Goal: Find contact information: Find contact information

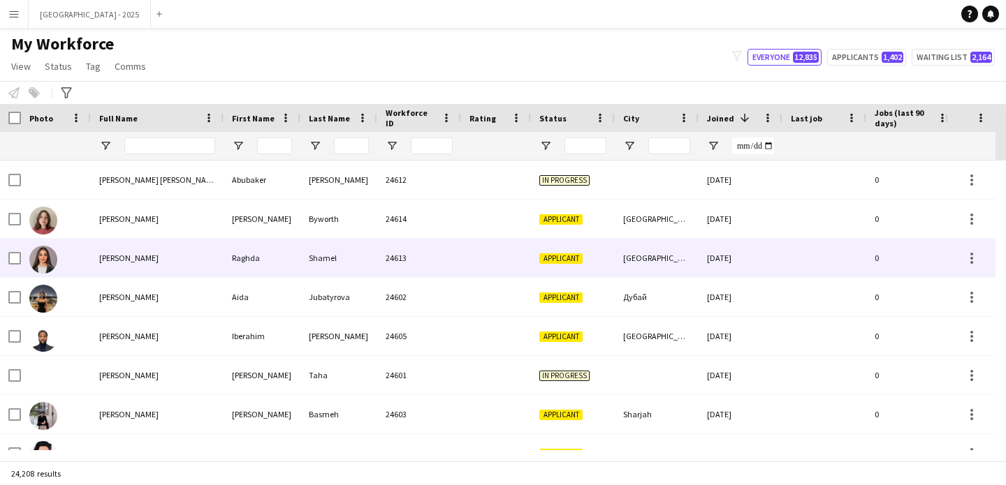
click at [117, 253] on span "[PERSON_NAME]" at bounding box center [128, 258] width 59 height 10
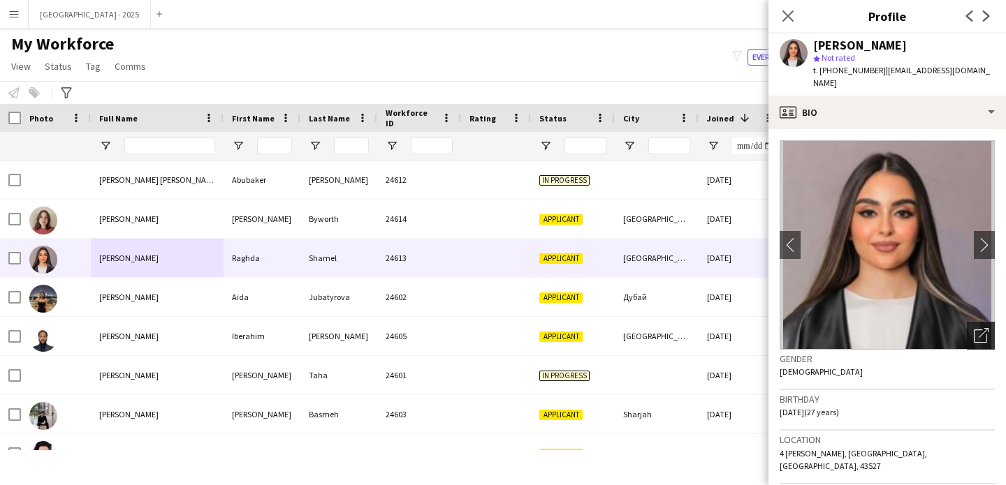
click at [966, 322] on div "Open photos pop-in" at bounding box center [980, 336] width 28 height 28
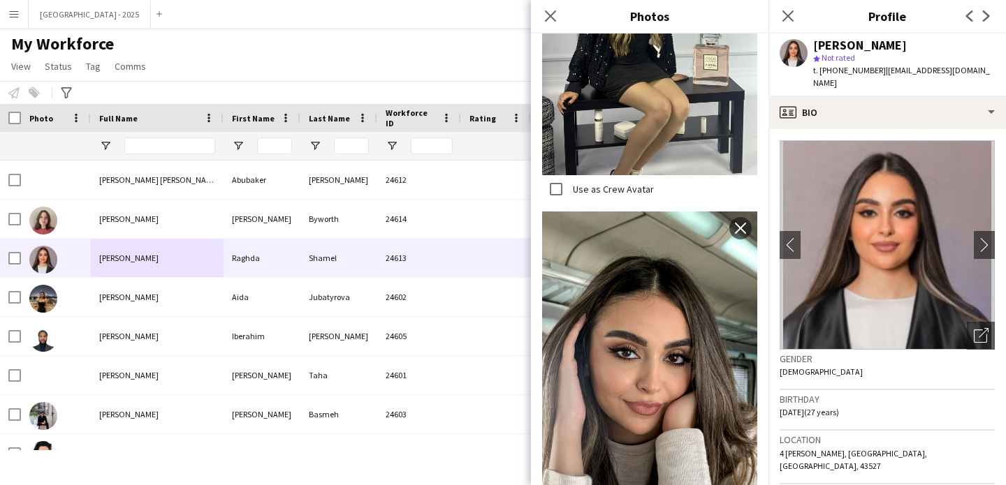
scroll to position [714, 0]
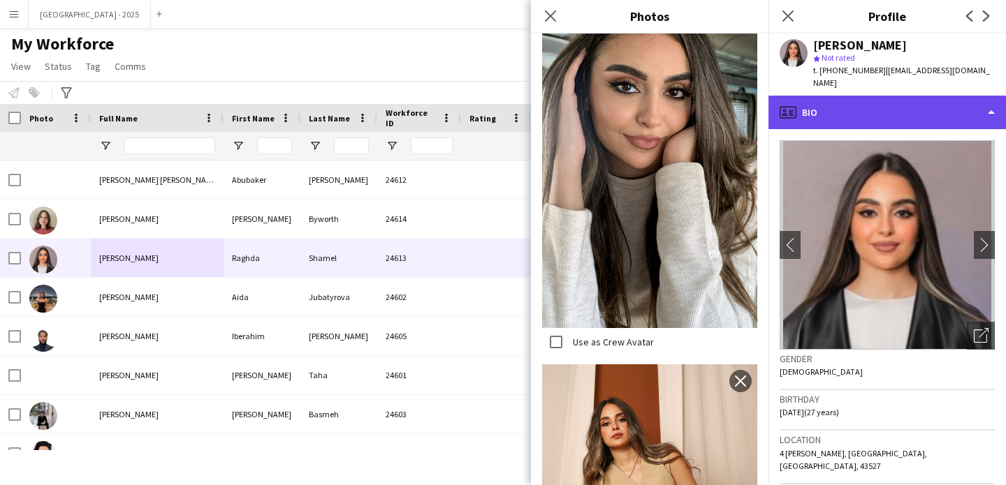
click at [825, 96] on div "profile Bio" at bounding box center [886, 113] width 237 height 34
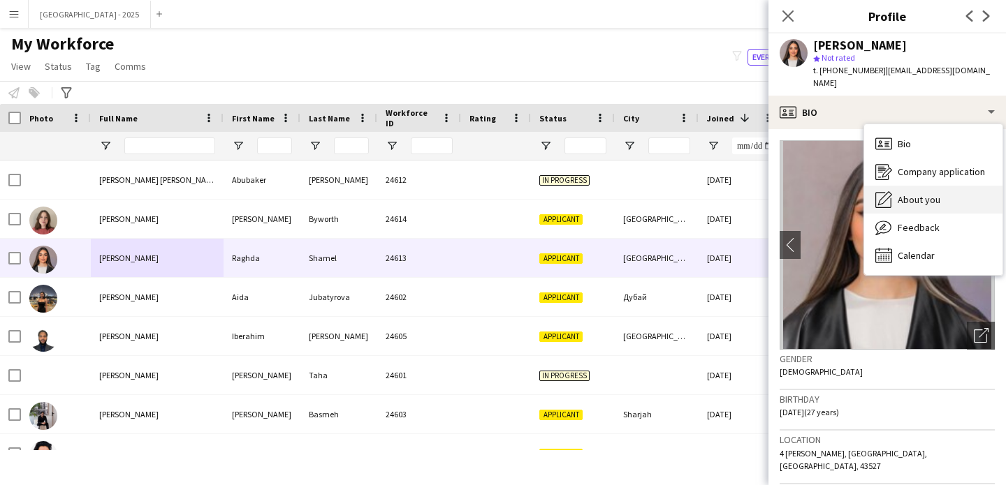
click at [913, 193] on span "About you" at bounding box center [918, 199] width 43 height 13
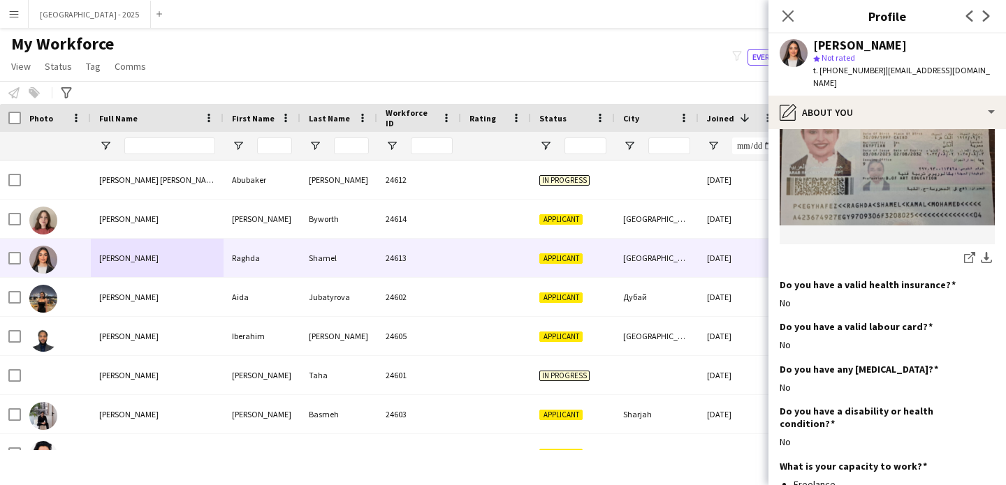
scroll to position [902, 0]
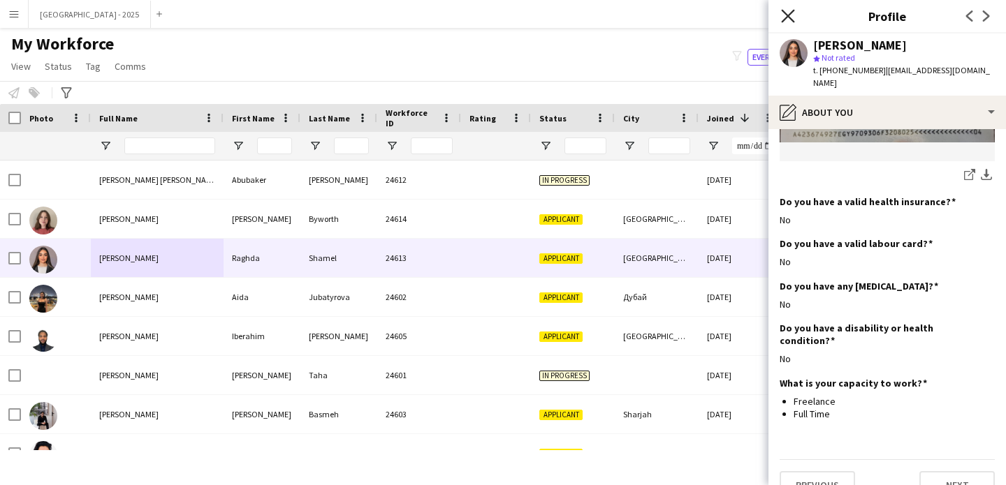
click at [788, 17] on icon at bounding box center [787, 15] width 13 height 13
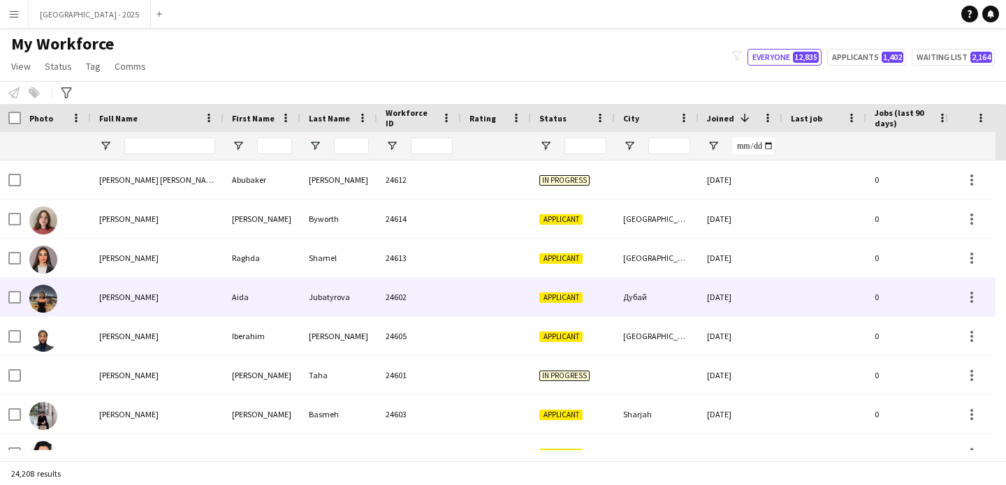
click at [588, 294] on div "Applicant" at bounding box center [573, 297] width 84 height 38
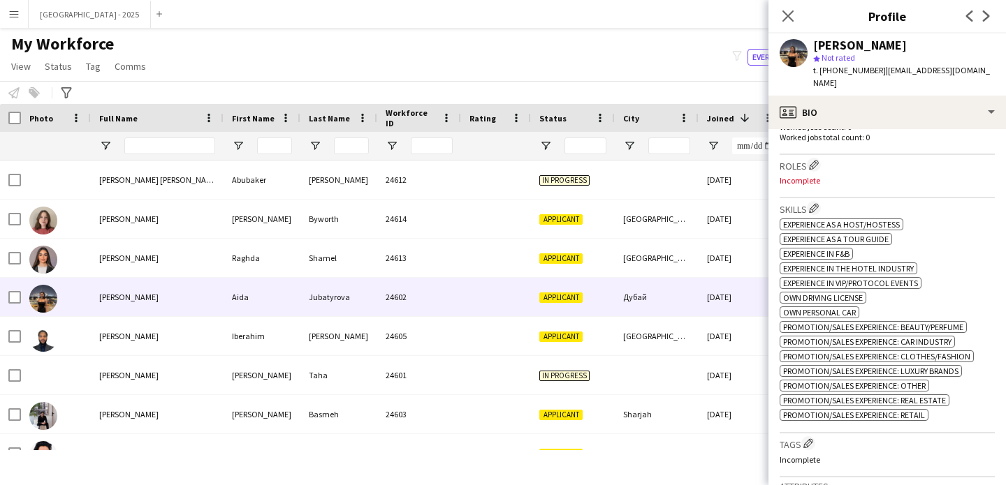
scroll to position [401, 0]
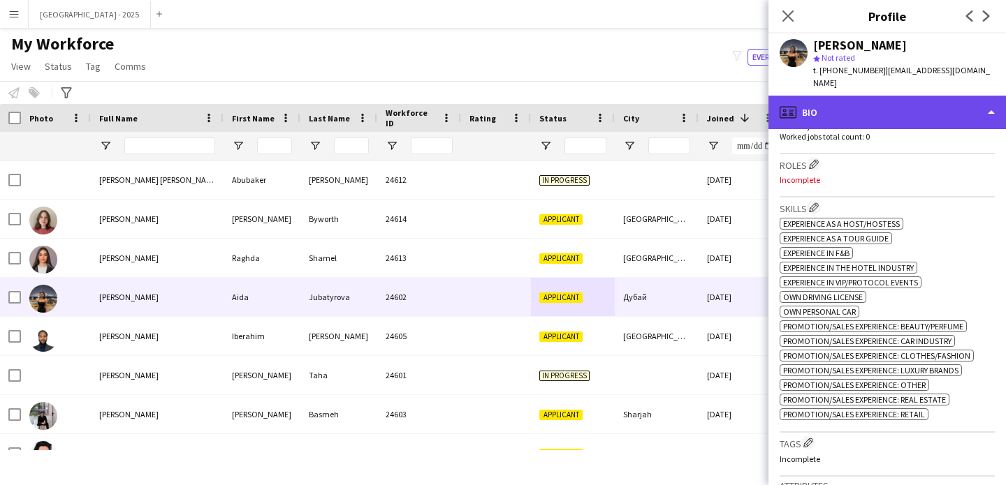
click at [938, 96] on div "profile Bio" at bounding box center [886, 113] width 237 height 34
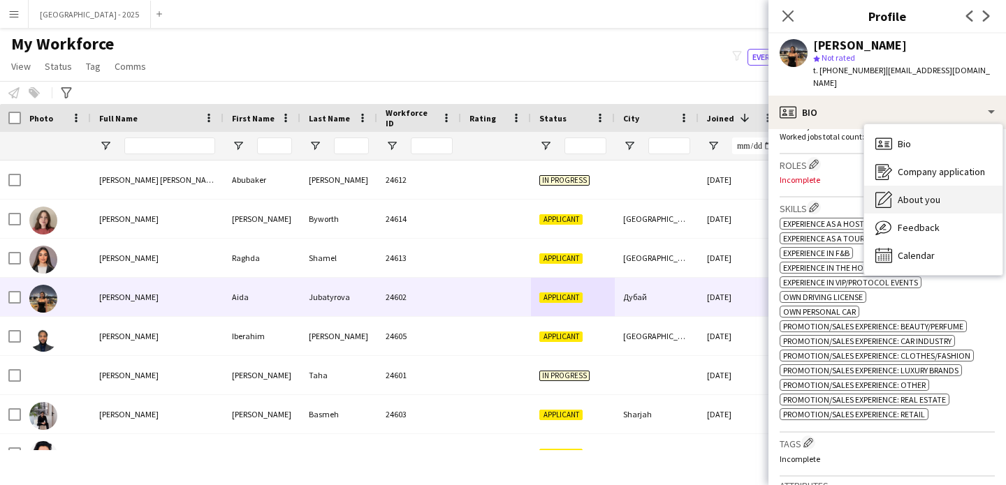
click at [936, 193] on span "About you" at bounding box center [918, 199] width 43 height 13
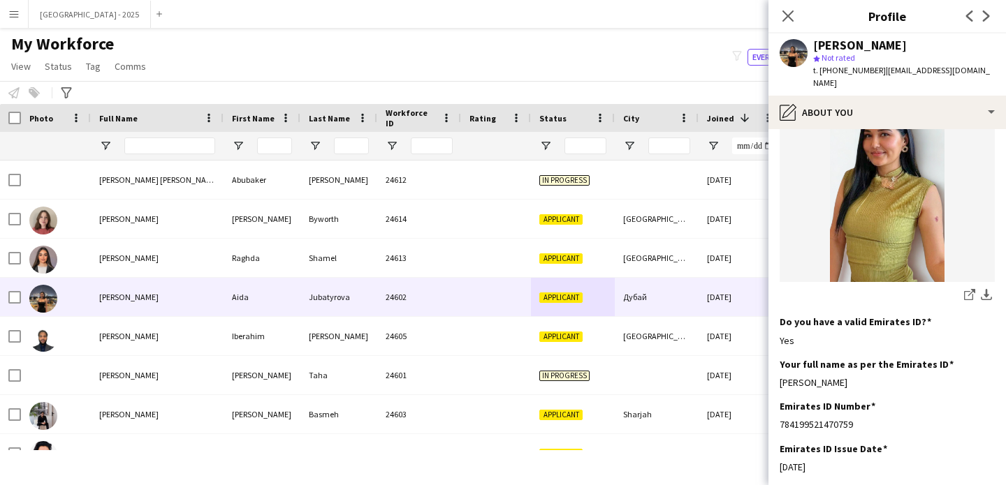
scroll to position [0, 0]
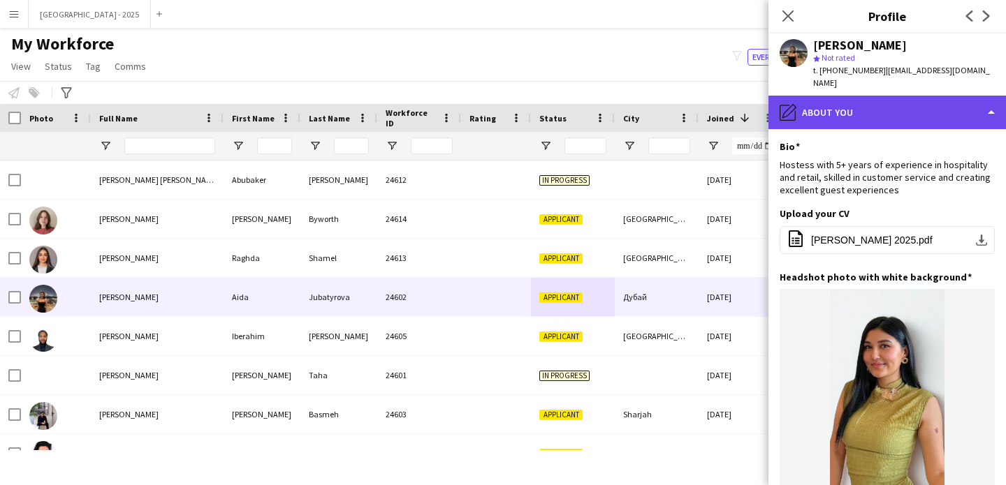
click at [892, 101] on div "pencil4 About you" at bounding box center [886, 113] width 237 height 34
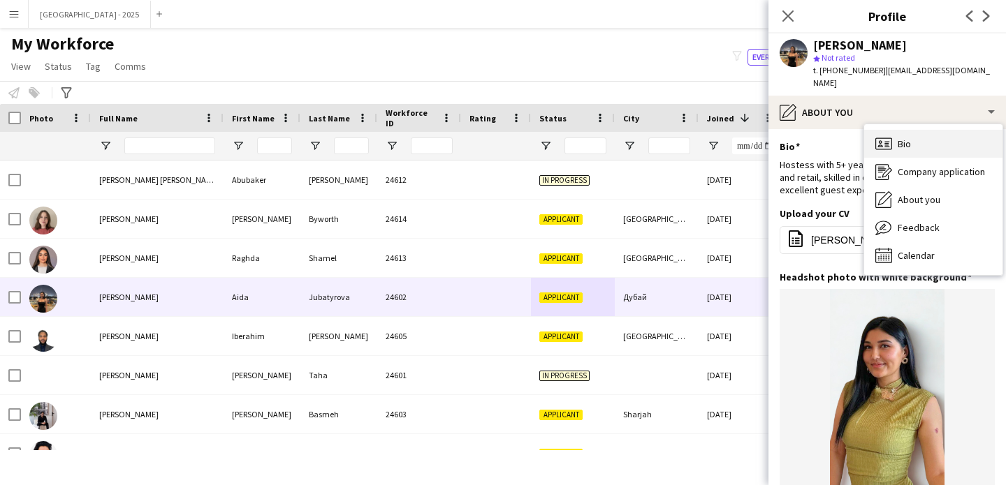
click at [933, 130] on div "Bio Bio" at bounding box center [933, 144] width 138 height 28
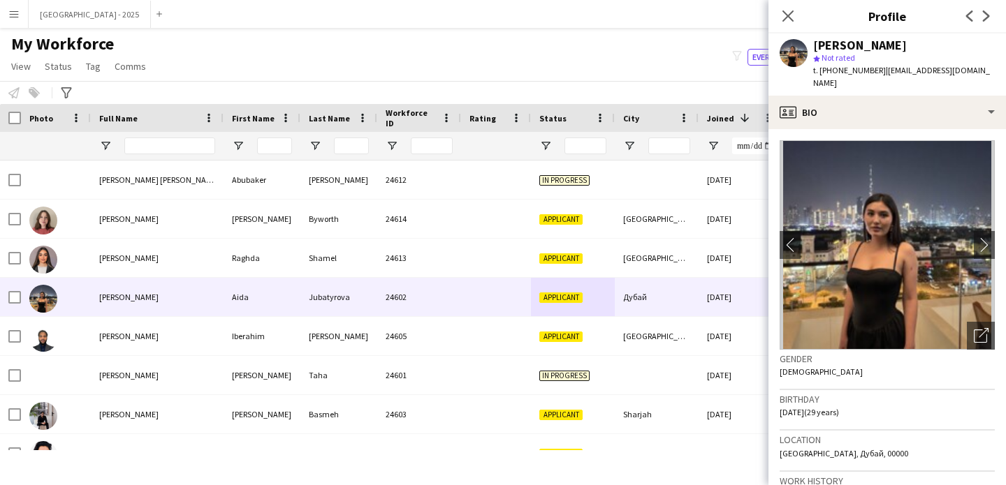
scroll to position [3, 0]
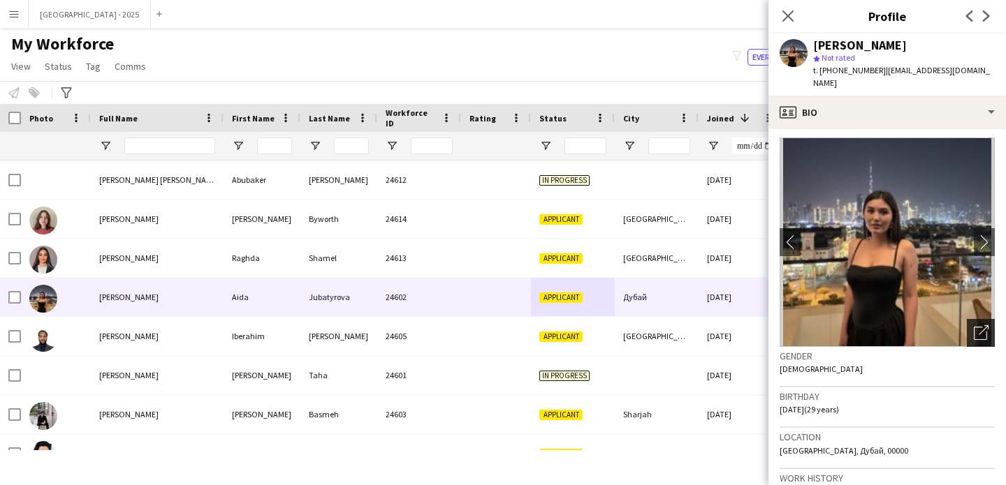
click at [973, 325] on icon "Open photos pop-in" at bounding box center [980, 332] width 15 height 15
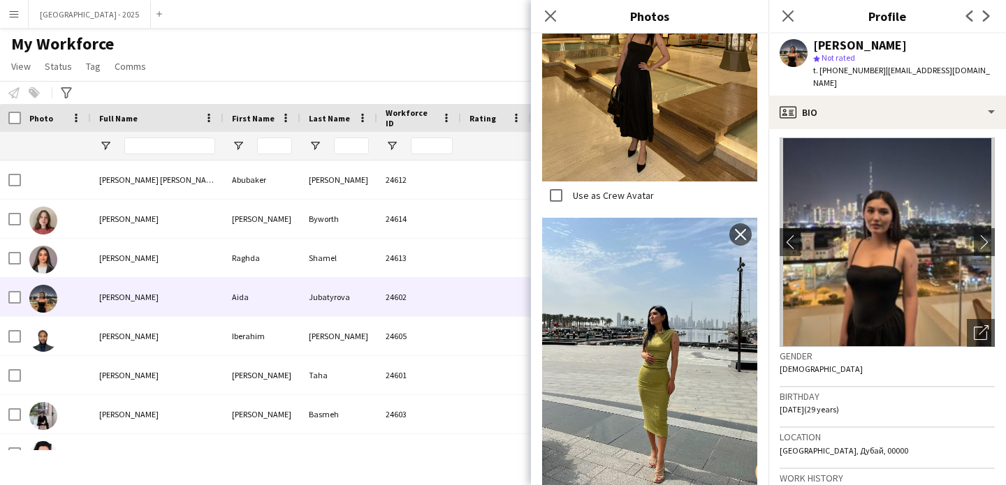
scroll to position [229, 0]
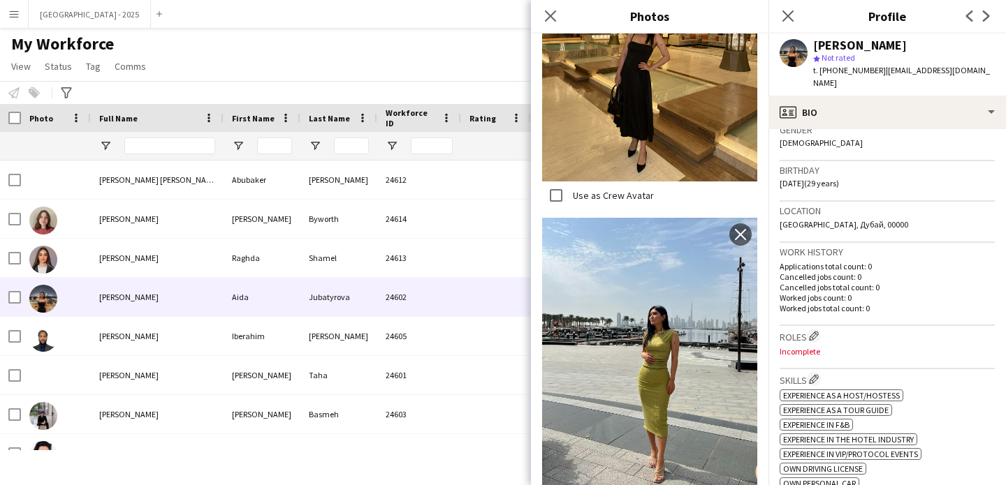
click at [874, 228] on div "Location [GEOGRAPHIC_DATA], [GEOGRAPHIC_DATA], 00000" at bounding box center [886, 222] width 215 height 41
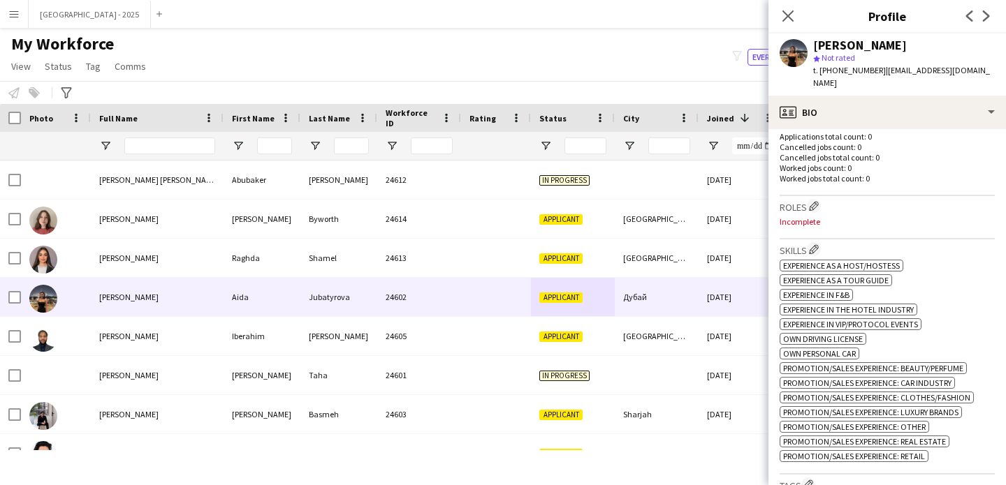
scroll to position [473, 0]
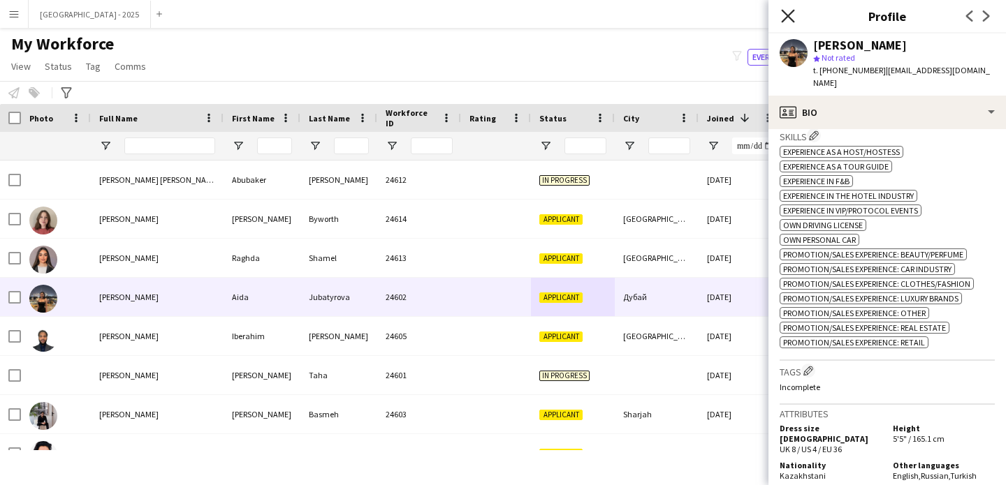
click at [786, 16] on icon at bounding box center [787, 15] width 13 height 13
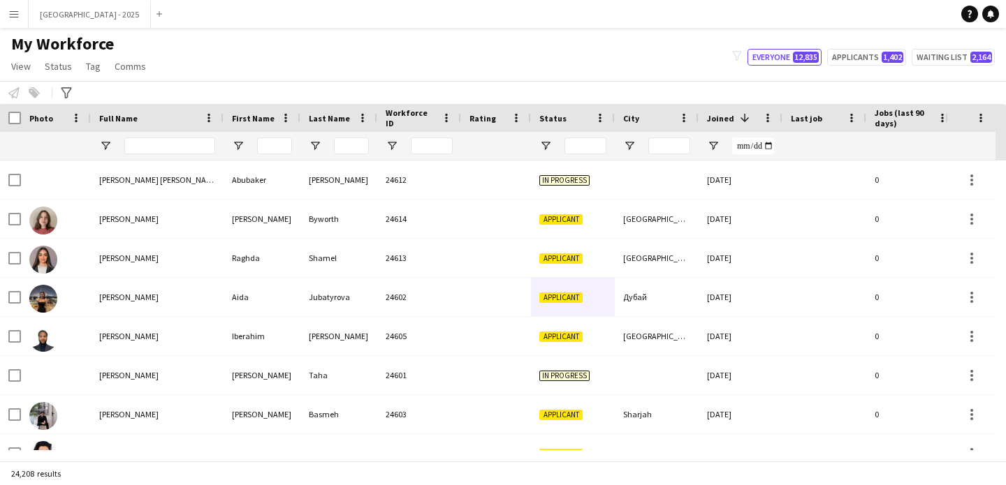
click at [738, 122] on span at bounding box center [744, 118] width 13 height 13
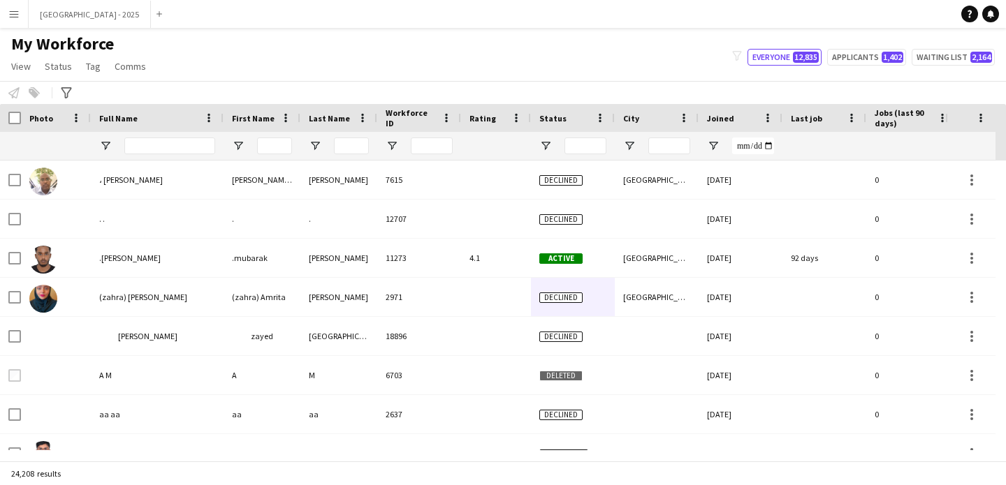
click at [735, 122] on div "Joined" at bounding box center [732, 118] width 50 height 21
click at [726, 122] on span "Joined" at bounding box center [720, 118] width 27 height 10
click at [0, 0] on span at bounding box center [0, 0] width 0 height 0
click at [715, 149] on span "Open Filter Menu" at bounding box center [713, 146] width 13 height 13
click at [710, 148] on span "Open Filter Menu" at bounding box center [713, 146] width 13 height 13
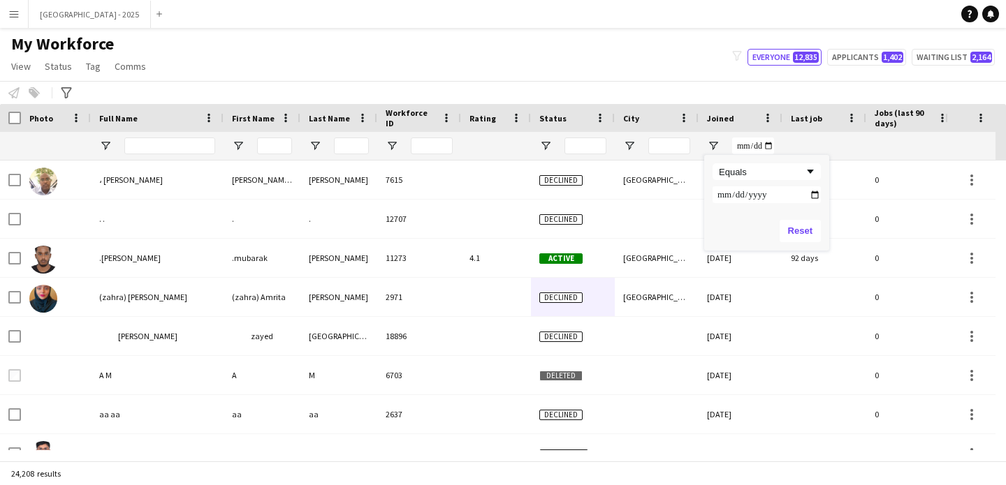
click at [735, 124] on div "Joined" at bounding box center [732, 118] width 50 height 21
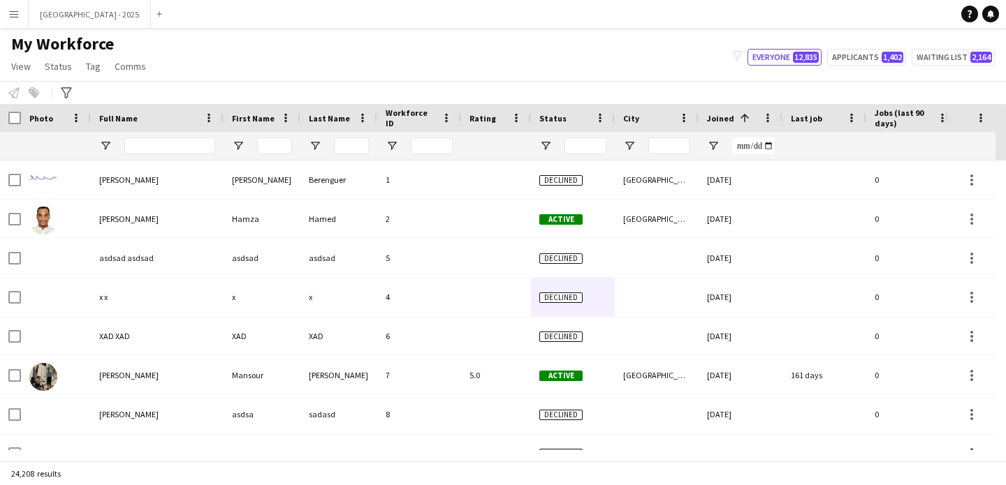
click at [723, 121] on span "Joined" at bounding box center [720, 118] width 27 height 10
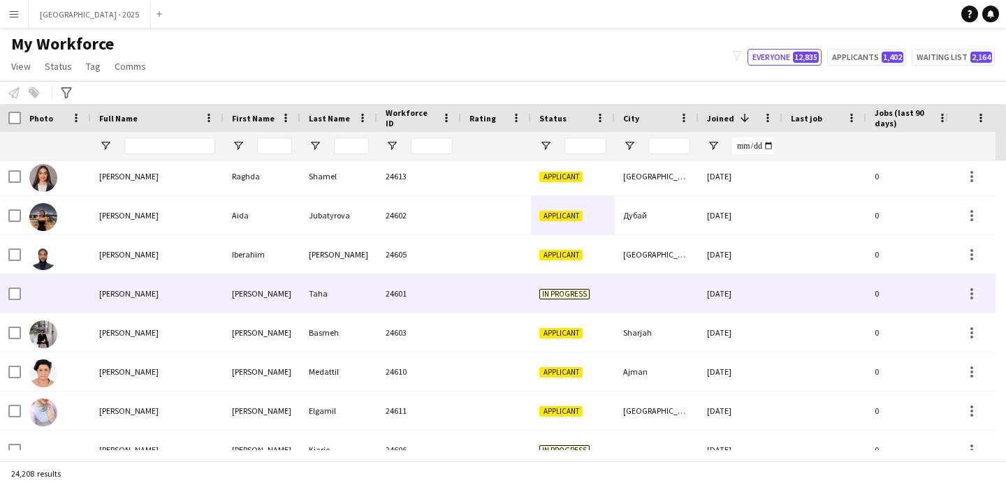
scroll to position [0, 0]
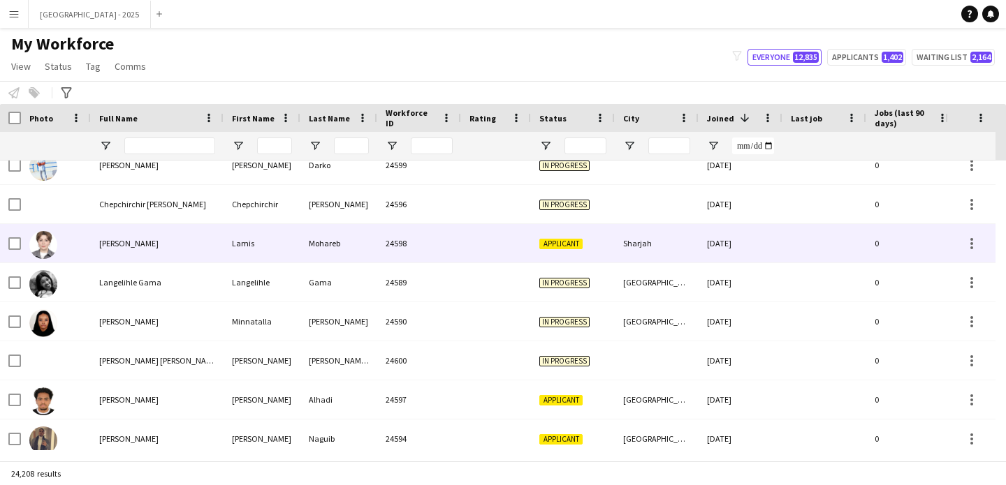
click at [277, 253] on div "Lamis" at bounding box center [261, 243] width 77 height 38
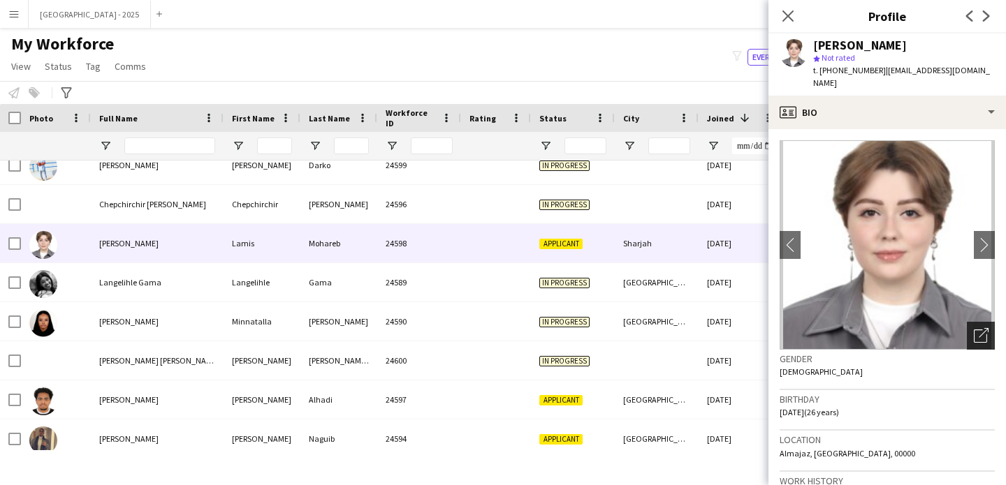
click at [973, 328] on icon "Open photos pop-in" at bounding box center [980, 335] width 15 height 15
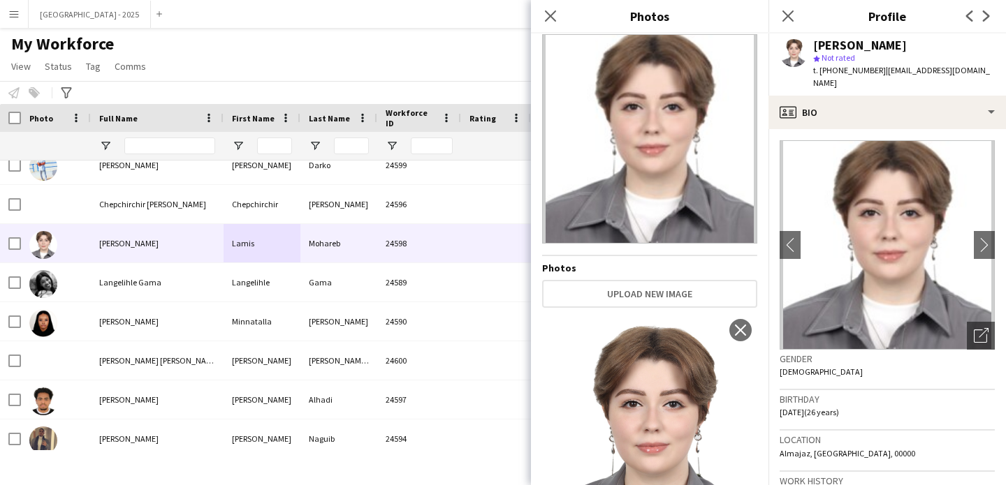
click at [810, 363] on div "Gender [DEMOGRAPHIC_DATA]" at bounding box center [886, 370] width 215 height 41
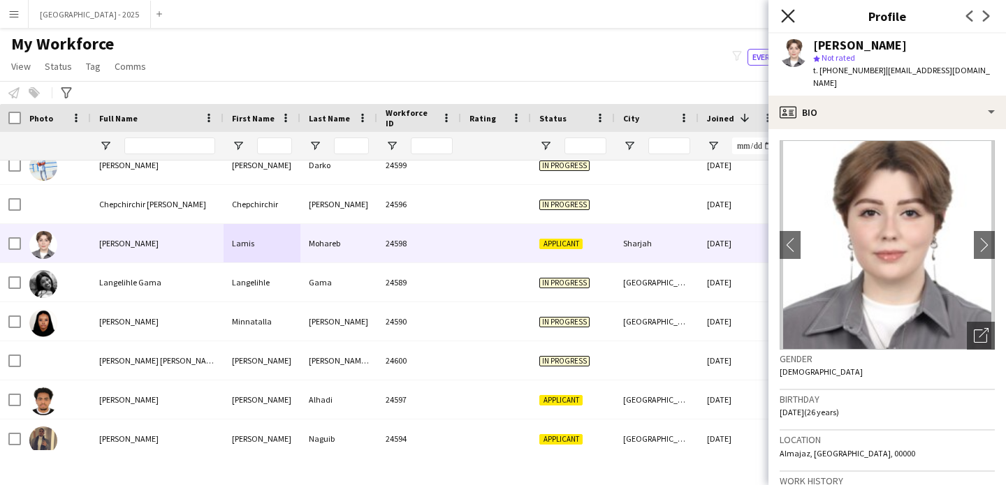
click at [788, 13] on icon "Close pop-in" at bounding box center [787, 15] width 13 height 13
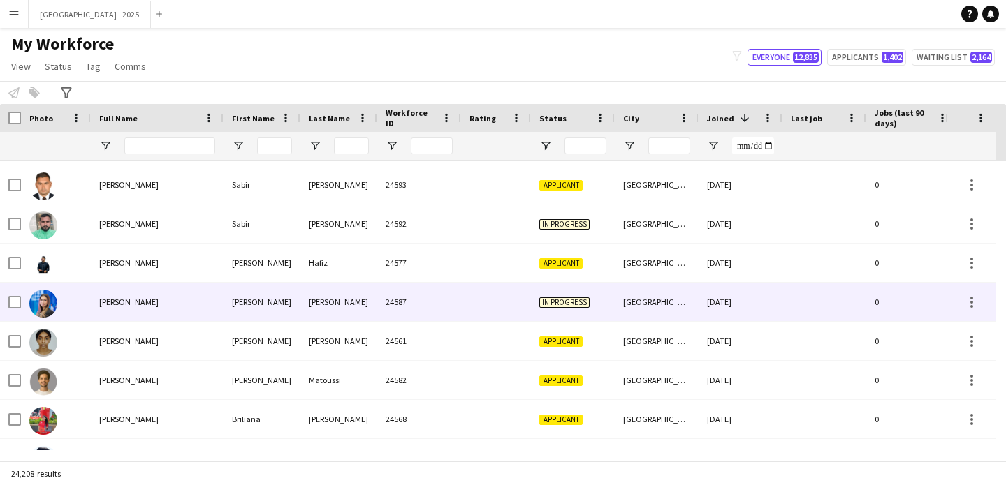
click at [160, 304] on div "[PERSON_NAME]" at bounding box center [157, 302] width 133 height 38
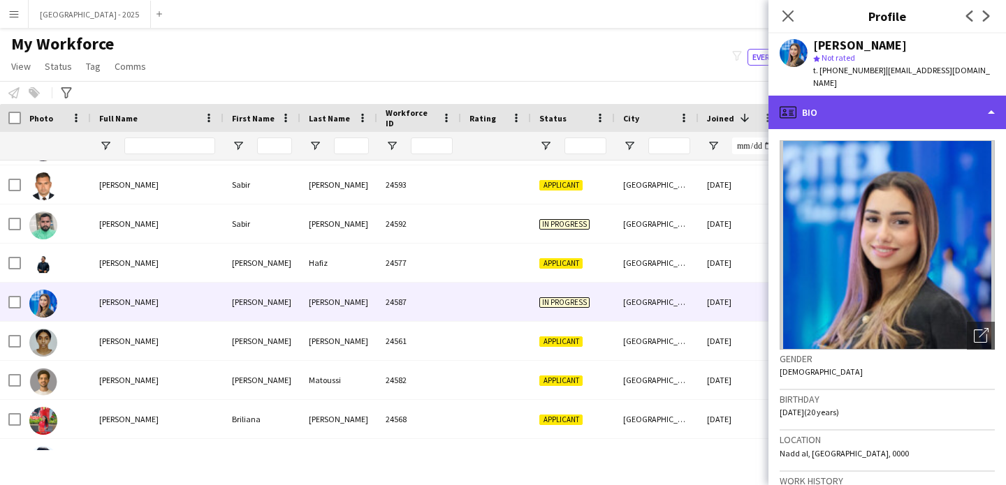
click at [828, 96] on div "profile Bio" at bounding box center [886, 113] width 237 height 34
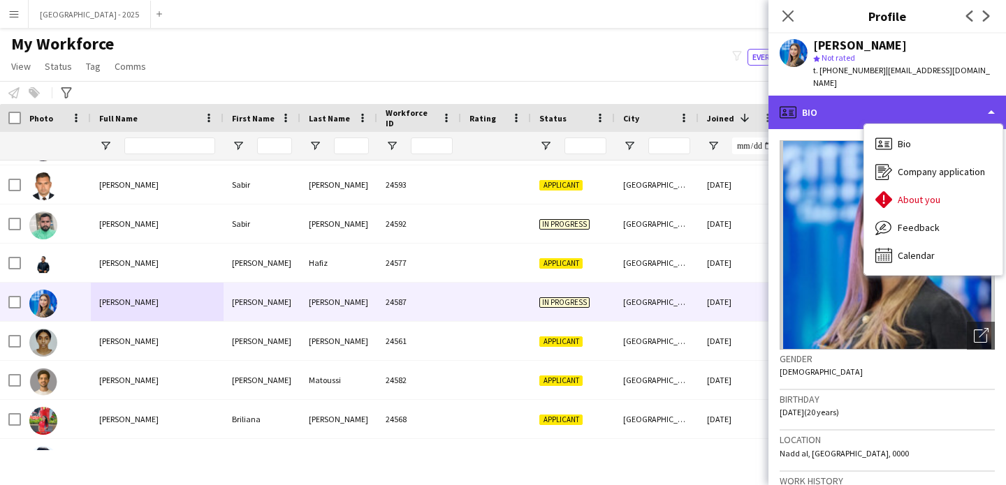
click at [843, 99] on div "profile Bio" at bounding box center [886, 113] width 237 height 34
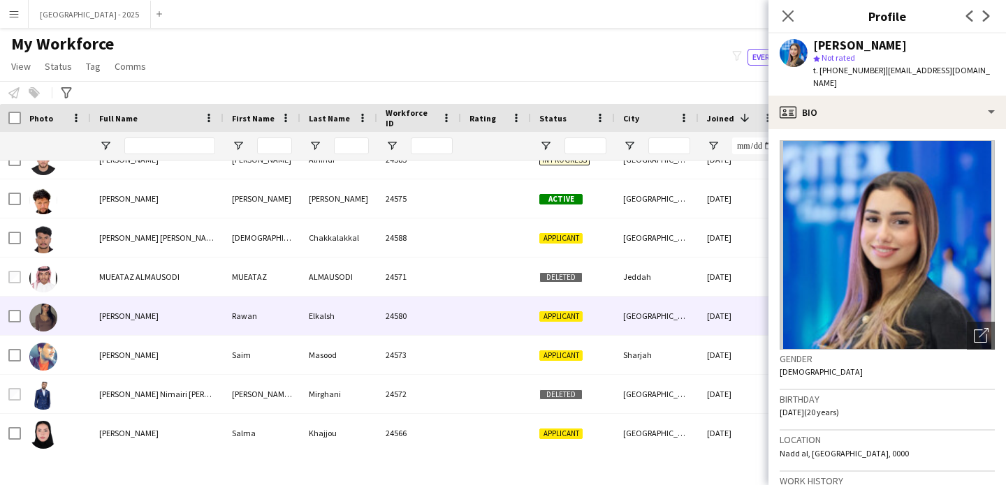
click at [372, 329] on div "Elkalsh" at bounding box center [338, 316] width 77 height 38
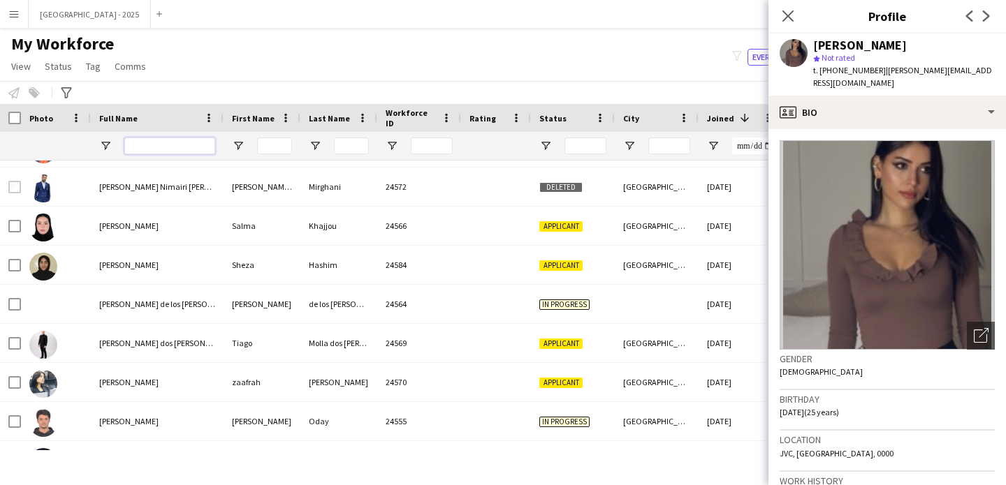
click at [144, 139] on input "Full Name Filter Input" at bounding box center [169, 146] width 91 height 17
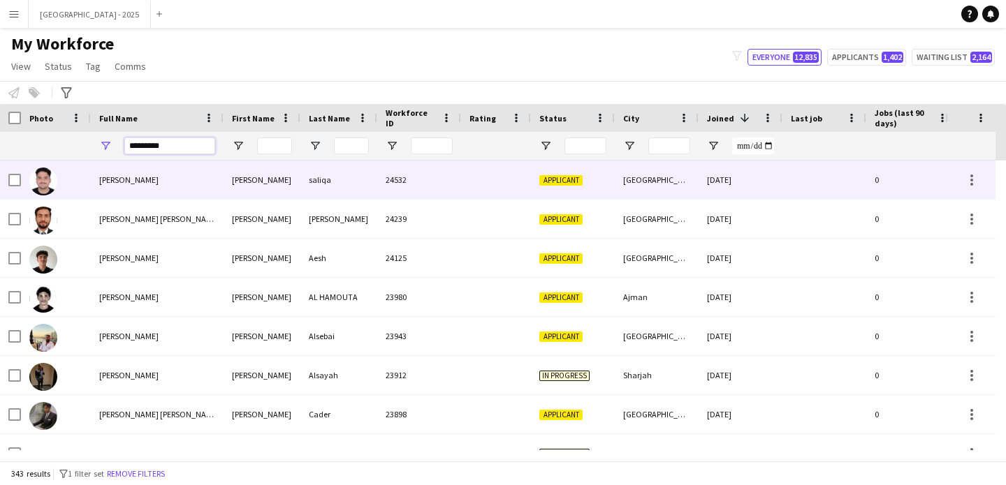
type input "********"
click at [202, 189] on div "[PERSON_NAME]" at bounding box center [157, 180] width 133 height 38
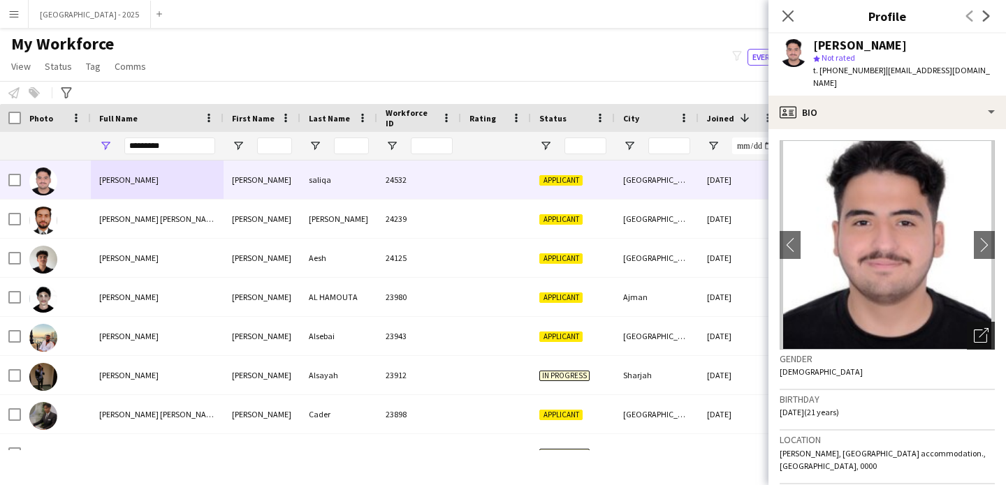
drag, startPoint x: 966, startPoint y: 338, endPoint x: 958, endPoint y: 335, distance: 8.2
click at [973, 338] on icon "Open photos pop-in" at bounding box center [980, 335] width 15 height 15
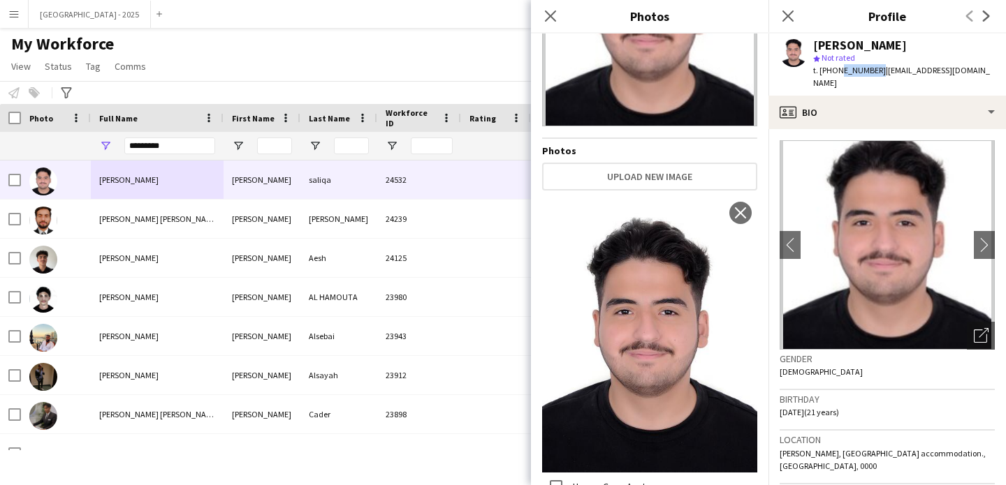
drag, startPoint x: 835, startPoint y: 70, endPoint x: 873, endPoint y: 74, distance: 38.6
click at [873, 74] on span "t. [PHONE_NUMBER]" at bounding box center [849, 70] width 73 height 10
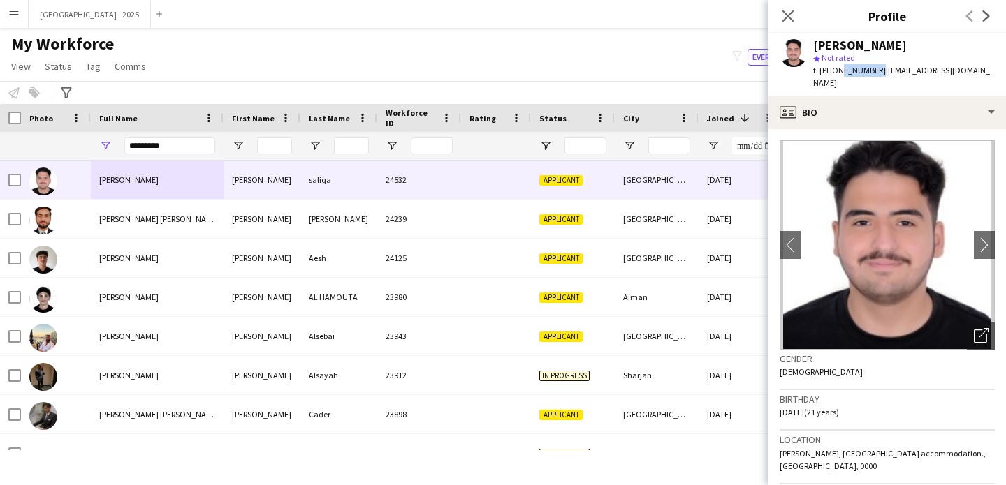
copy span "503256072"
click at [145, 142] on input "********" at bounding box center [169, 146] width 91 height 17
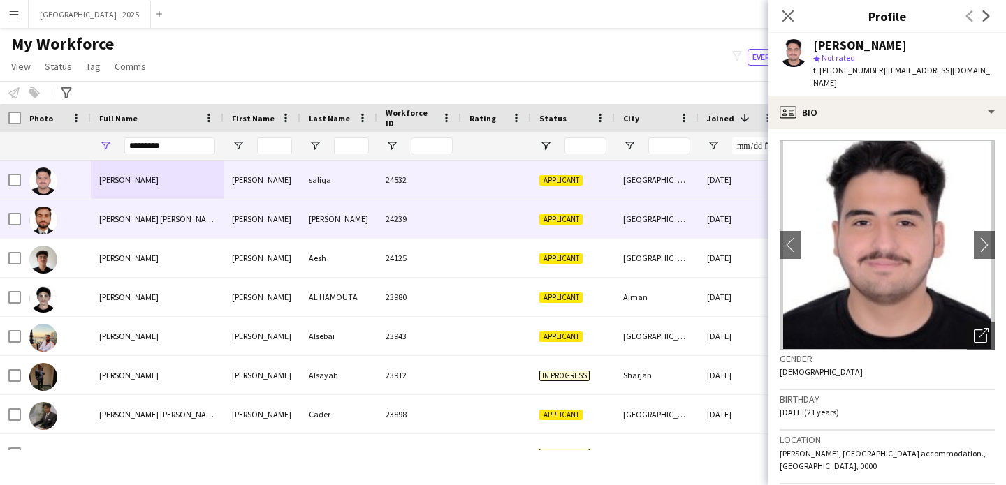
click at [83, 211] on div at bounding box center [56, 219] width 70 height 38
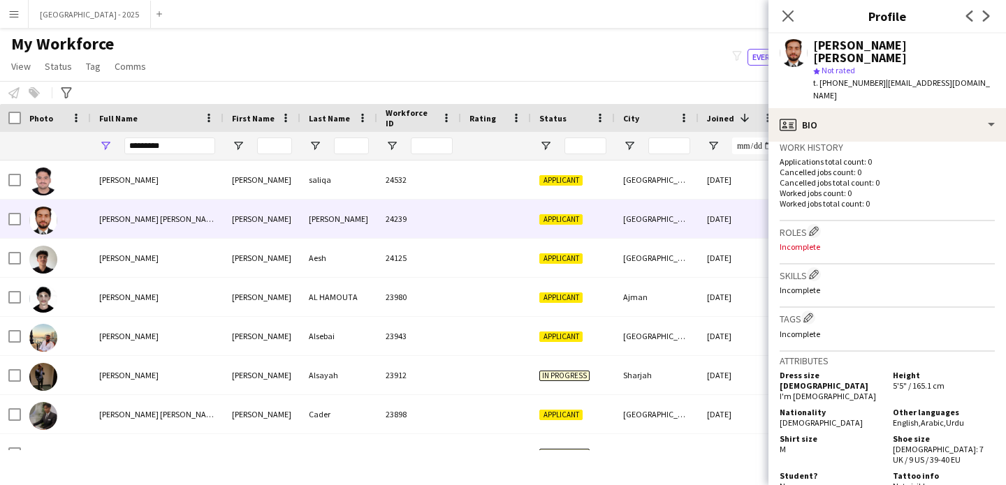
scroll to position [221, 0]
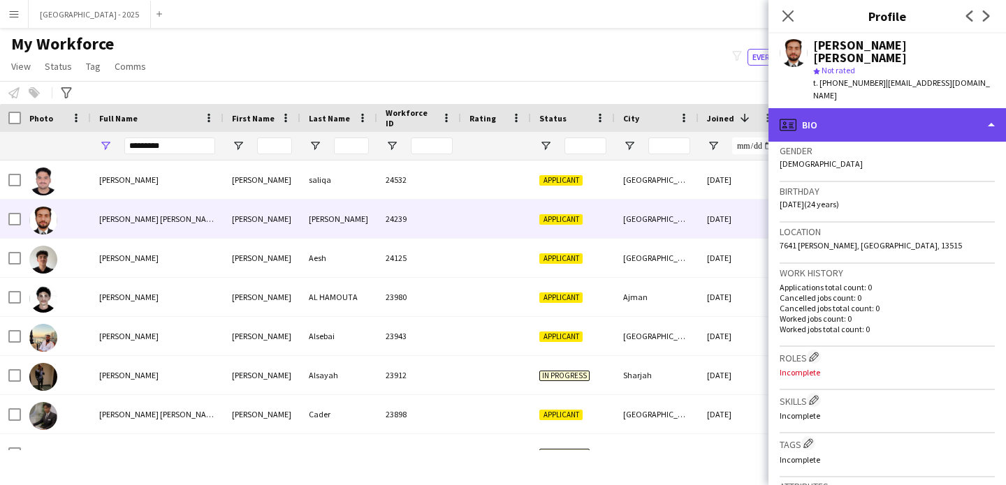
click at [856, 108] on div "profile Bio" at bounding box center [886, 125] width 237 height 34
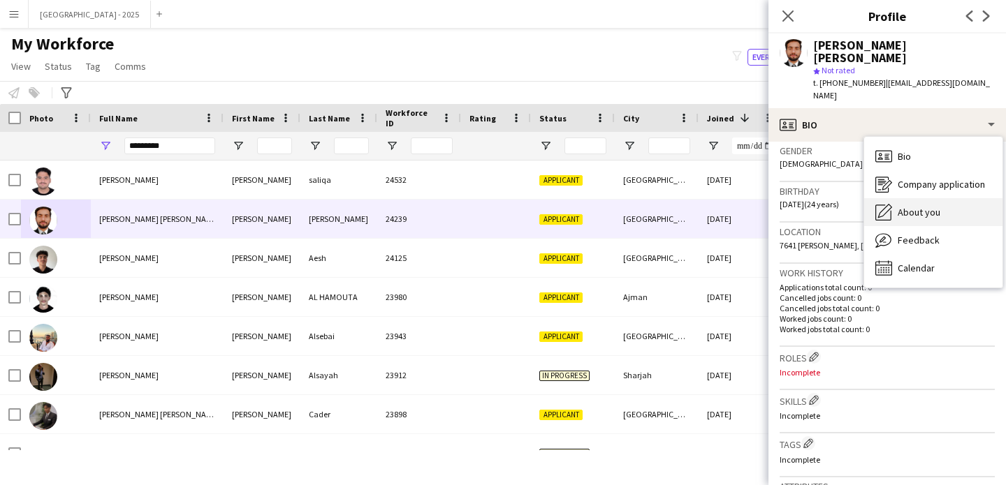
click at [915, 198] on div "About you About you" at bounding box center [933, 212] width 138 height 28
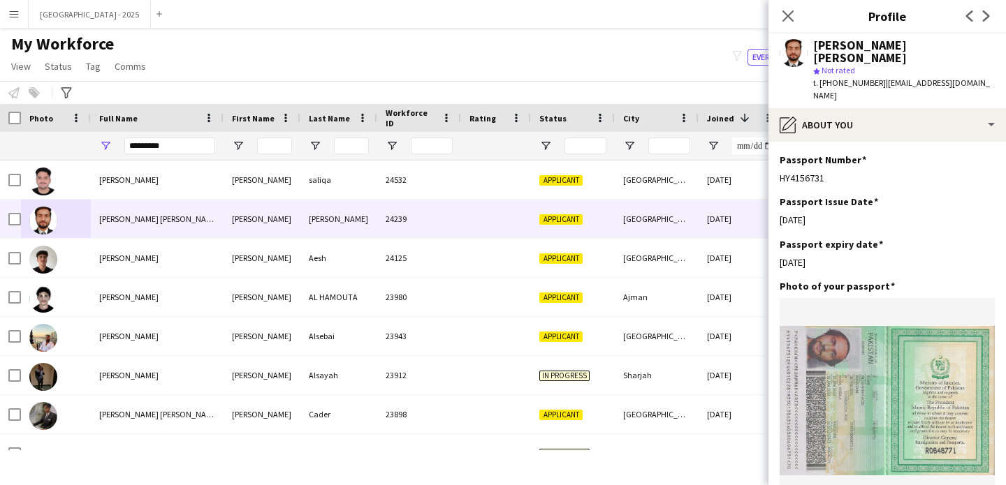
scroll to position [846, 0]
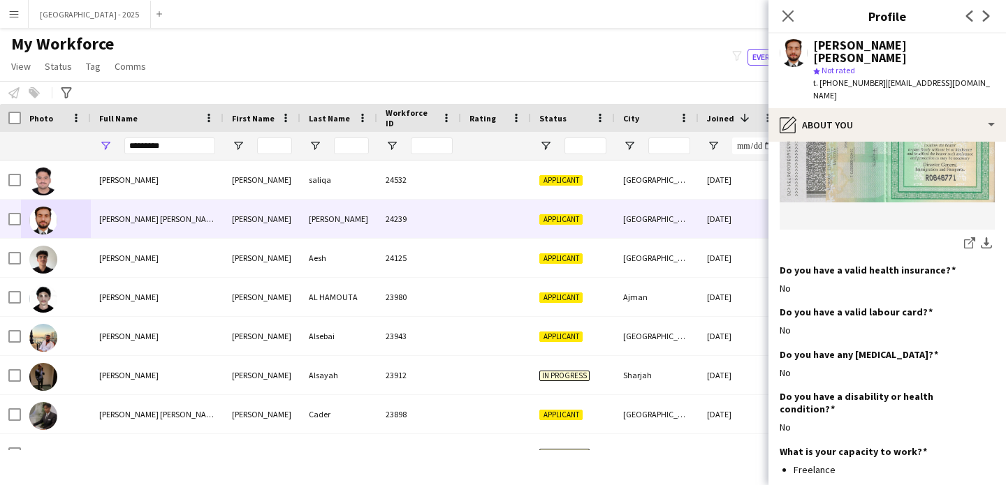
click at [871, 81] on div "[PERSON_NAME] [PERSON_NAME] star Not rated t. [PHONE_NUMBER] | [EMAIL_ADDRESS][…" at bounding box center [886, 71] width 237 height 75
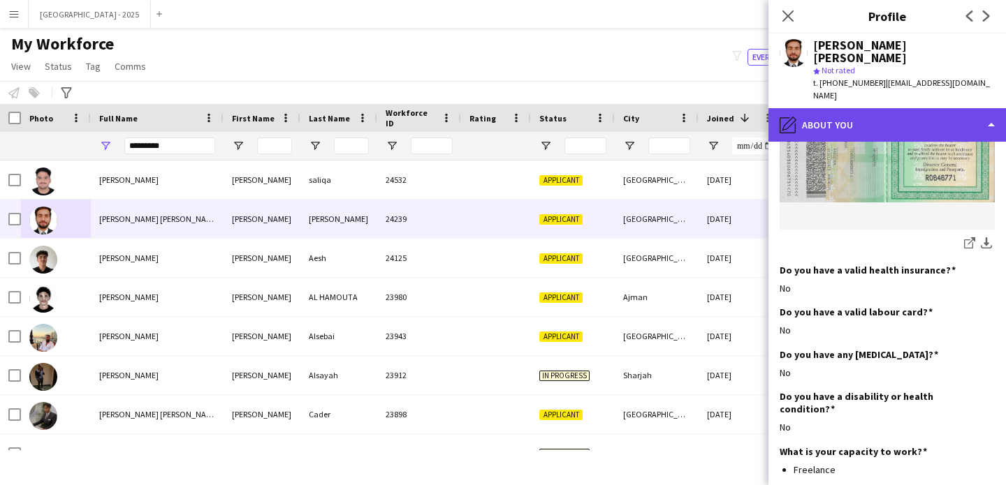
click at [871, 108] on div "pencil4 About you" at bounding box center [886, 125] width 237 height 34
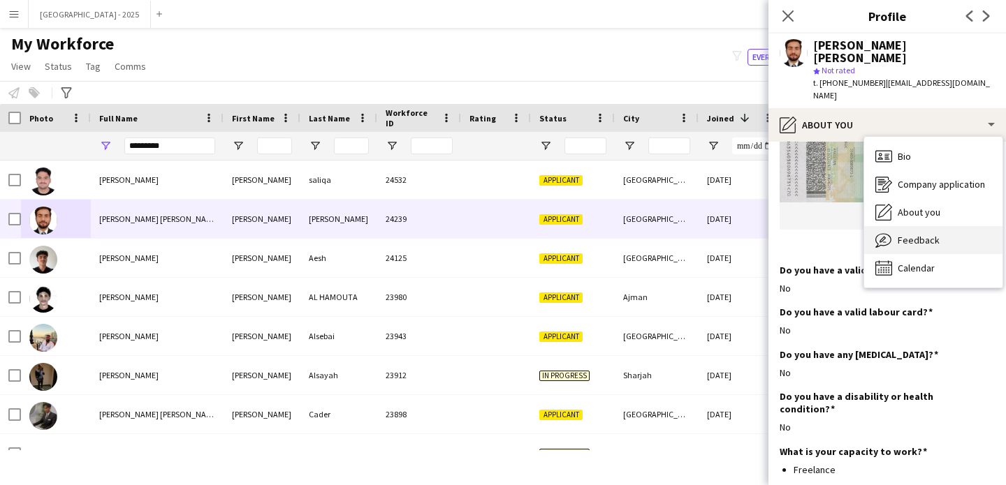
click at [911, 226] on div "Feedback Feedback" at bounding box center [933, 240] width 138 height 28
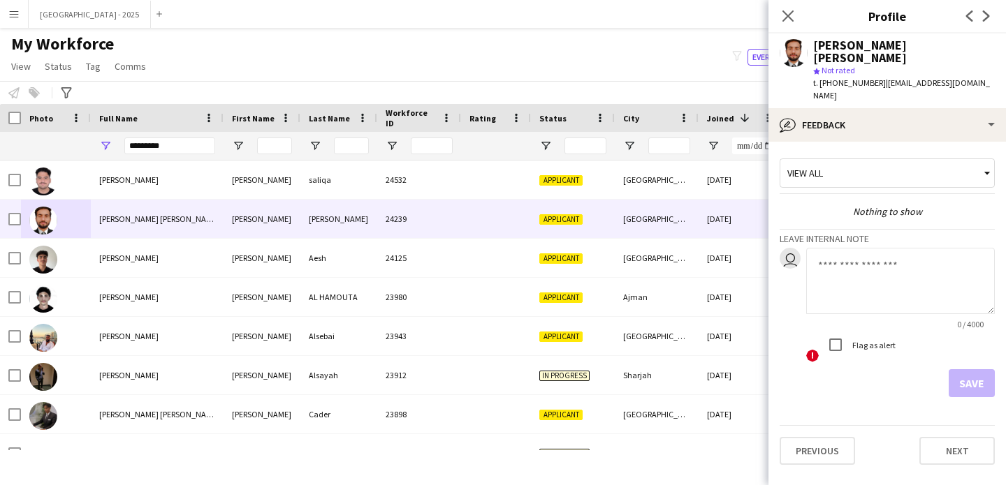
click at [862, 248] on textarea at bounding box center [900, 281] width 189 height 66
type textarea "**********"
click at [968, 369] on button "Save" at bounding box center [971, 383] width 46 height 28
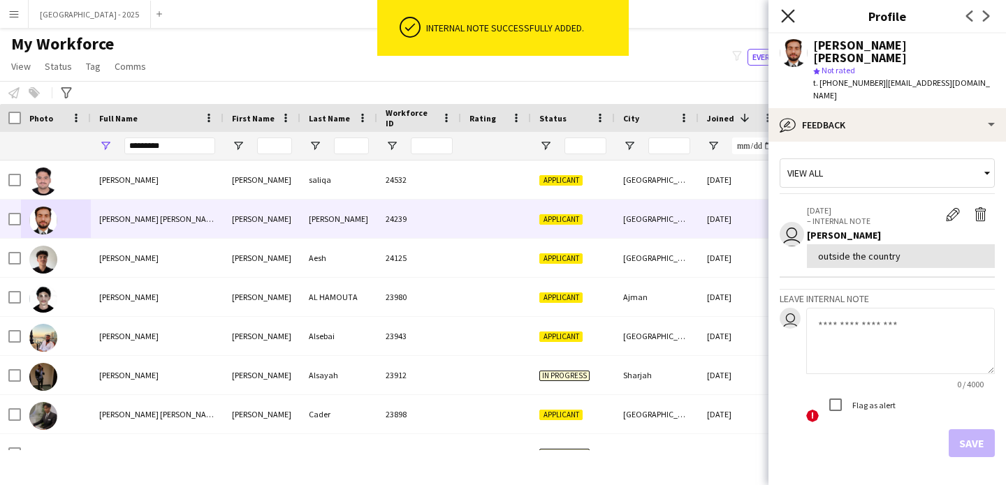
click at [790, 17] on icon at bounding box center [787, 15] width 13 height 13
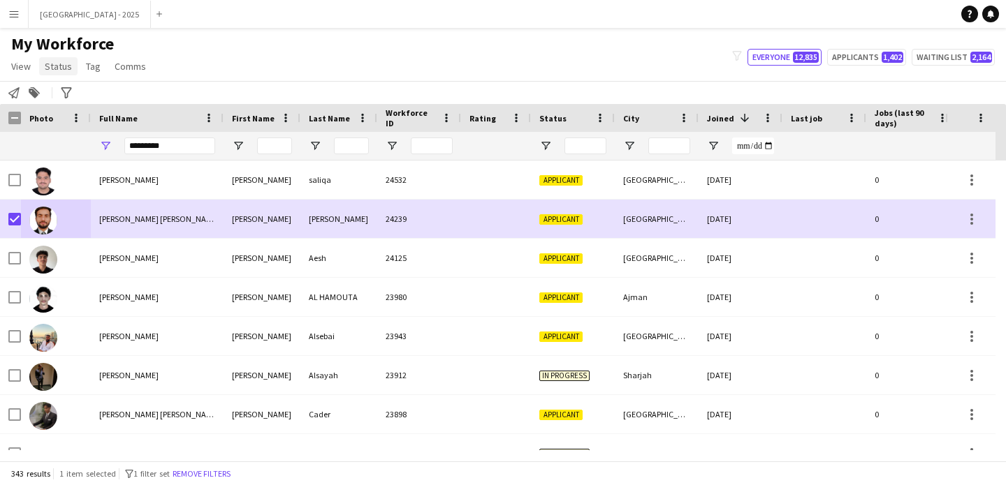
click at [65, 62] on span "Status" at bounding box center [58, 66] width 27 height 13
click at [64, 94] on span "Edit" at bounding box center [59, 96] width 16 height 13
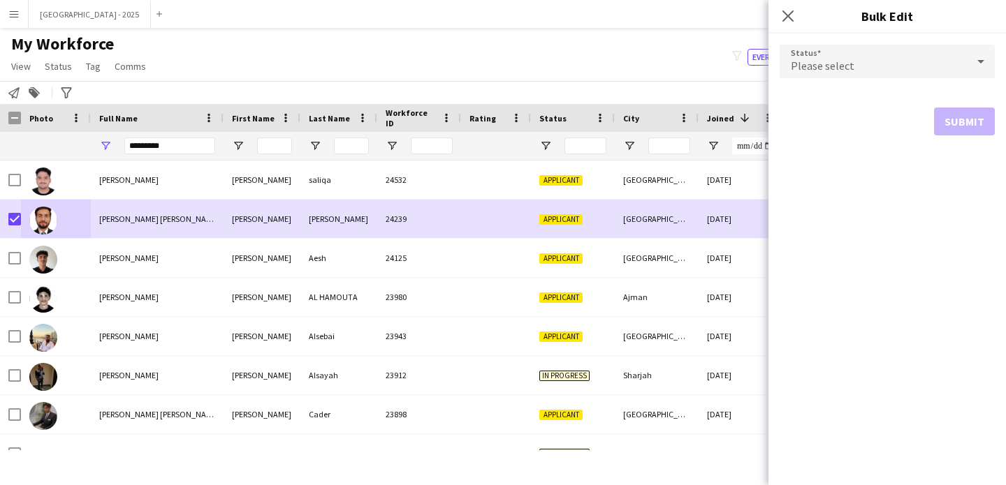
click at [835, 73] on div "Please select" at bounding box center [872, 62] width 187 height 34
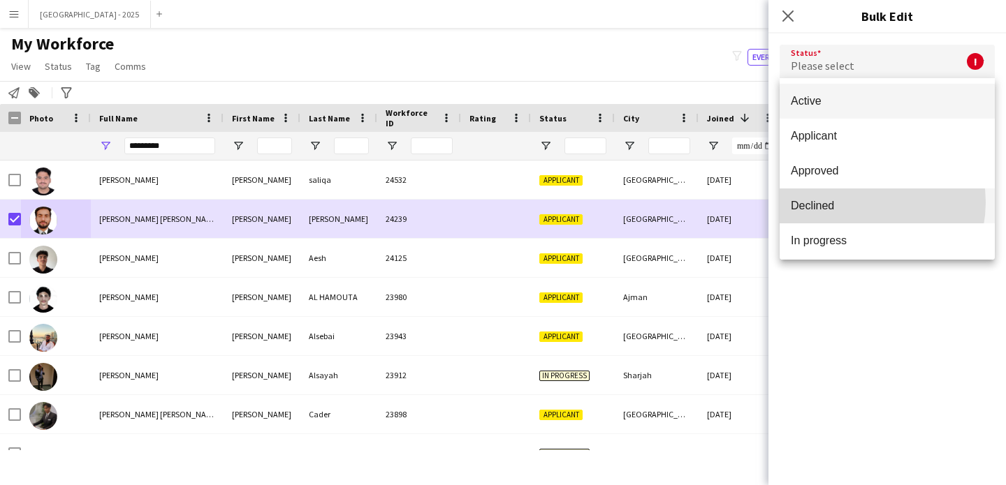
click at [855, 203] on span "Declined" at bounding box center [887, 205] width 193 height 13
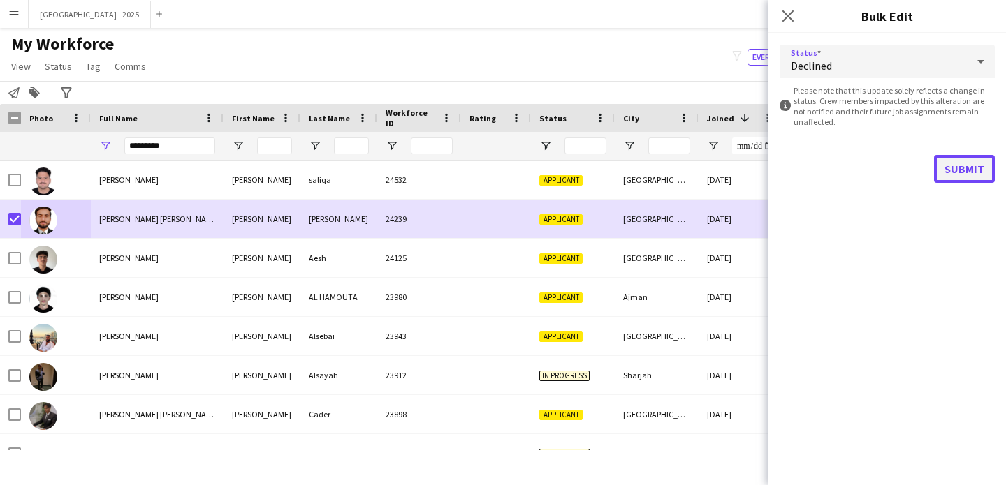
click at [949, 177] on button "Submit" at bounding box center [964, 169] width 61 height 28
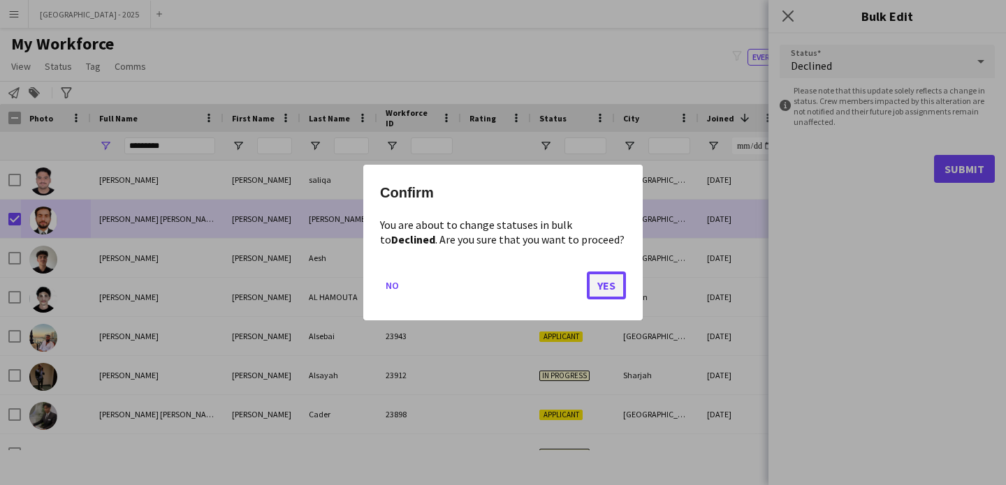
click at [594, 291] on button "Yes" at bounding box center [606, 286] width 39 height 28
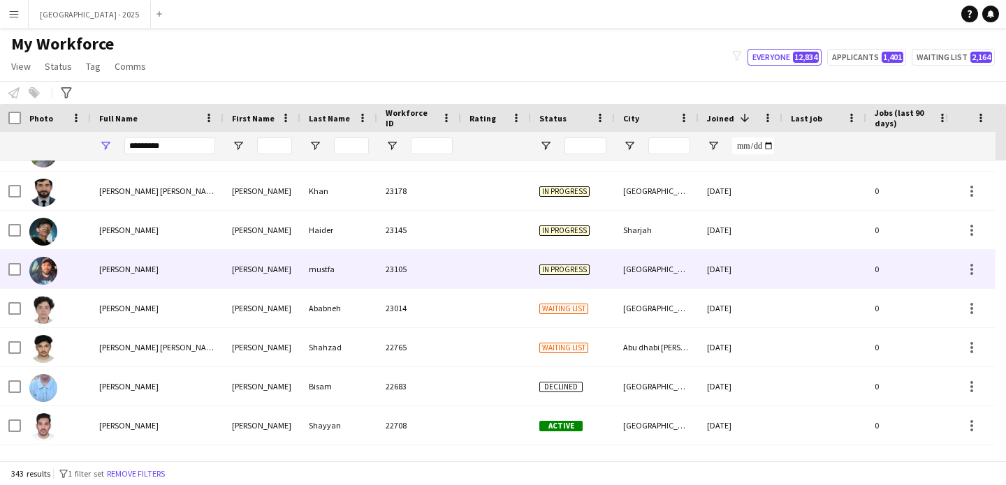
scroll to position [388, 0]
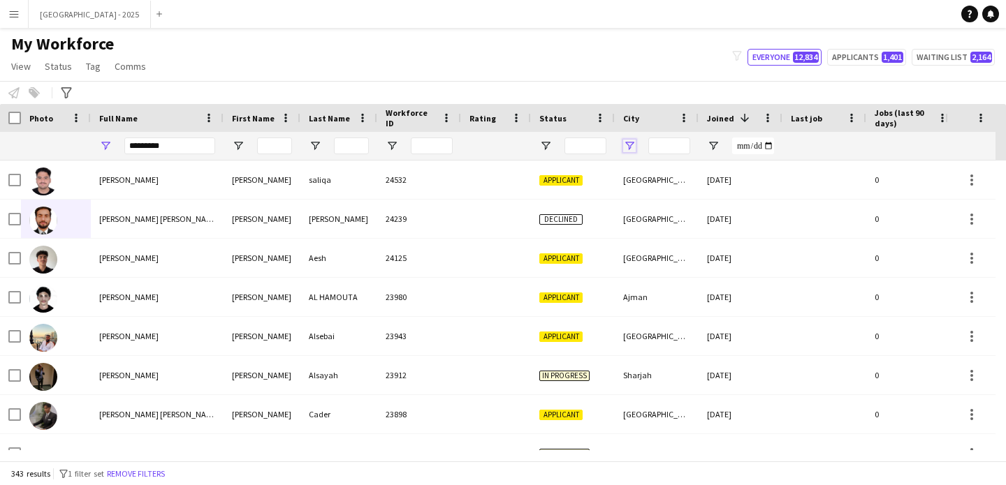
click at [629, 142] on span "Open Filter Menu" at bounding box center [629, 146] width 13 height 13
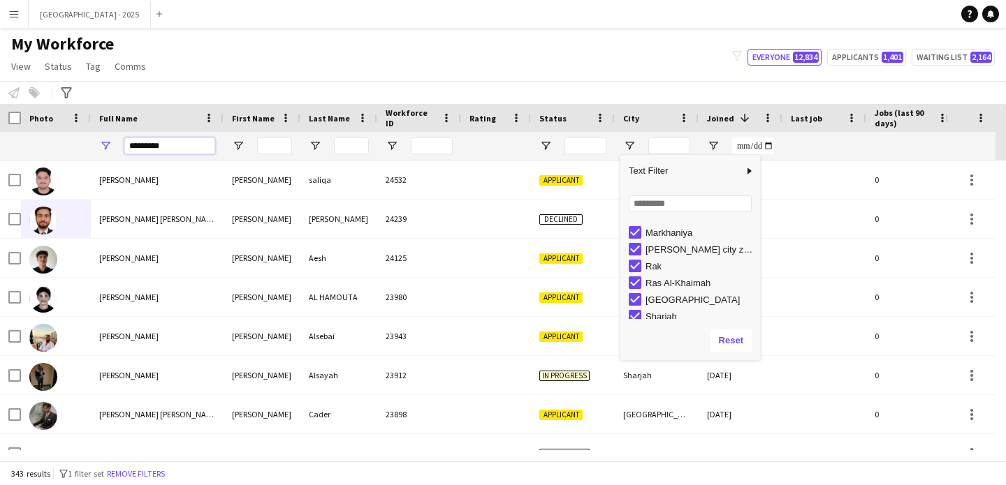
click at [151, 152] on input "********" at bounding box center [169, 146] width 91 height 17
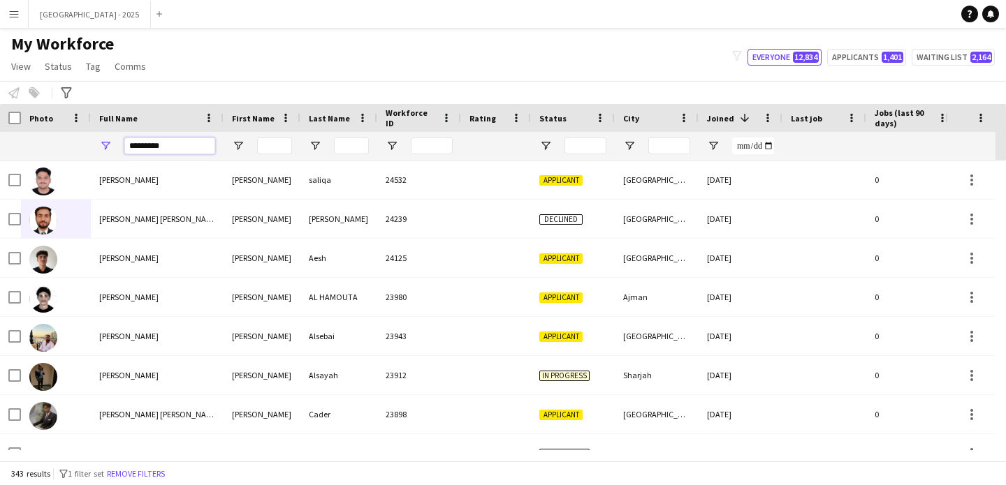
click at [151, 152] on input "********" at bounding box center [169, 146] width 91 height 17
click at [155, 148] on input "********" at bounding box center [169, 146] width 91 height 17
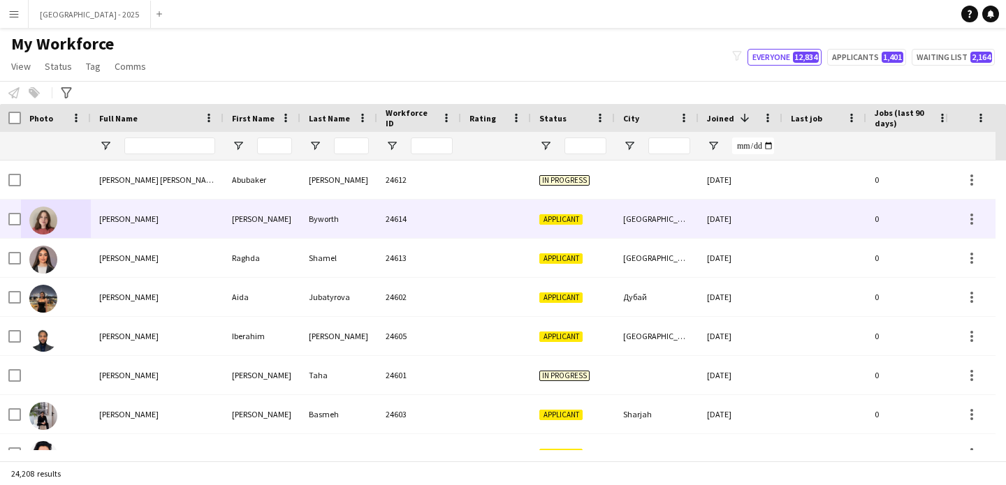
click at [638, 209] on div "[GEOGRAPHIC_DATA]" at bounding box center [657, 219] width 84 height 38
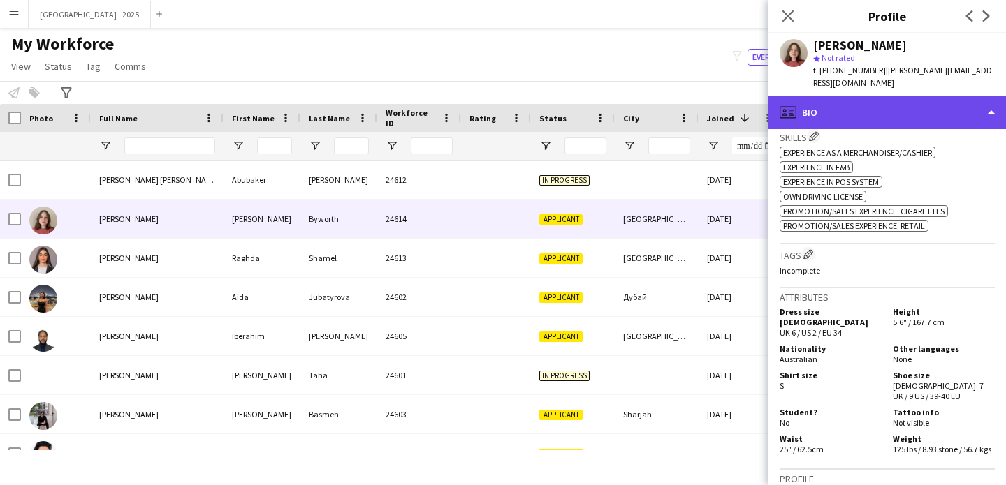
click at [844, 96] on div "profile Bio" at bounding box center [886, 113] width 237 height 34
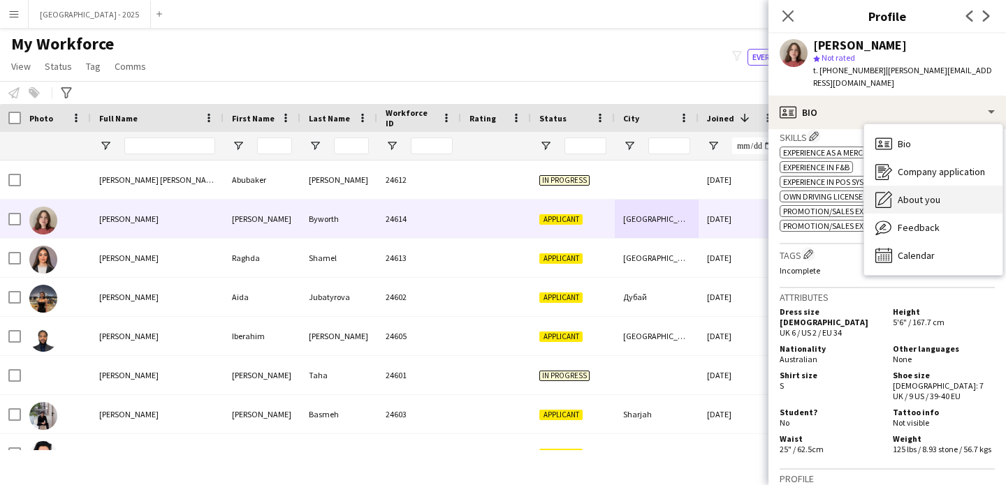
click at [907, 193] on span "About you" at bounding box center [918, 199] width 43 height 13
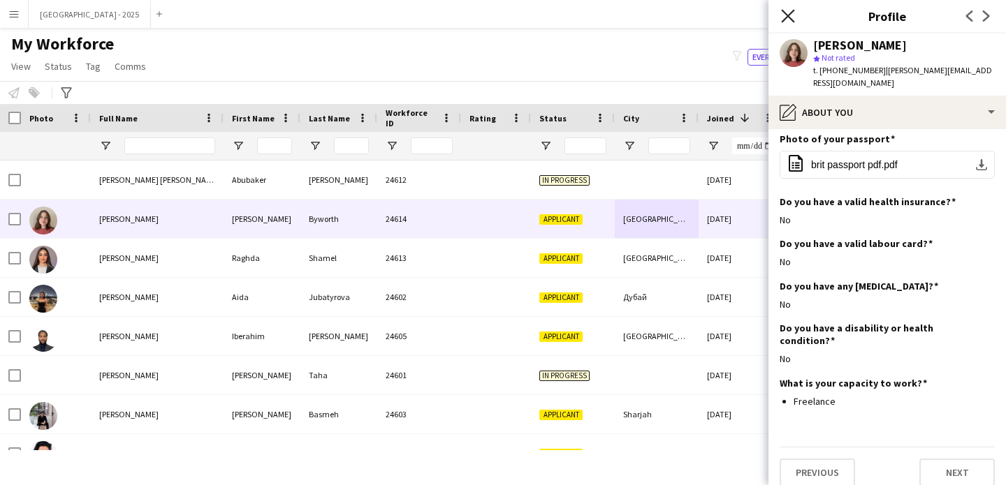
click at [793, 19] on icon "Close pop-in" at bounding box center [787, 15] width 13 height 13
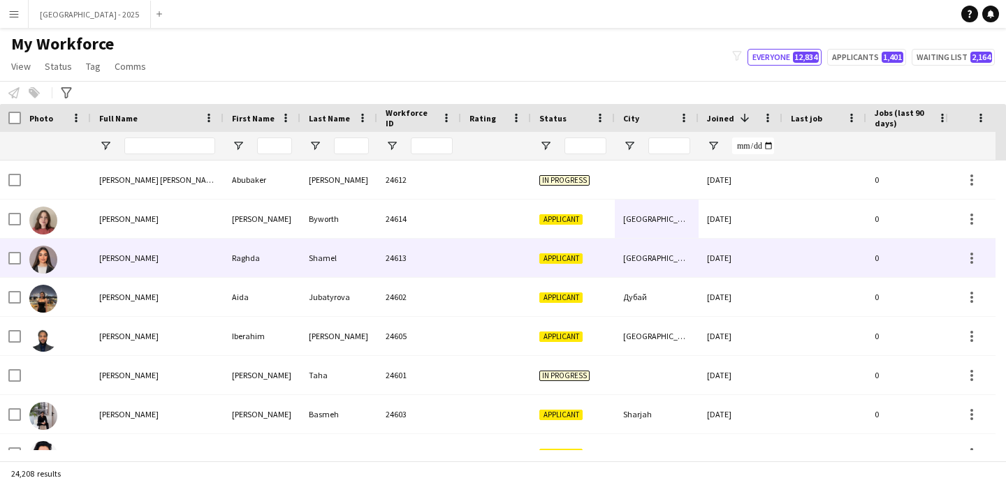
click at [500, 256] on div at bounding box center [496, 258] width 70 height 38
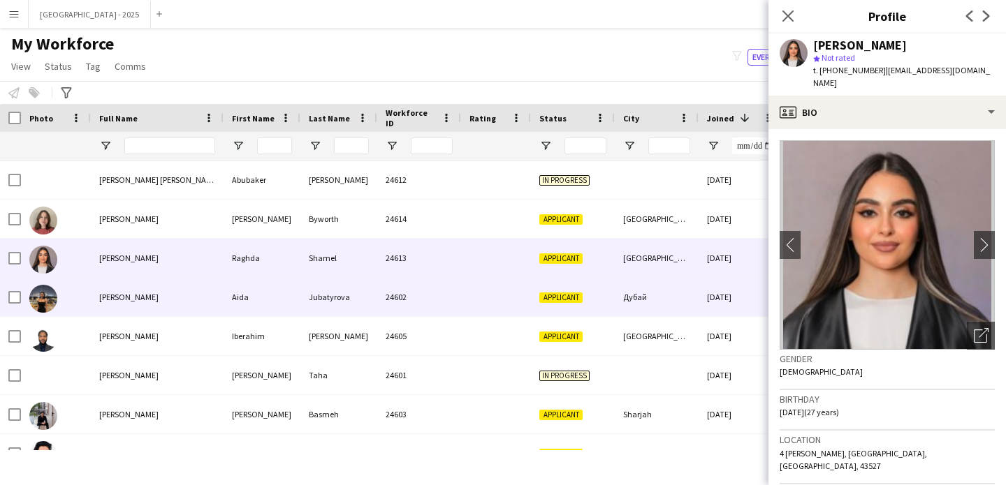
click at [663, 286] on div "Дубай" at bounding box center [657, 297] width 84 height 38
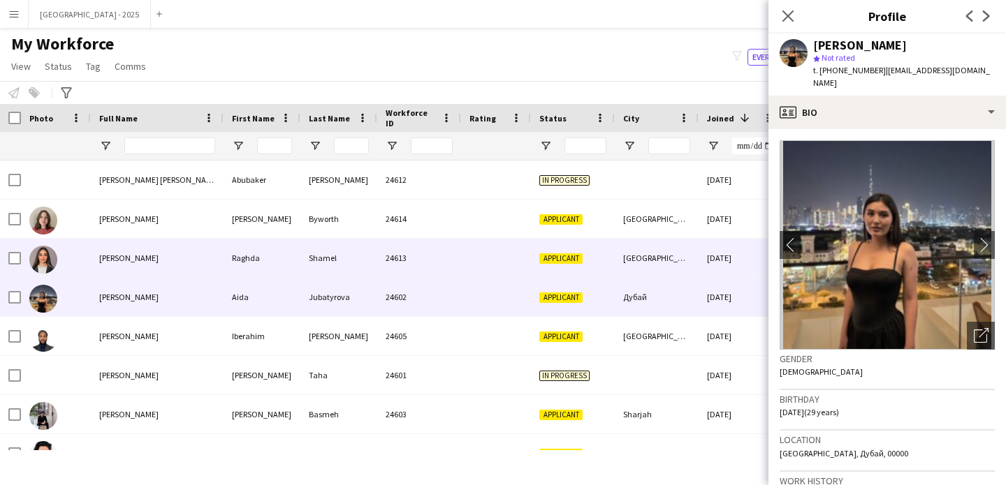
click at [663, 258] on div "[GEOGRAPHIC_DATA],[GEOGRAPHIC_DATA]" at bounding box center [657, 258] width 84 height 38
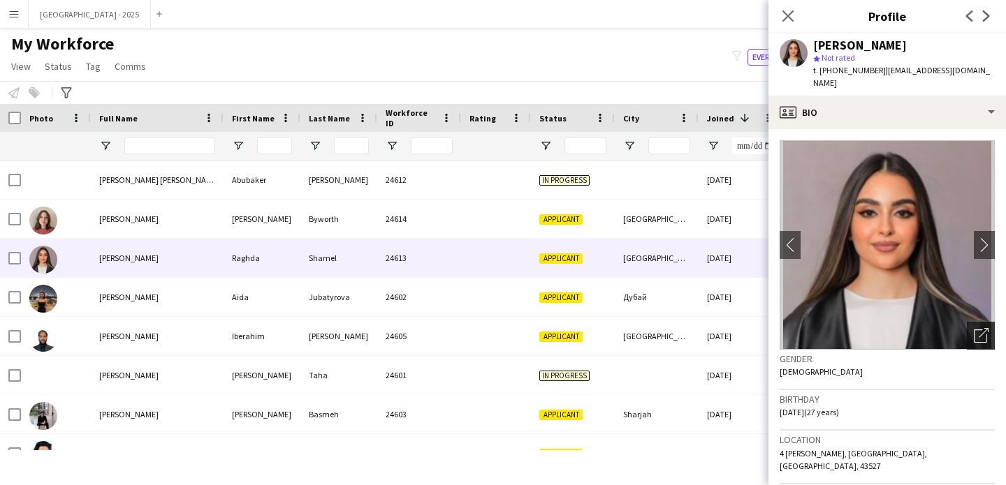
click at [968, 322] on div "Open photos pop-in" at bounding box center [980, 336] width 28 height 28
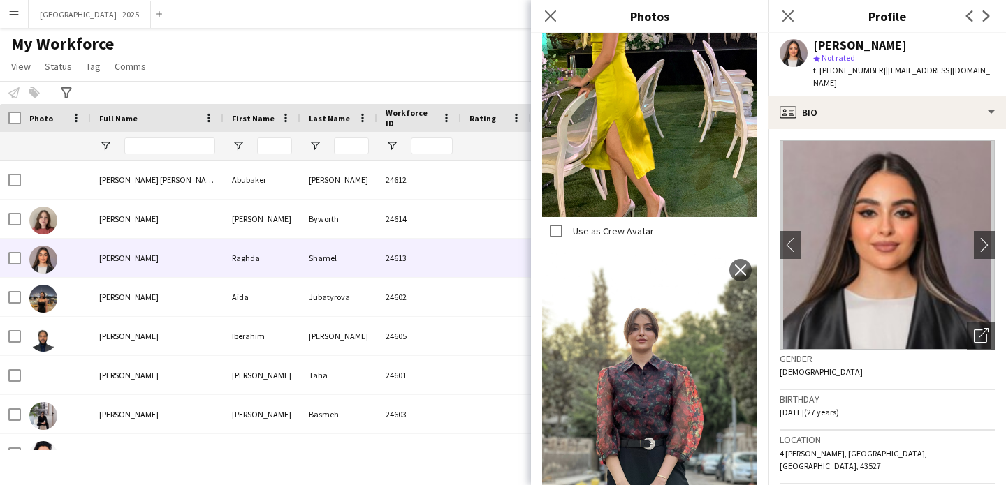
scroll to position [1892, 0]
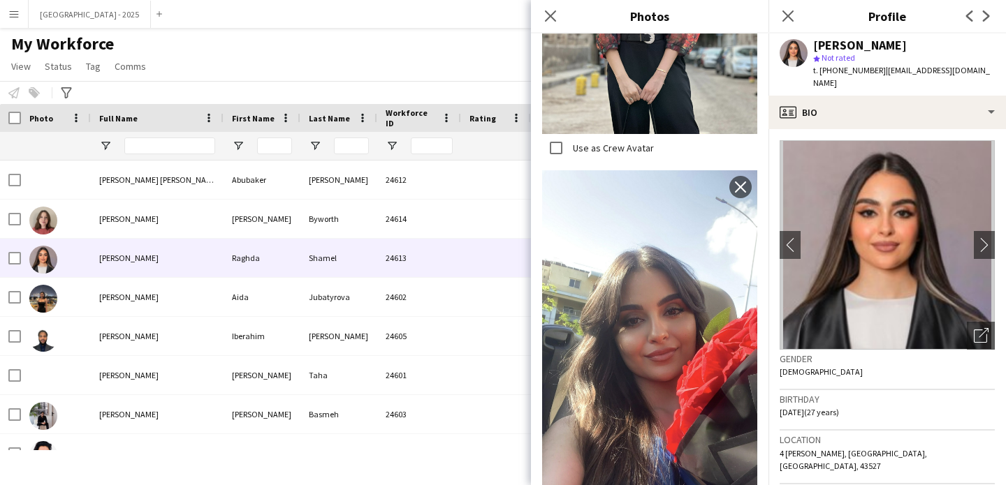
click at [868, 390] on div "Birthday [DEMOGRAPHIC_DATA] (27 years)" at bounding box center [886, 410] width 215 height 41
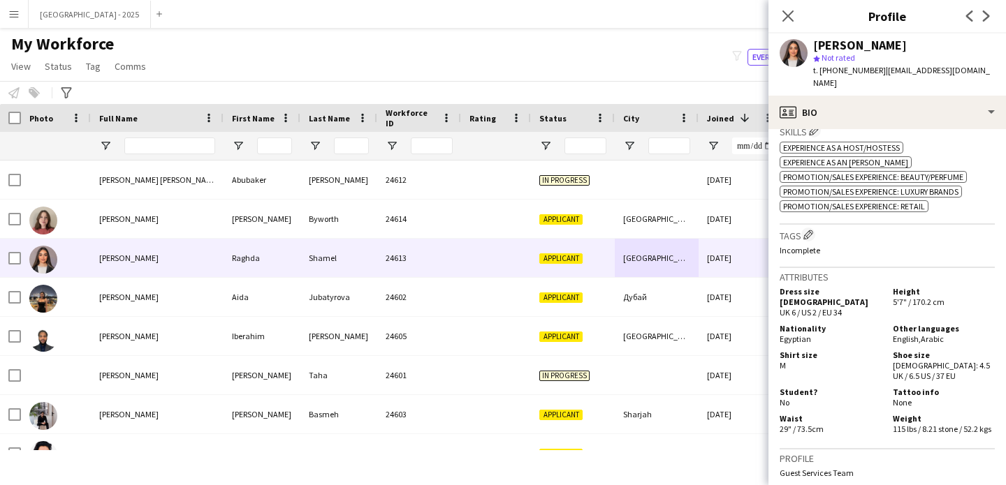
scroll to position [765, 0]
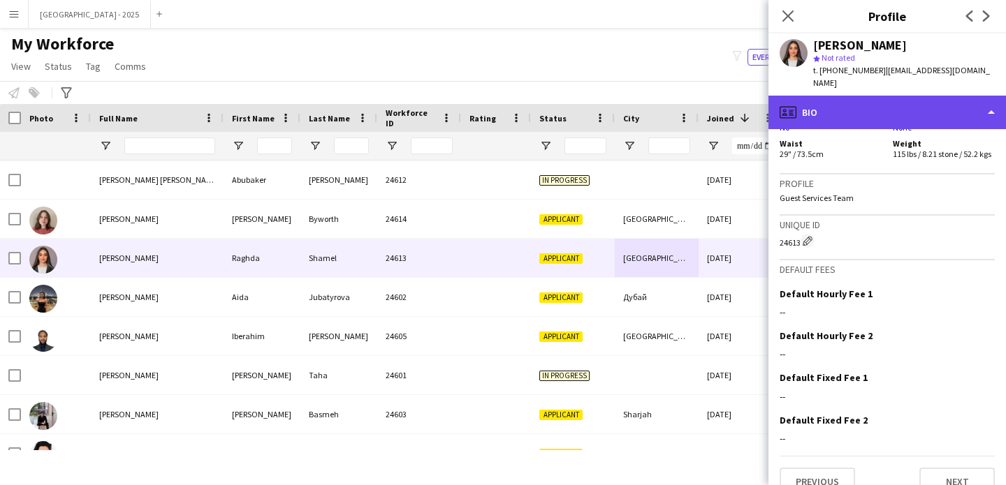
click at [816, 96] on div "profile Bio" at bounding box center [886, 113] width 237 height 34
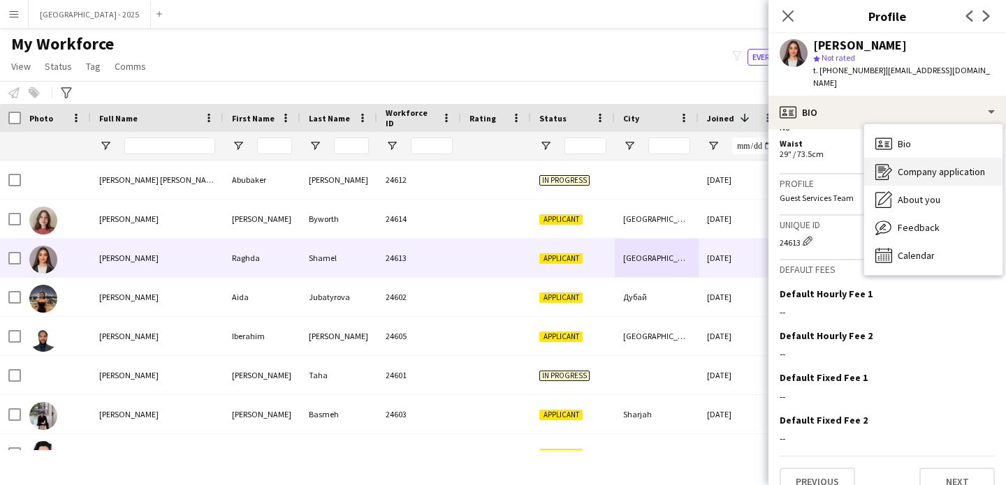
click at [889, 172] on div "Company application Company application" at bounding box center [933, 172] width 138 height 28
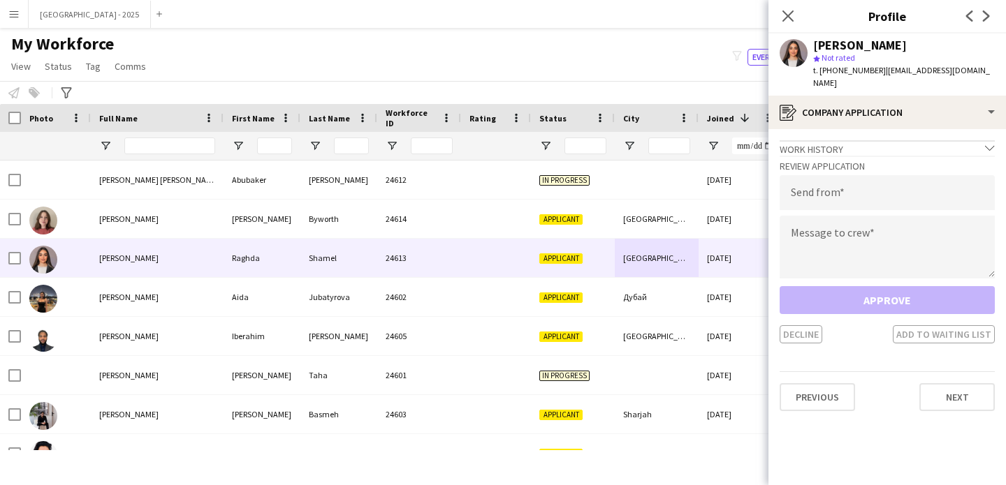
click at [877, 140] on div "Work history chevron-down" at bounding box center [886, 147] width 215 height 15
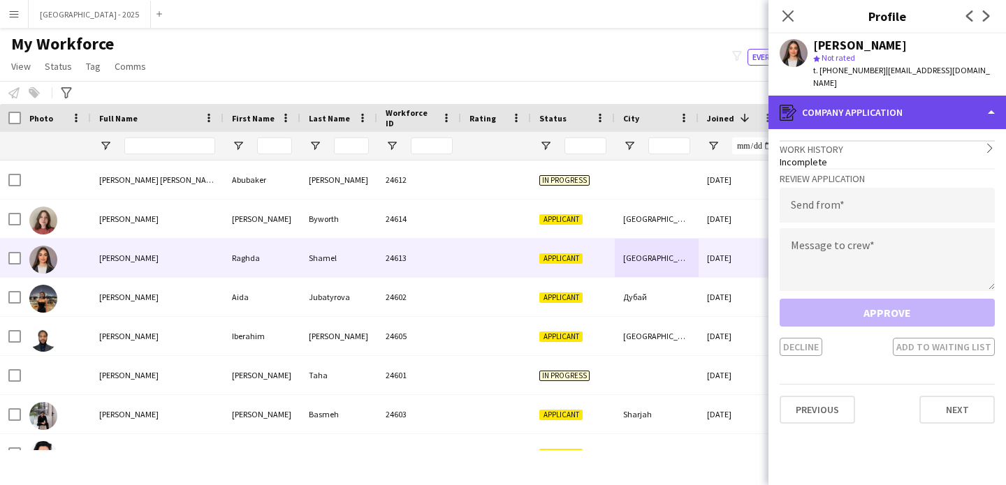
click at [872, 109] on div "register Company application" at bounding box center [886, 113] width 237 height 34
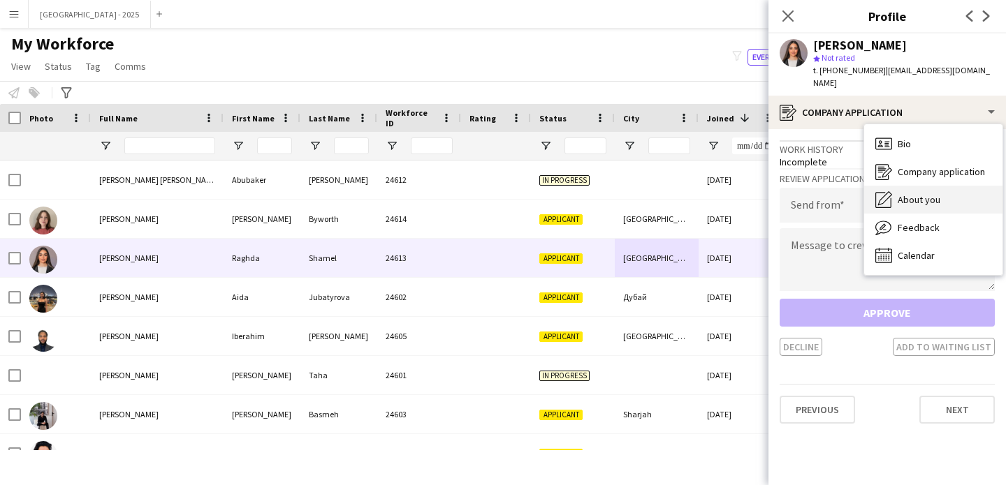
click at [904, 186] on div "About you About you" at bounding box center [933, 200] width 138 height 28
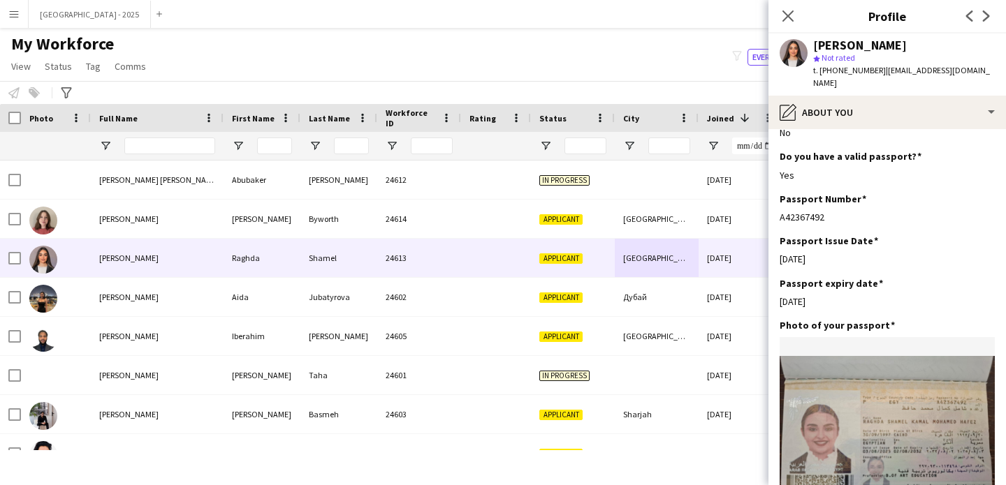
scroll to position [0, 0]
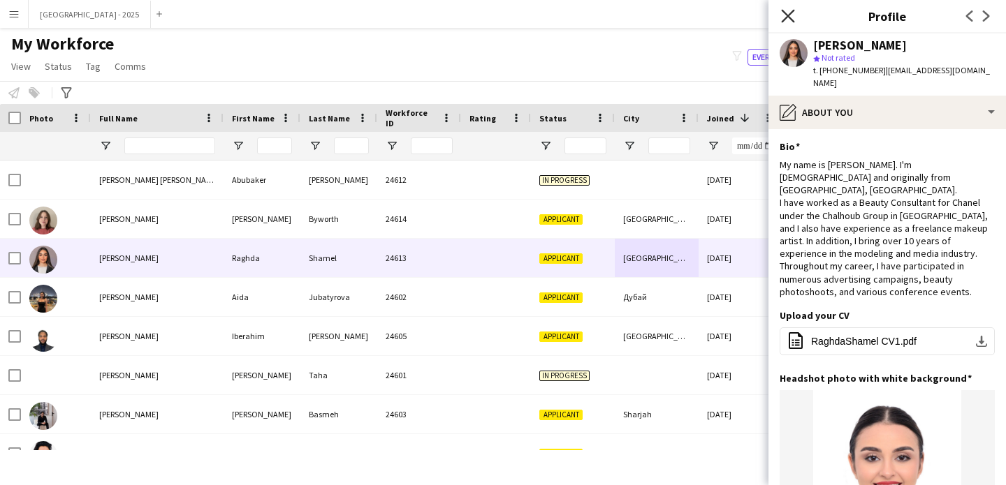
click at [786, 19] on icon at bounding box center [787, 15] width 13 height 13
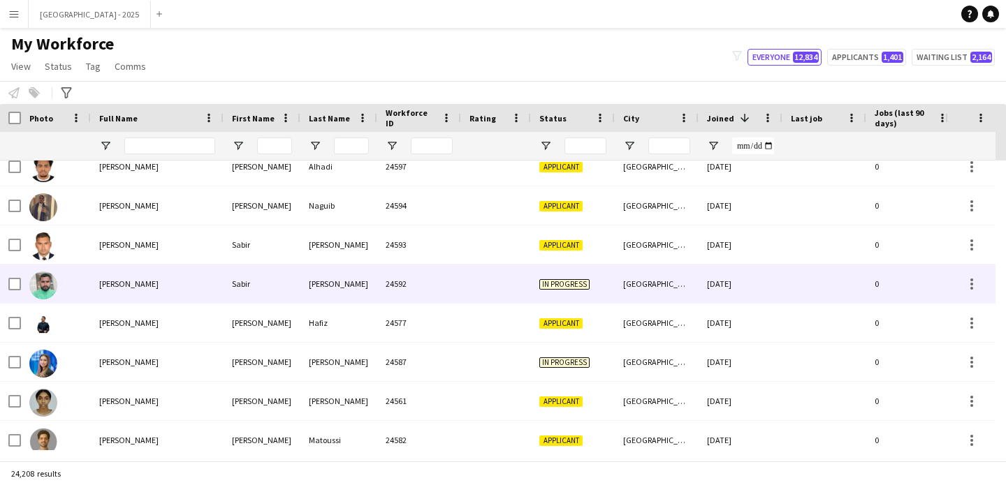
scroll to position [892, 0]
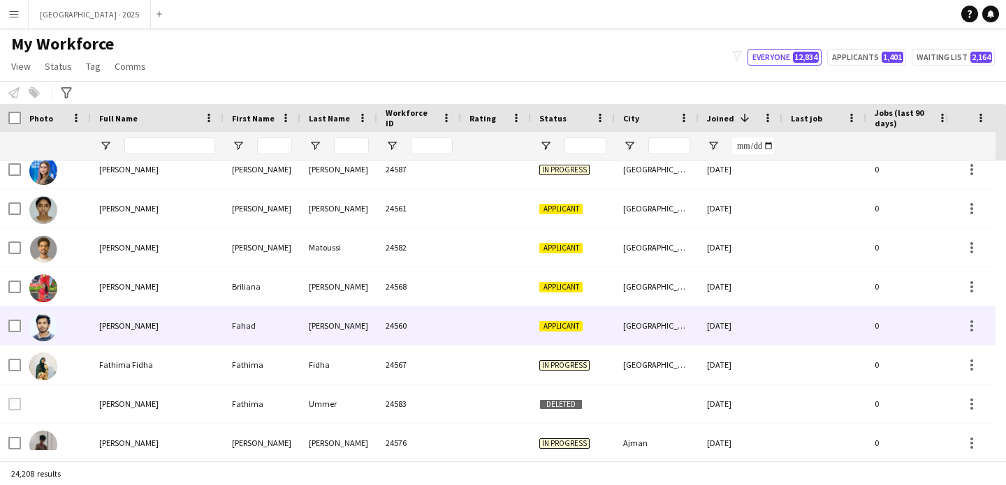
click at [668, 321] on div "[GEOGRAPHIC_DATA]" at bounding box center [657, 326] width 84 height 38
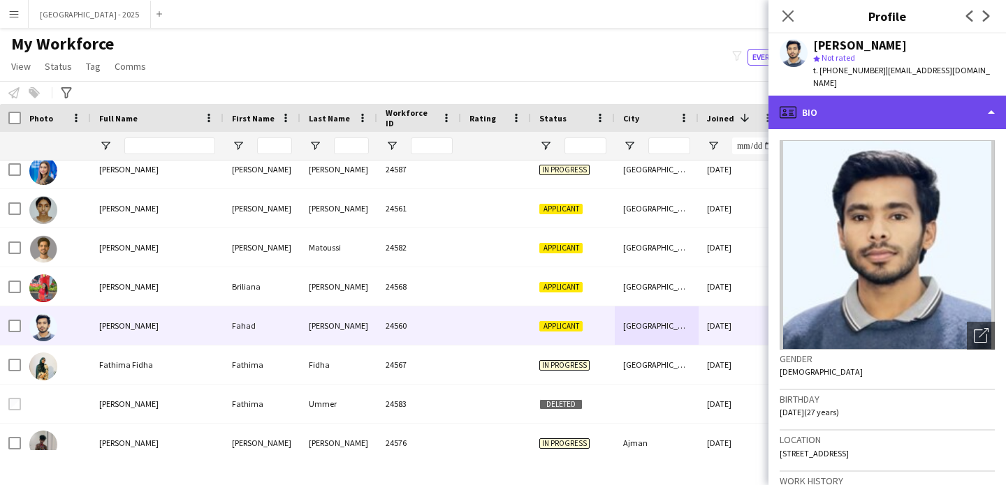
click at [920, 96] on div "profile Bio" at bounding box center [886, 113] width 237 height 34
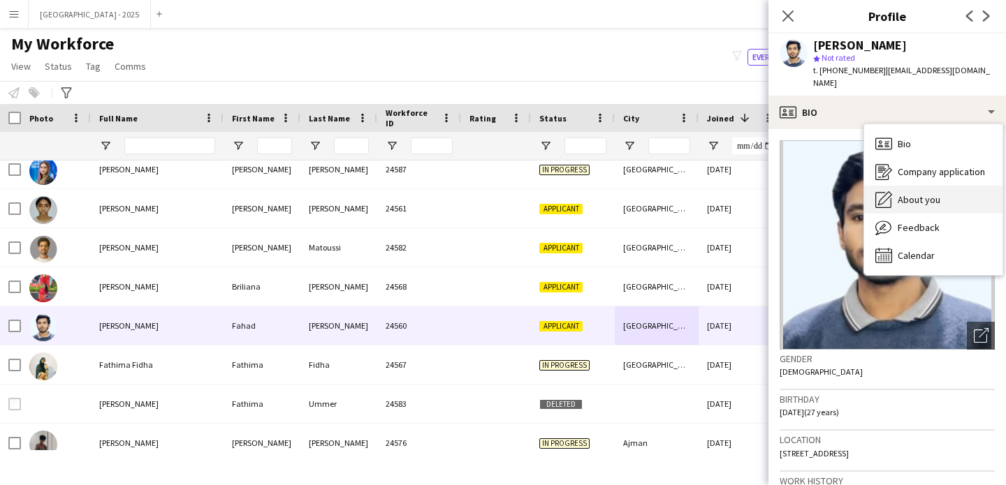
click at [949, 191] on div "About you About you" at bounding box center [933, 200] width 138 height 28
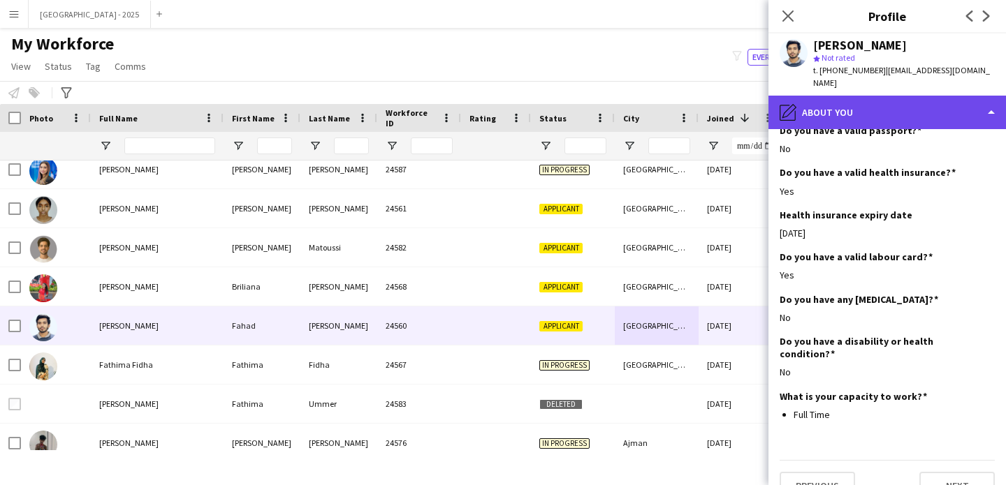
click at [903, 108] on div "pencil4 About you" at bounding box center [886, 113] width 237 height 34
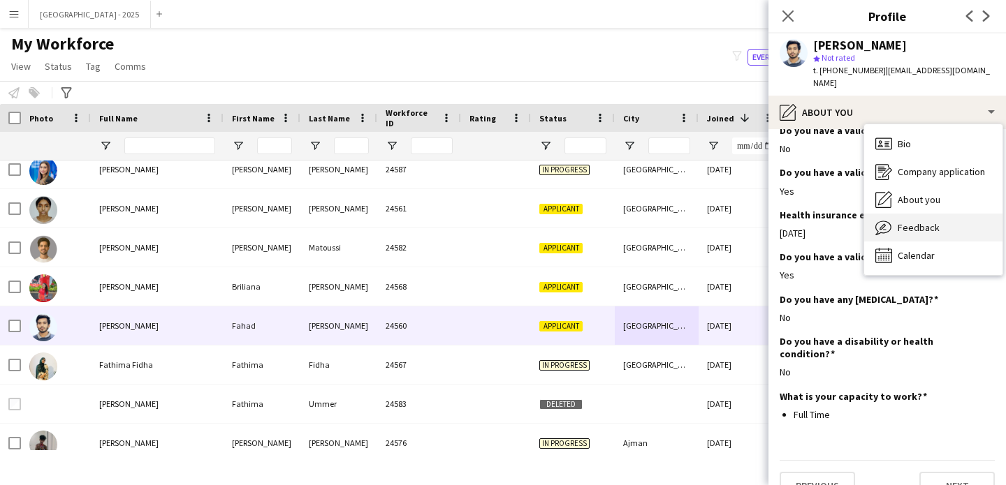
click at [926, 221] on span "Feedback" at bounding box center [918, 227] width 42 height 13
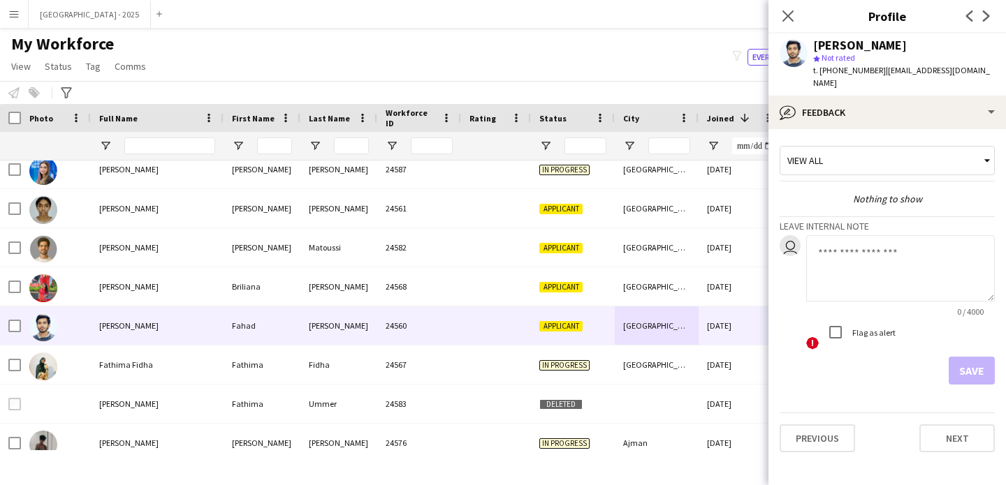
click at [899, 266] on textarea at bounding box center [900, 268] width 189 height 66
type textarea "*******"
click at [950, 343] on form "user ******* 7 / 4000 ! Flag as alert Save" at bounding box center [886, 309] width 215 height 149
click at [957, 357] on button "Save" at bounding box center [971, 371] width 46 height 28
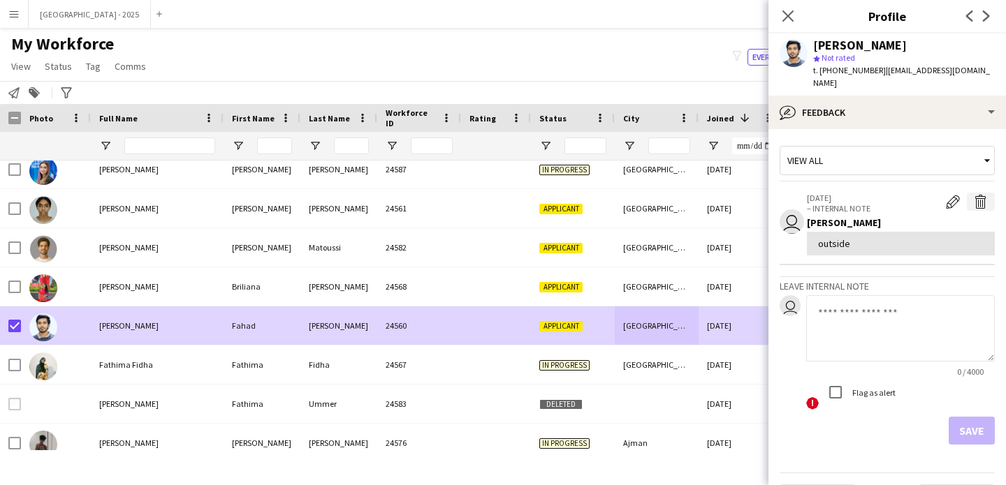
click at [973, 195] on app-icon "Delete internal note" at bounding box center [980, 202] width 14 height 14
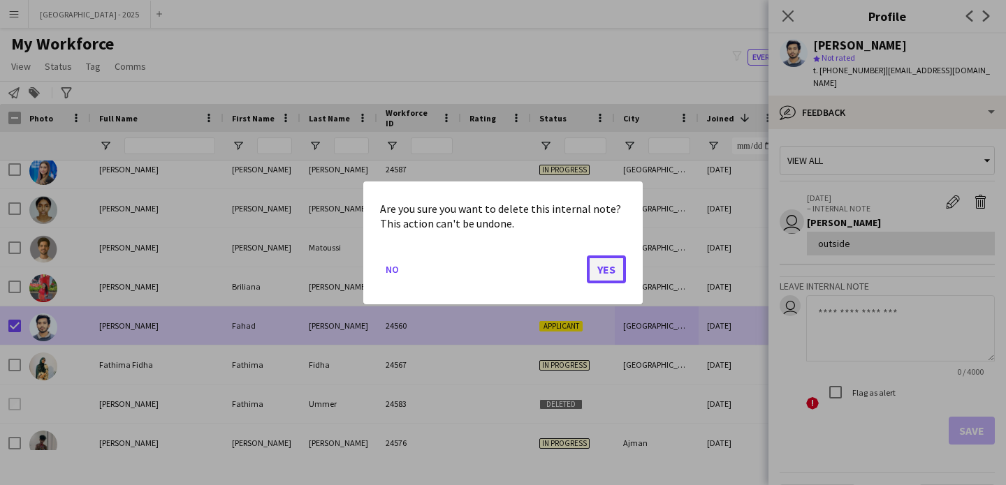
click at [607, 264] on button "Yes" at bounding box center [606, 269] width 39 height 28
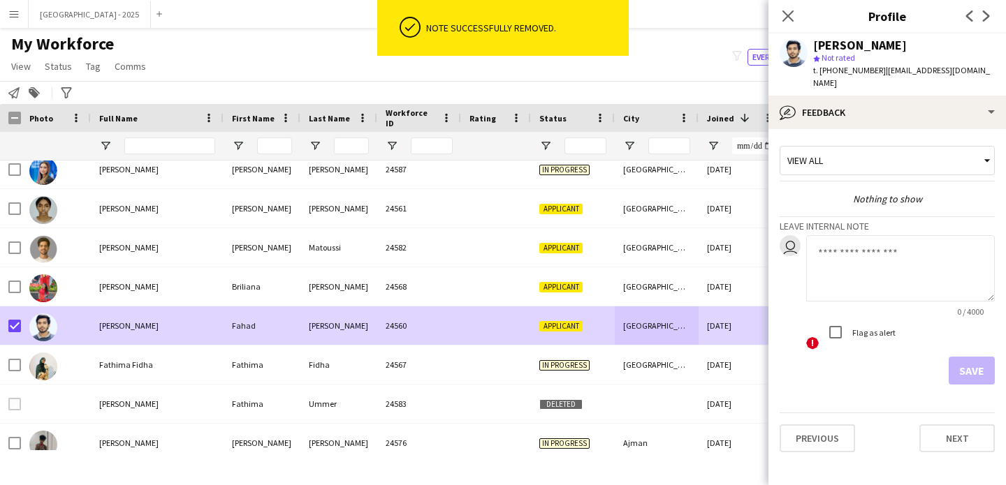
click at [908, 252] on textarea at bounding box center [900, 268] width 189 height 66
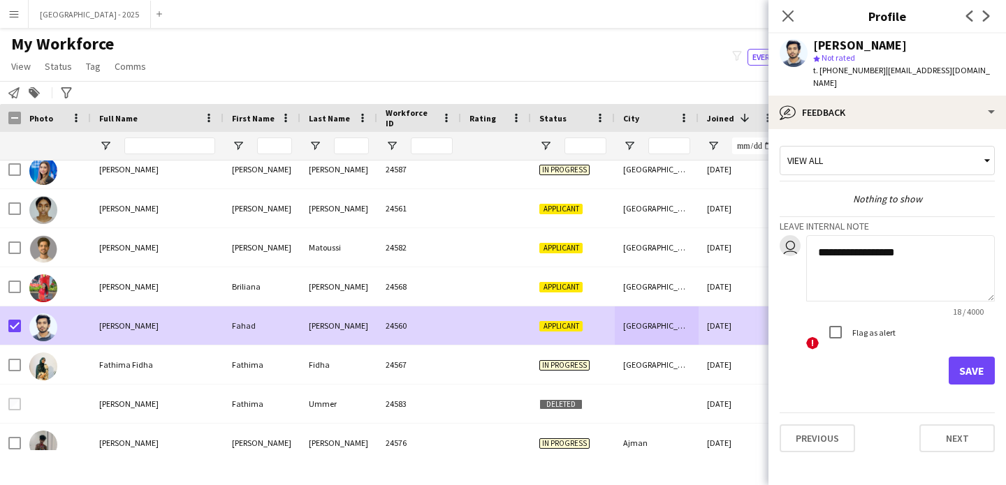
type textarea "**********"
click at [968, 357] on button "Save" at bounding box center [971, 371] width 46 height 28
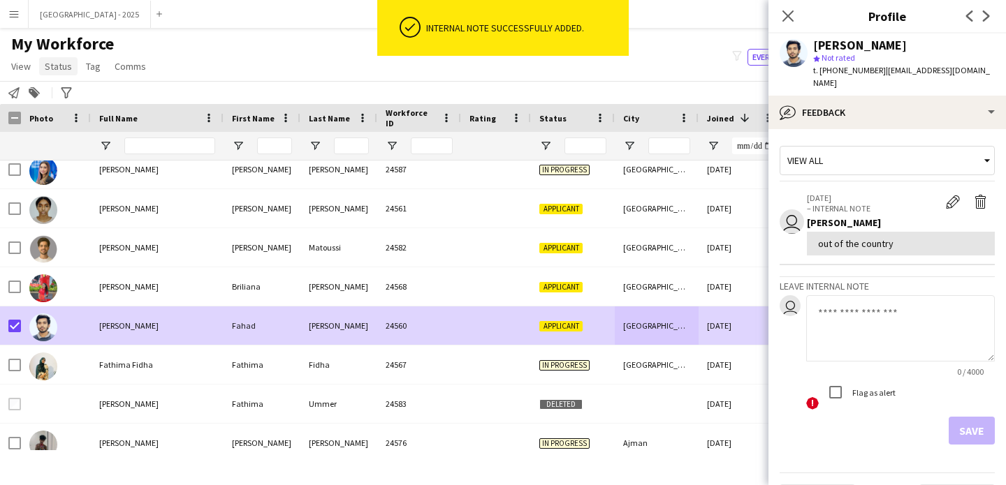
click at [59, 60] on span "Status" at bounding box center [58, 66] width 27 height 13
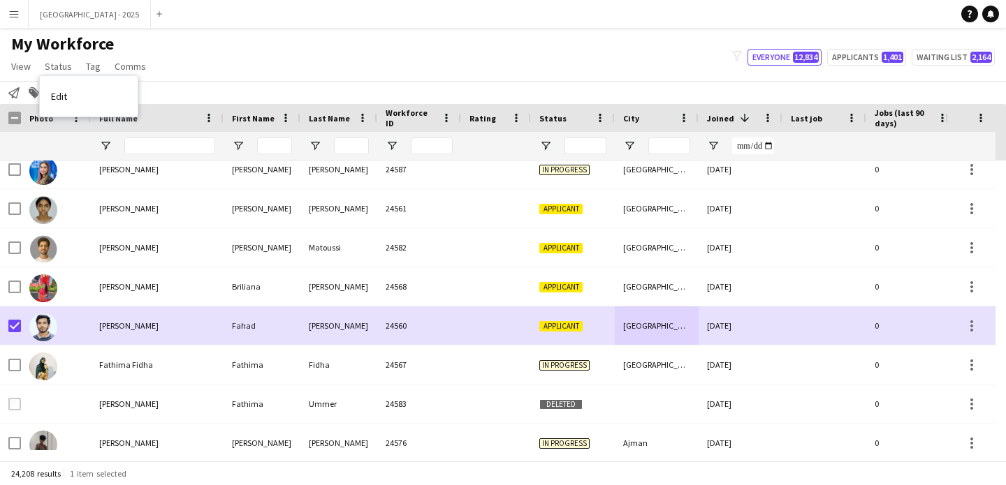
click at [80, 101] on link "Edit" at bounding box center [89, 96] width 98 height 29
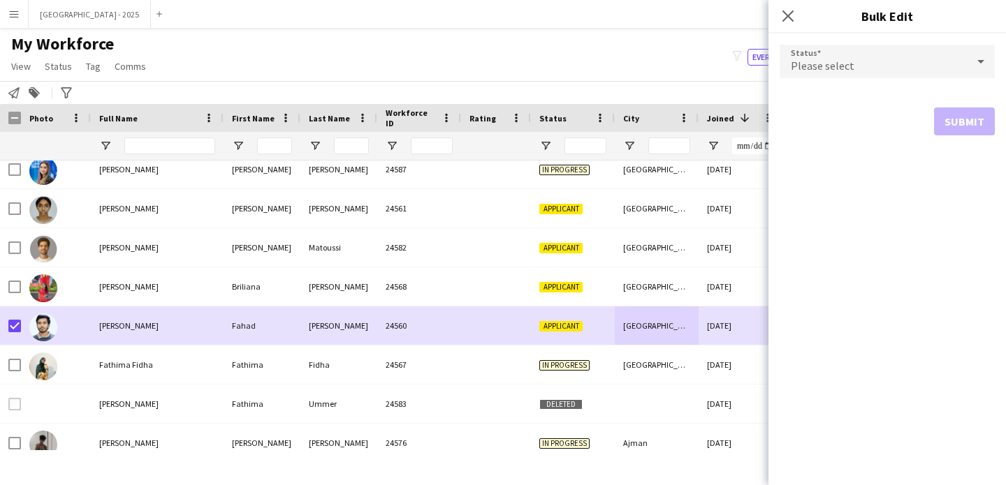
click at [902, 71] on div "Please select" at bounding box center [872, 62] width 187 height 34
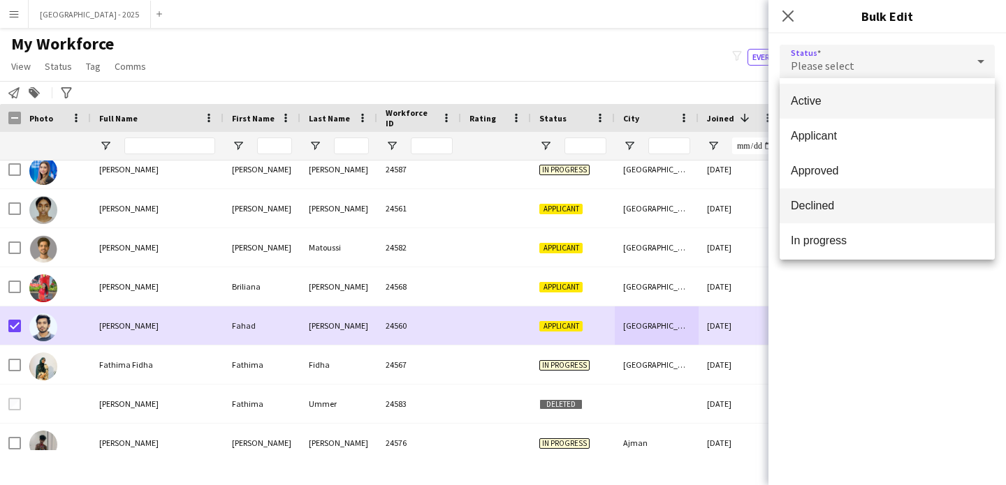
click at [843, 207] on span "Declined" at bounding box center [887, 205] width 193 height 13
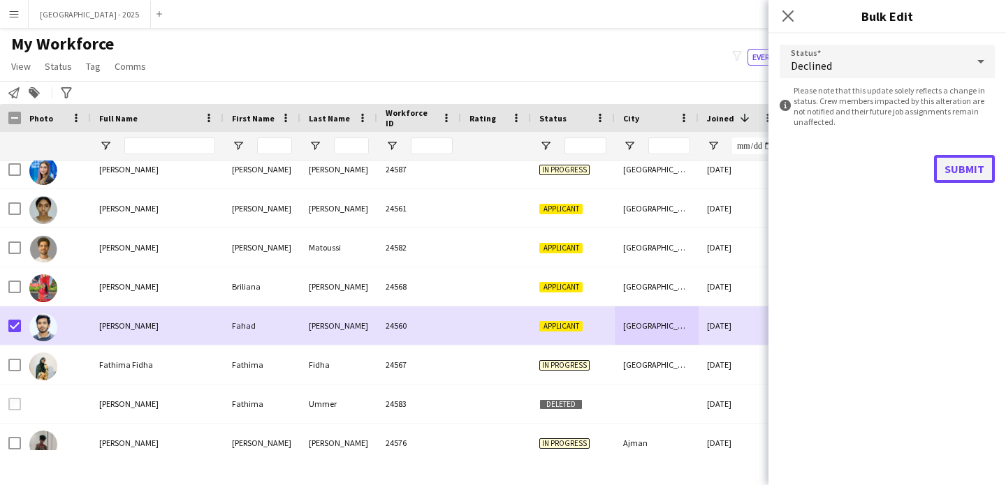
click at [955, 177] on button "Submit" at bounding box center [964, 169] width 61 height 28
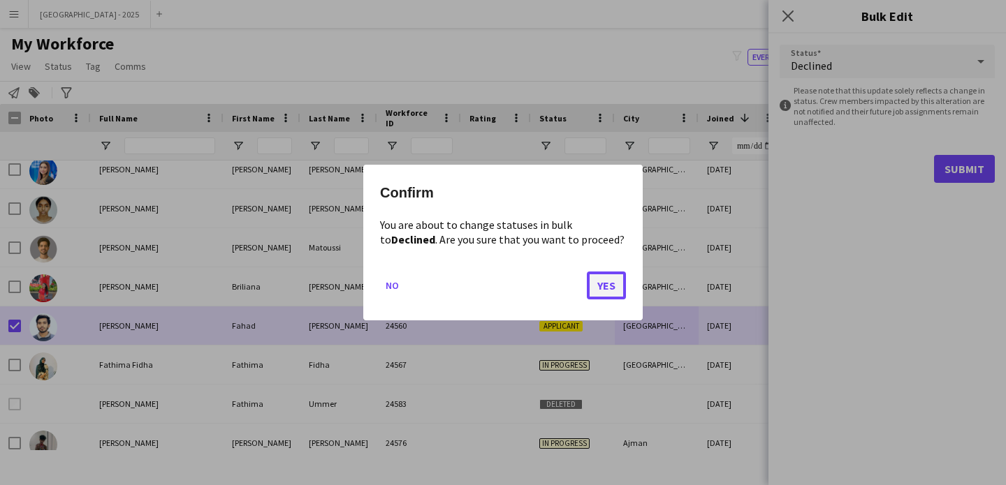
click at [608, 286] on button "Yes" at bounding box center [606, 286] width 39 height 28
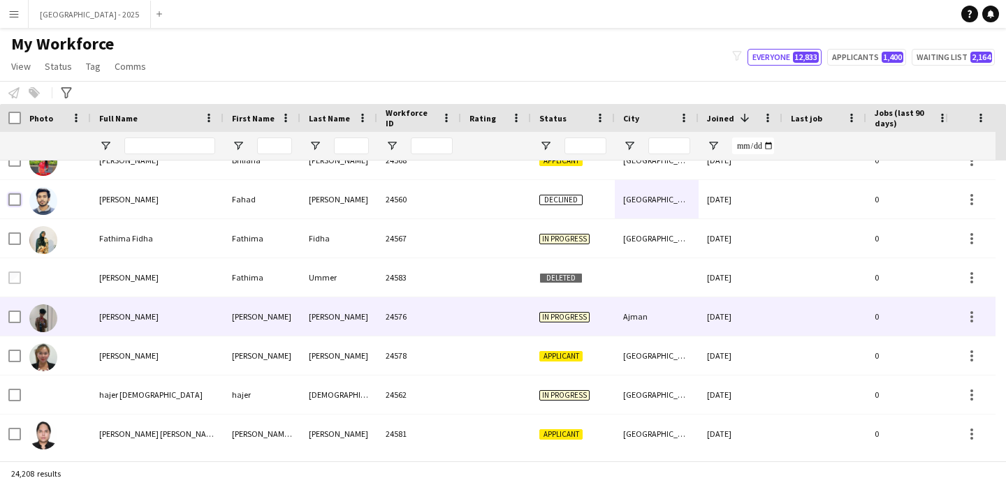
scroll to position [1198, 0]
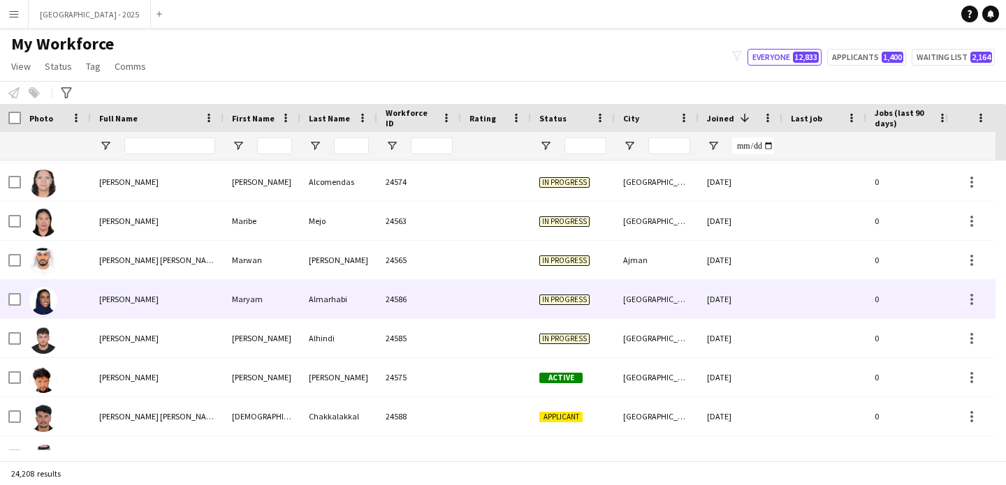
click at [397, 305] on div "24586" at bounding box center [419, 299] width 84 height 38
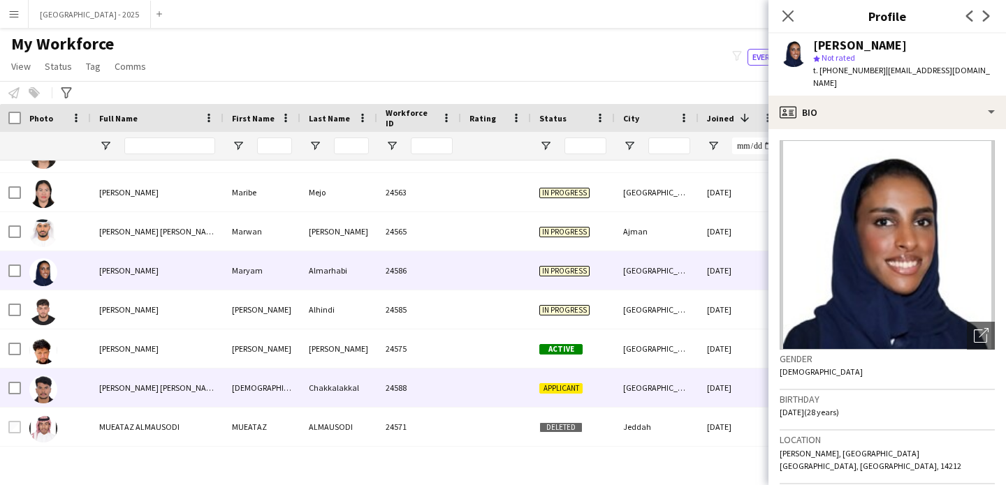
scroll to position [1623, 0]
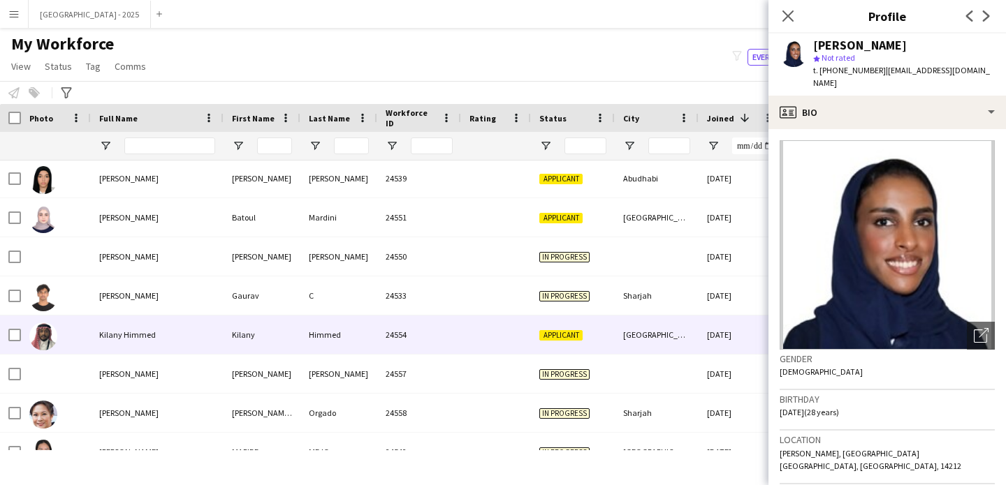
click at [274, 337] on div "Kilany" at bounding box center [261, 335] width 77 height 38
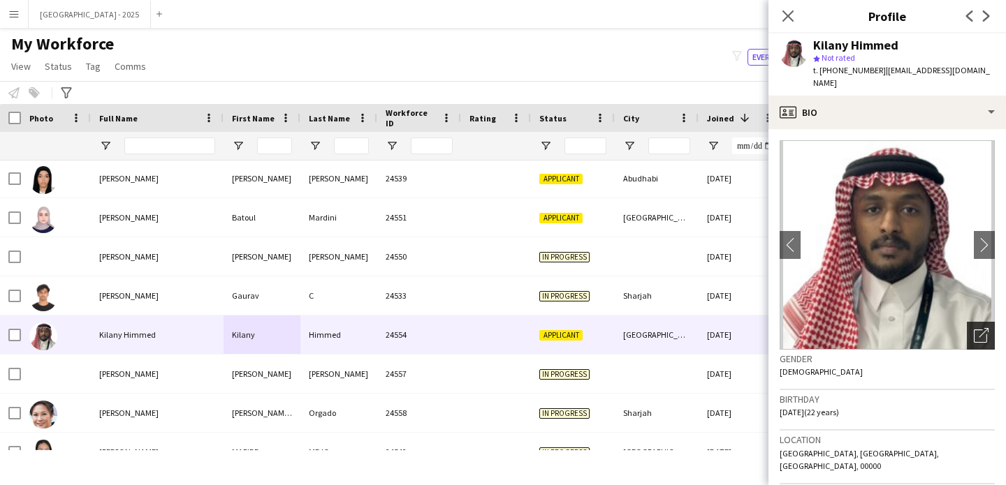
click at [973, 328] on icon "Open photos pop-in" at bounding box center [980, 335] width 15 height 15
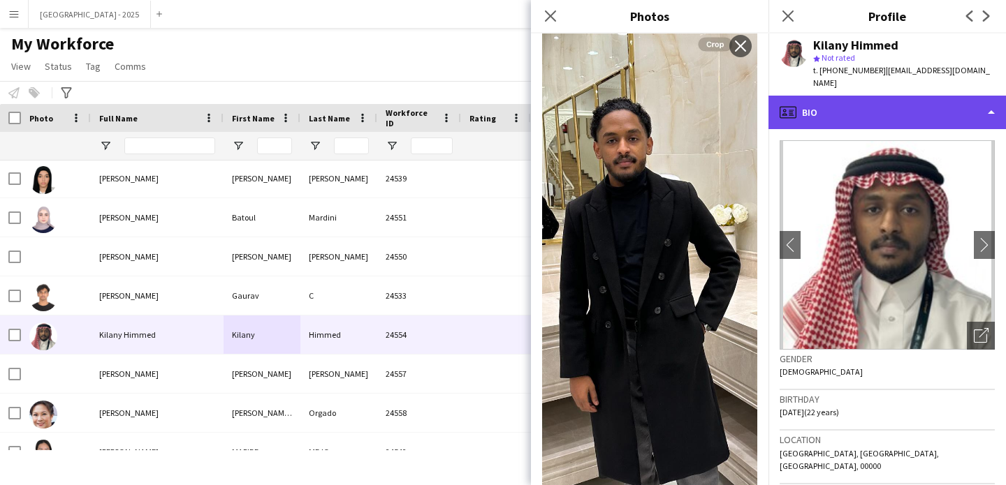
click at [823, 103] on div "profile Bio" at bounding box center [886, 113] width 237 height 34
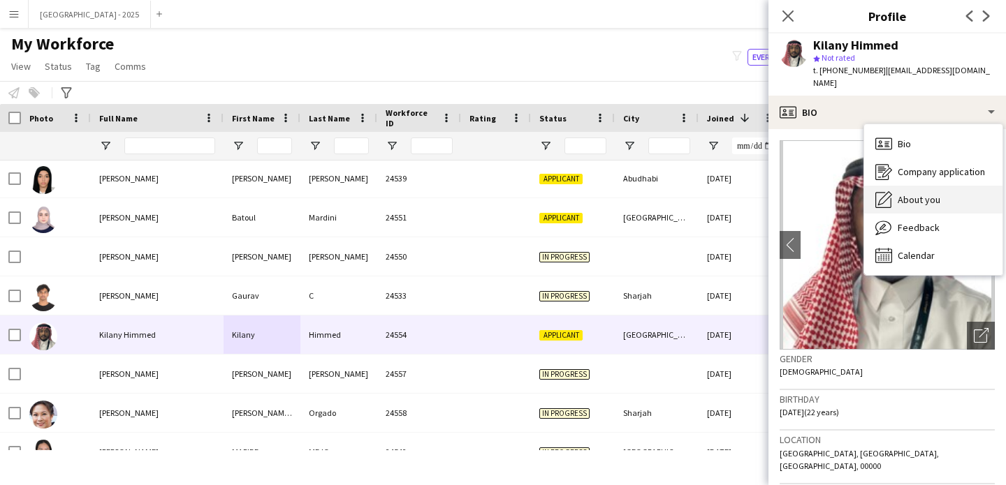
click at [906, 186] on div "About you About you" at bounding box center [933, 200] width 138 height 28
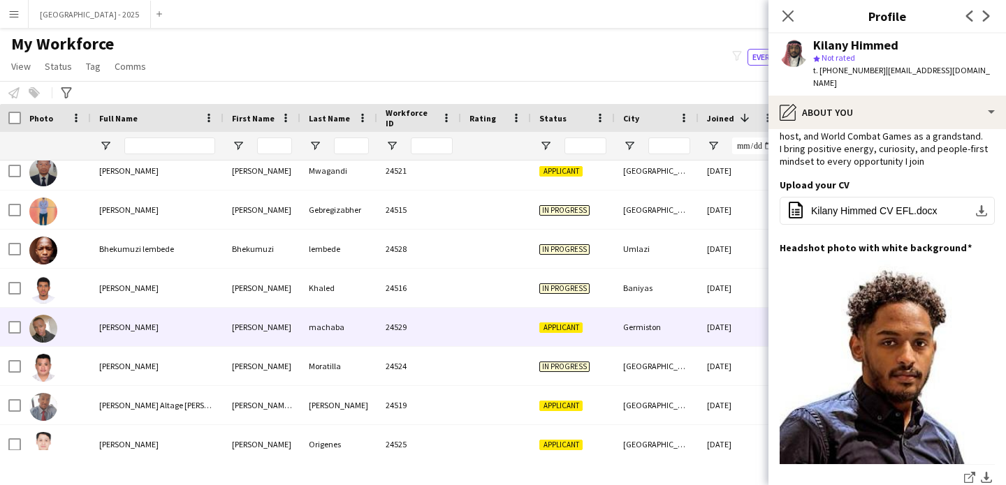
click at [677, 315] on div "Germiston" at bounding box center [657, 327] width 84 height 38
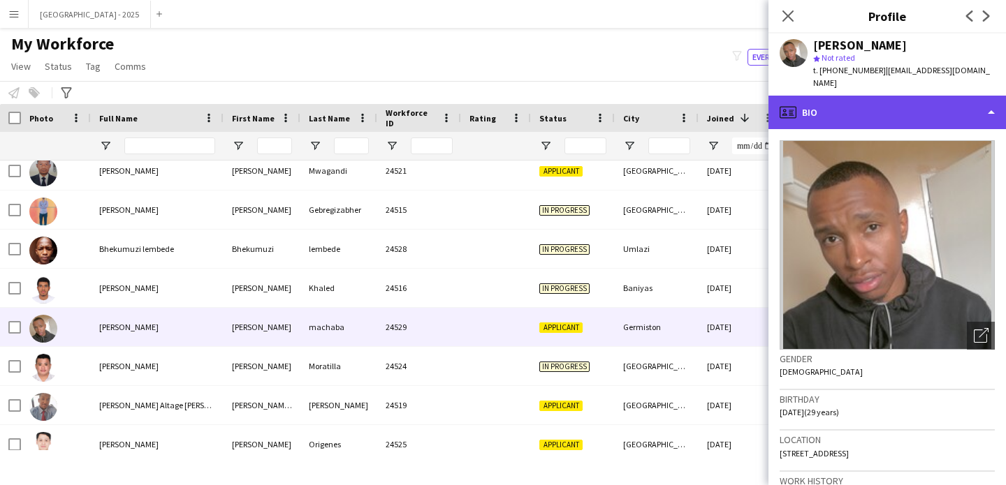
click at [850, 110] on div "profile Bio" at bounding box center [886, 113] width 237 height 34
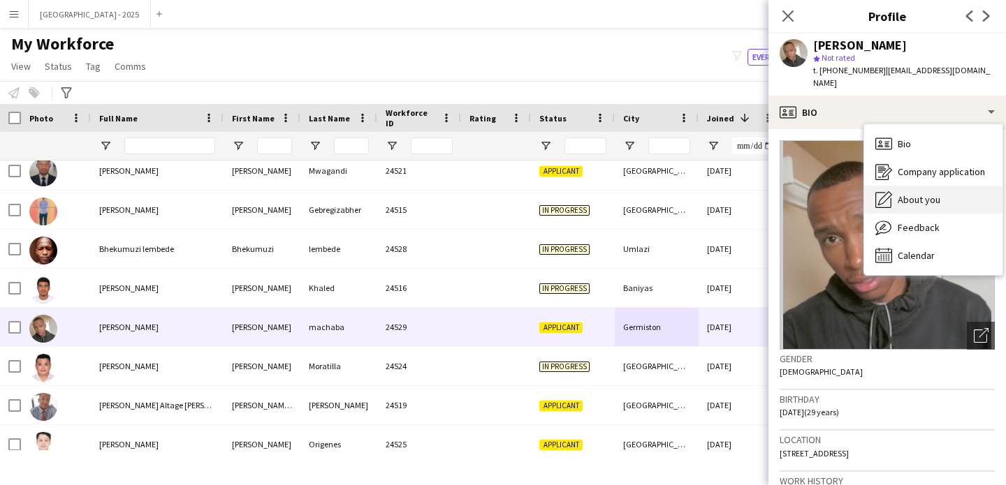
click at [903, 193] on span "About you" at bounding box center [918, 199] width 43 height 13
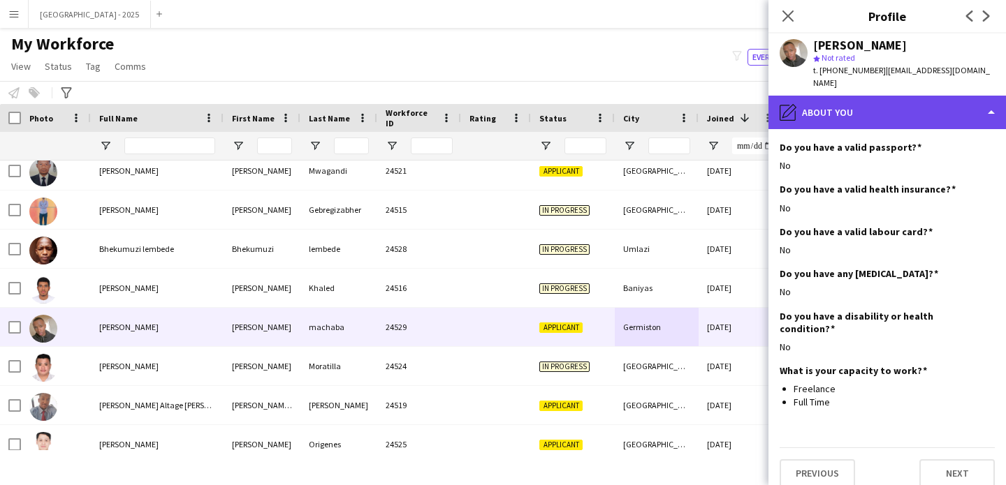
click at [863, 102] on div "pencil4 About you" at bounding box center [886, 113] width 237 height 34
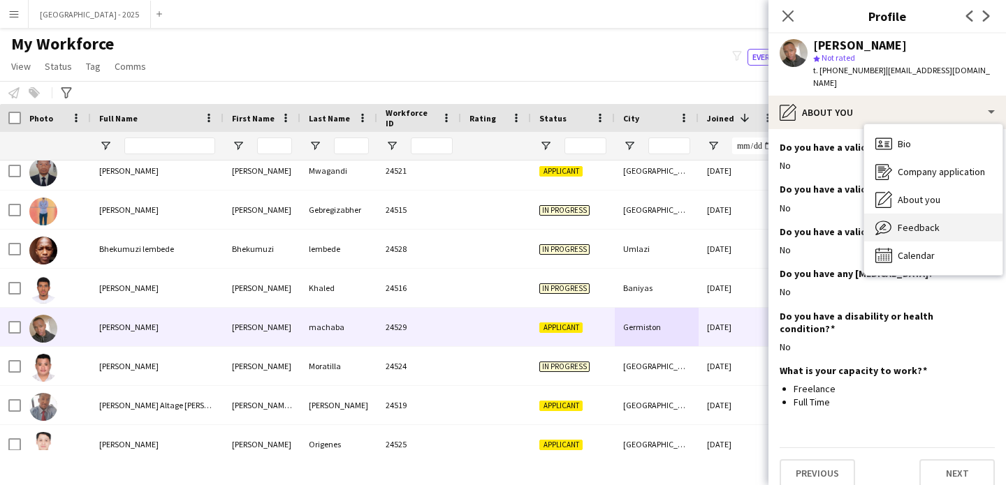
click at [929, 223] on div "Feedback Feedback" at bounding box center [933, 228] width 138 height 28
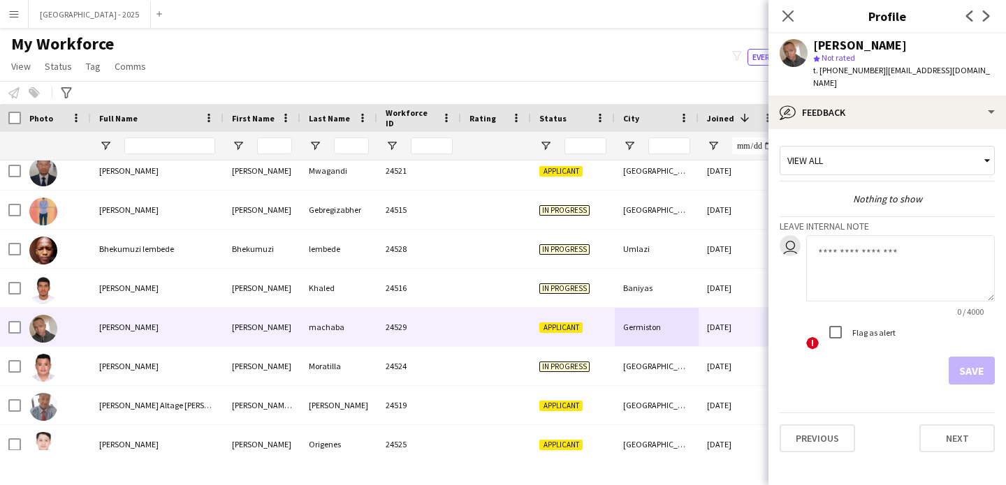
click at [910, 267] on textarea at bounding box center [900, 268] width 189 height 66
type textarea "**********"
click at [981, 370] on button "Save" at bounding box center [971, 371] width 46 height 28
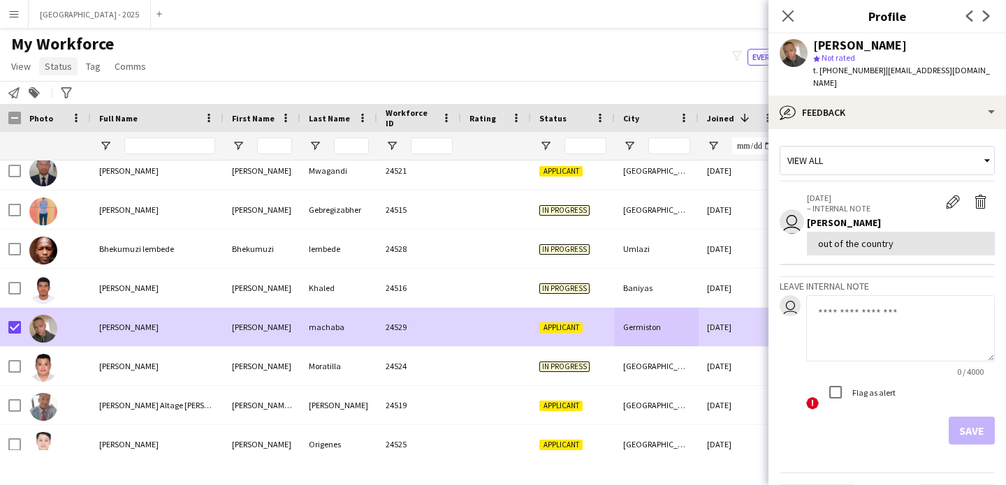
click at [58, 73] on link "Status" at bounding box center [58, 66] width 38 height 18
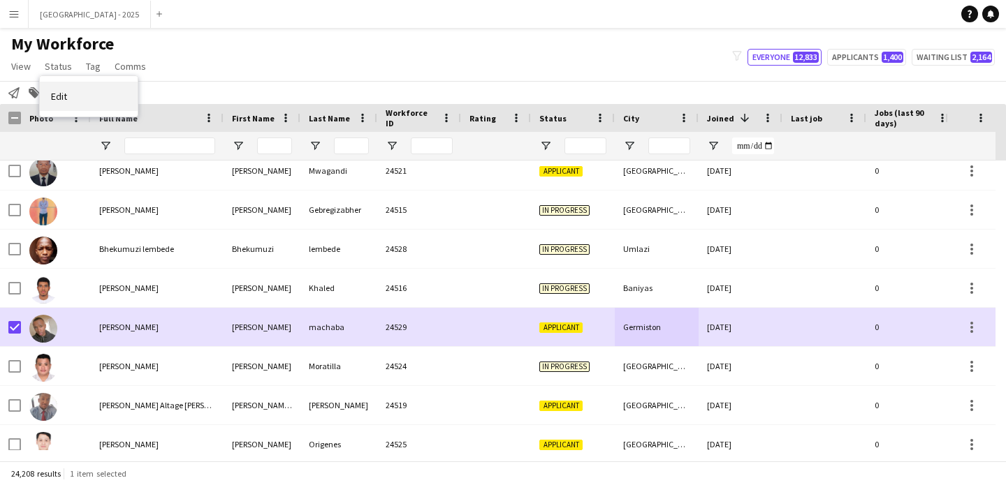
click at [91, 104] on link "Edit" at bounding box center [89, 96] width 98 height 29
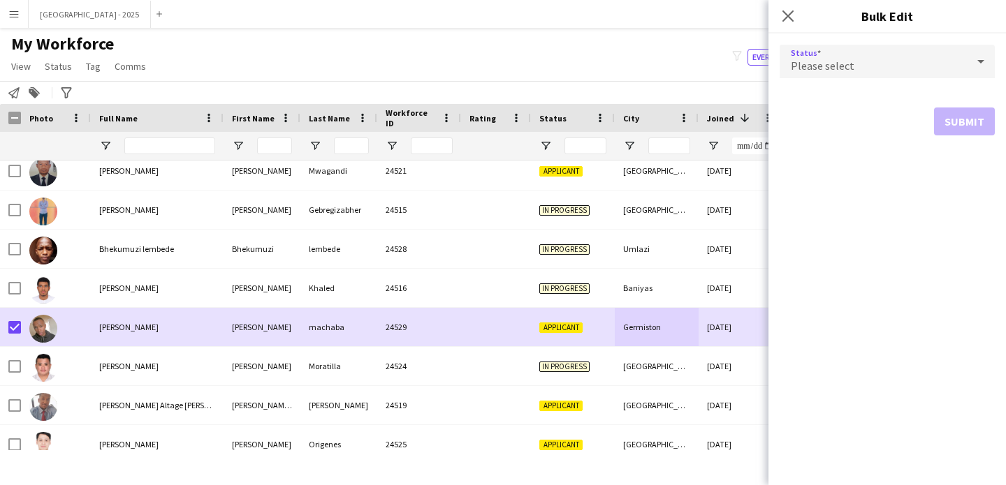
click at [922, 68] on div "Please select" at bounding box center [872, 62] width 187 height 34
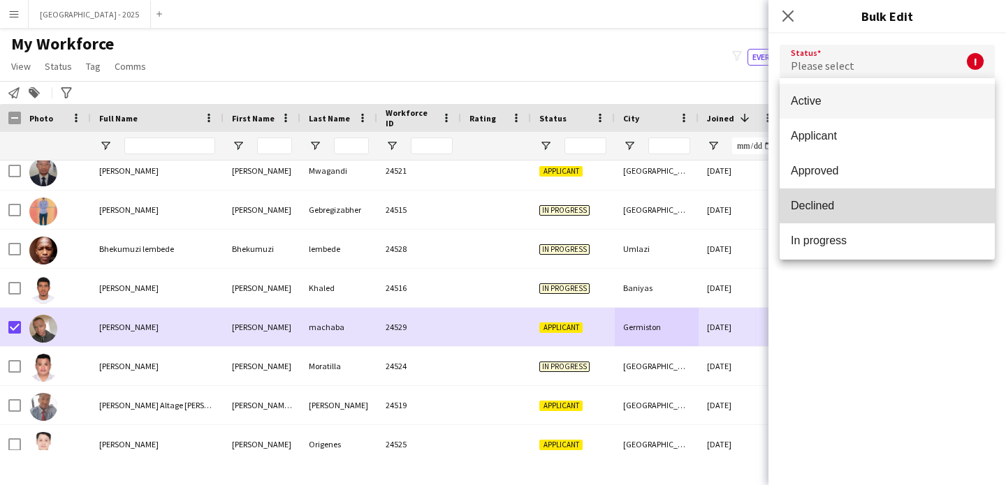
click at [896, 193] on mat-option "Declined" at bounding box center [886, 206] width 215 height 35
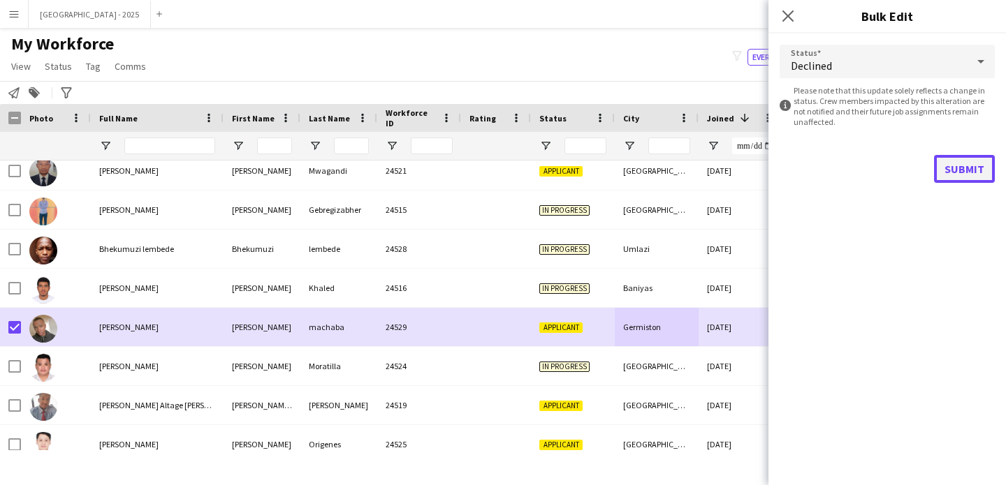
click at [958, 172] on button "Submit" at bounding box center [964, 169] width 61 height 28
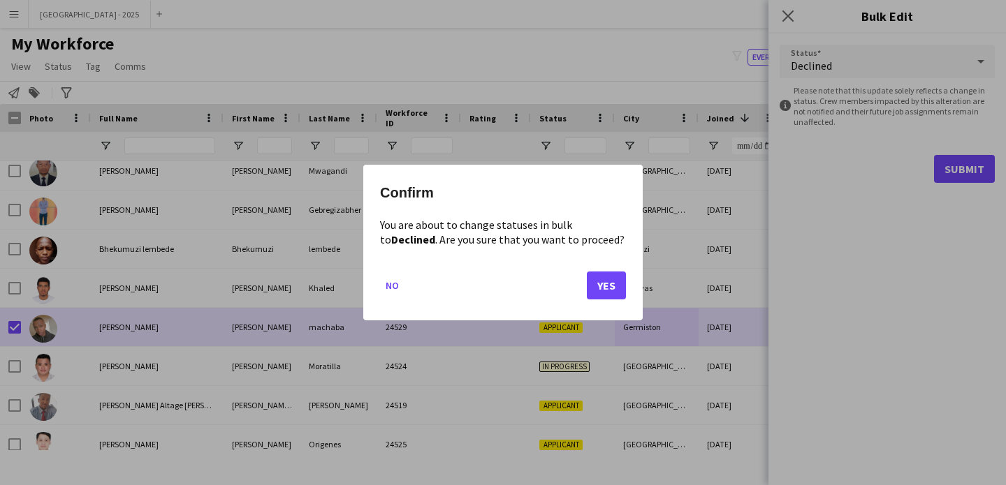
click at [610, 302] on mat-dialog-actions "No Yes" at bounding box center [503, 290] width 246 height 59
click at [611, 290] on button "Yes" at bounding box center [606, 286] width 39 height 28
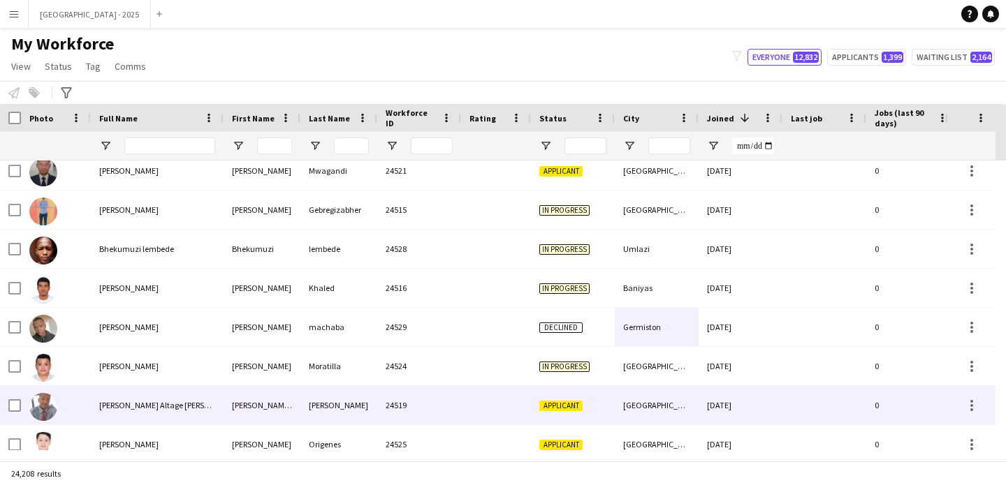
click at [591, 418] on div "Applicant" at bounding box center [573, 405] width 84 height 38
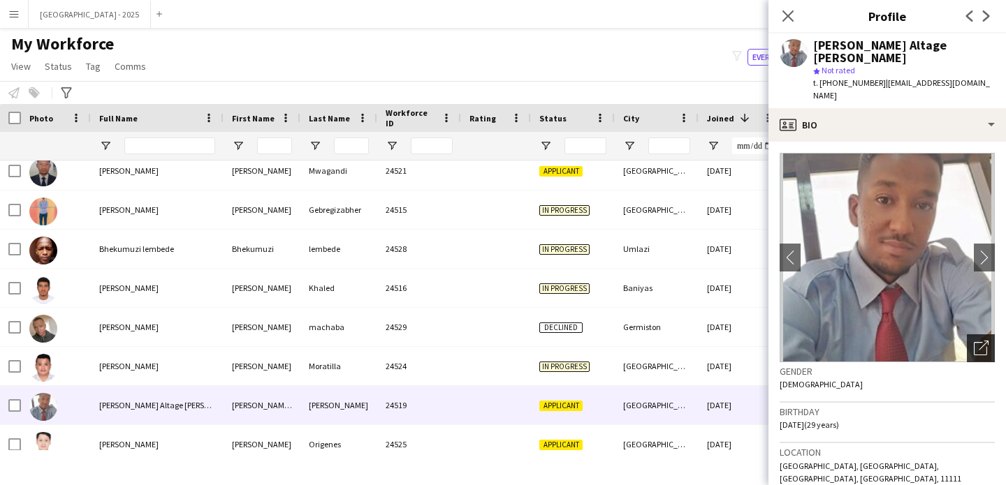
click at [973, 341] on icon "Open photos pop-in" at bounding box center [980, 348] width 15 height 15
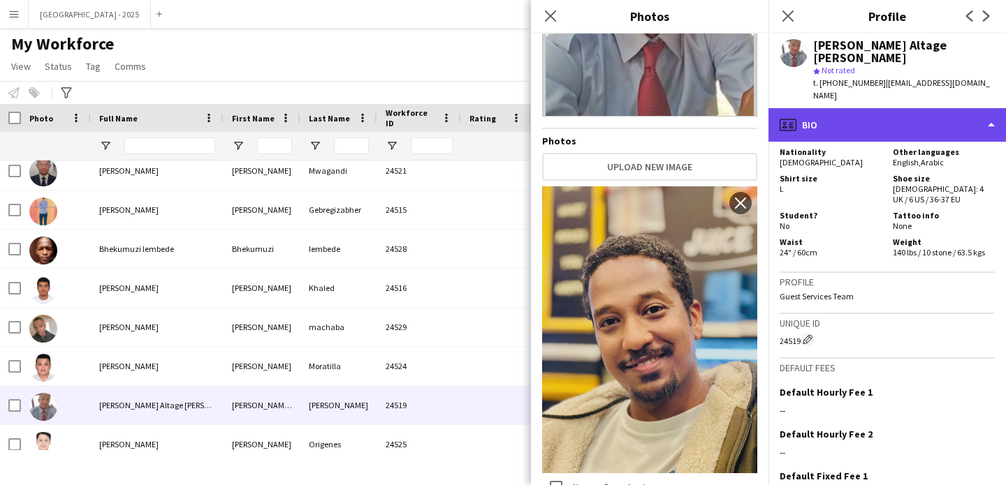
click at [848, 108] on div "profile Bio" at bounding box center [886, 125] width 237 height 34
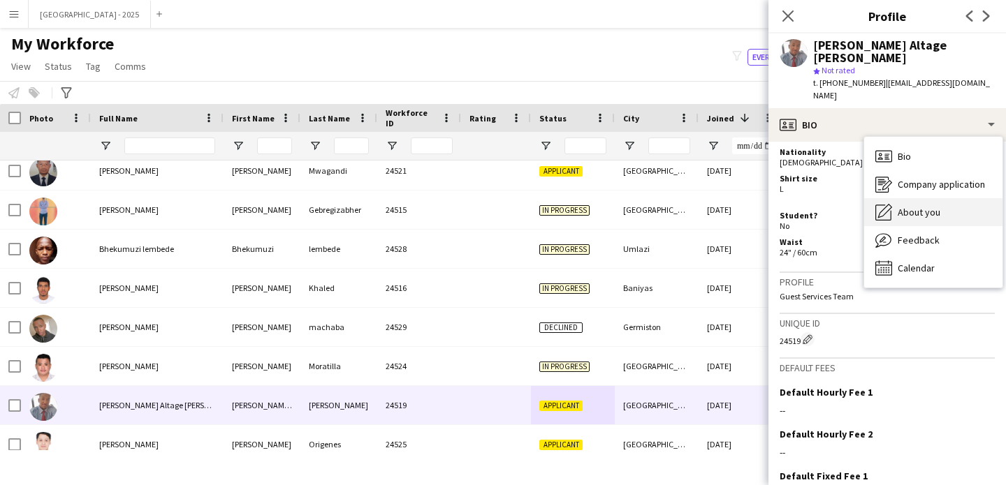
click at [916, 206] on span "About you" at bounding box center [918, 212] width 43 height 13
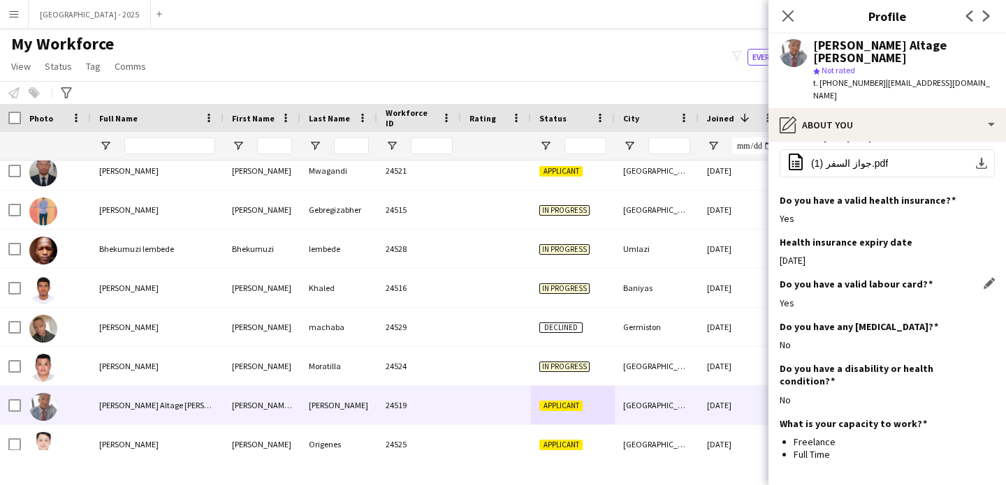
scroll to position [404, 0]
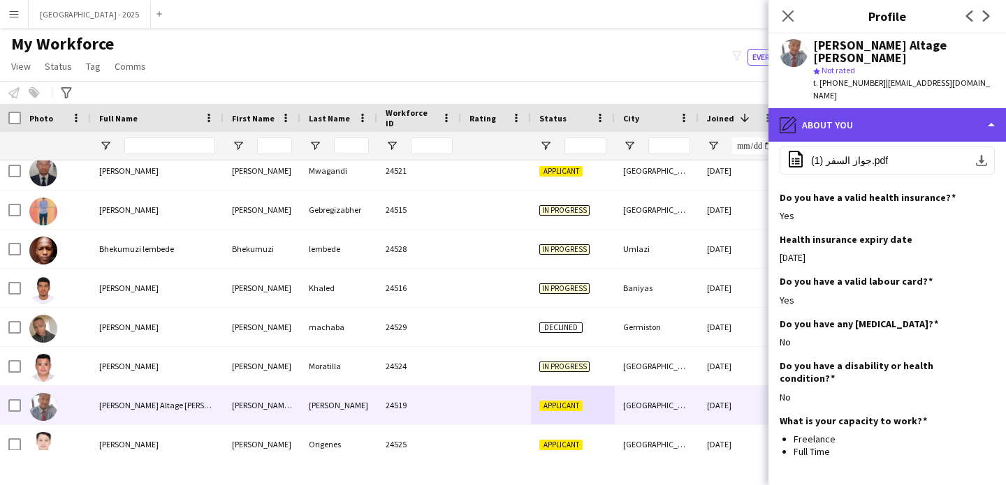
click at [855, 110] on div "pencil4 About you" at bounding box center [886, 125] width 237 height 34
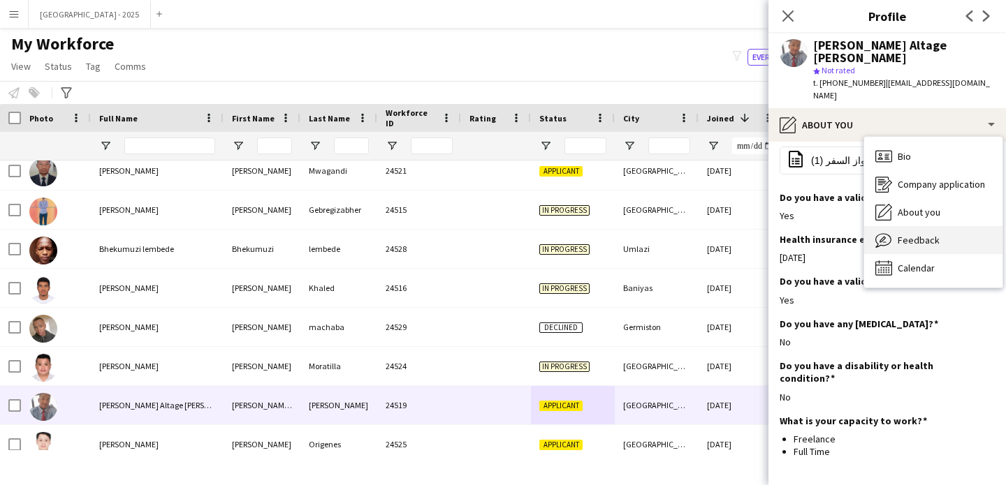
click at [927, 234] on span "Feedback" at bounding box center [918, 240] width 42 height 13
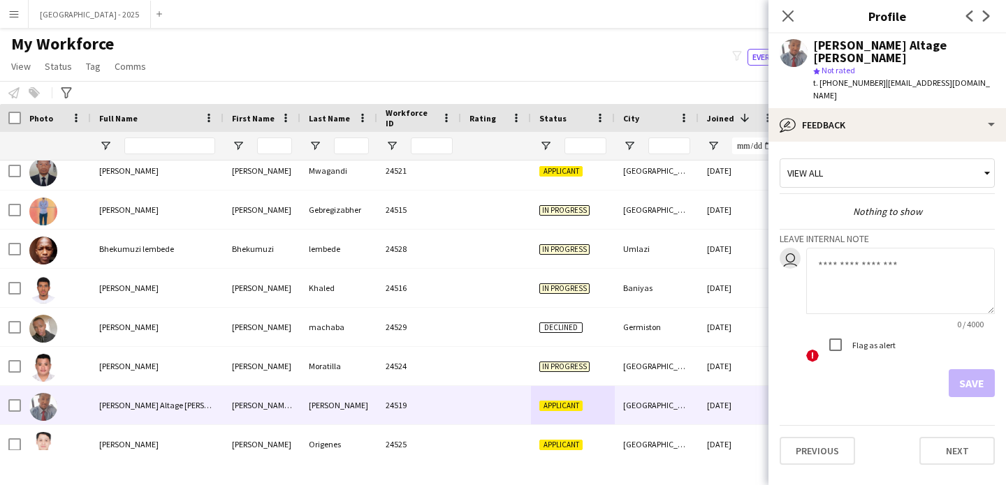
click at [892, 269] on textarea at bounding box center [900, 281] width 189 height 66
type textarea "**********"
click at [971, 369] on button "Save" at bounding box center [971, 383] width 46 height 28
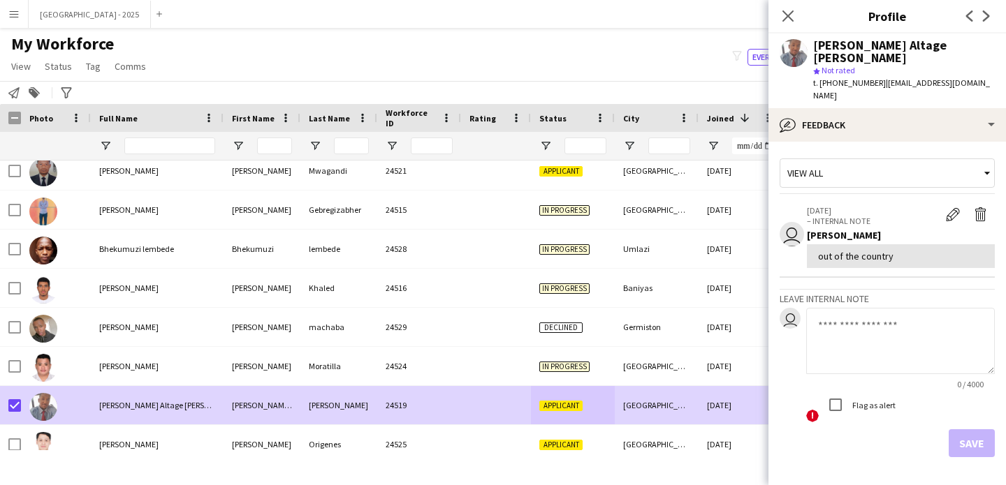
click at [71, 64] on link "Status" at bounding box center [58, 66] width 38 height 18
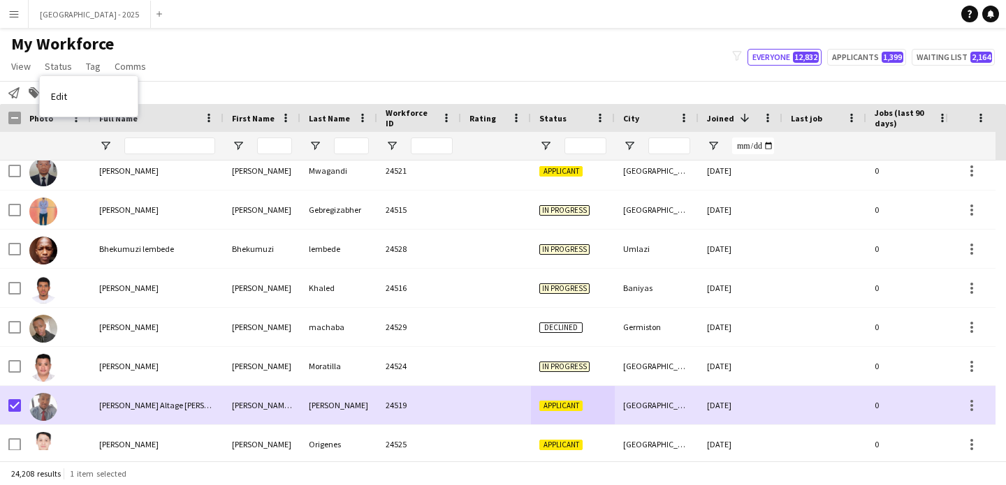
drag, startPoint x: 105, startPoint y: 94, endPoint x: 140, endPoint y: 101, distance: 34.8
click at [105, 94] on link "Edit" at bounding box center [89, 96] width 98 height 29
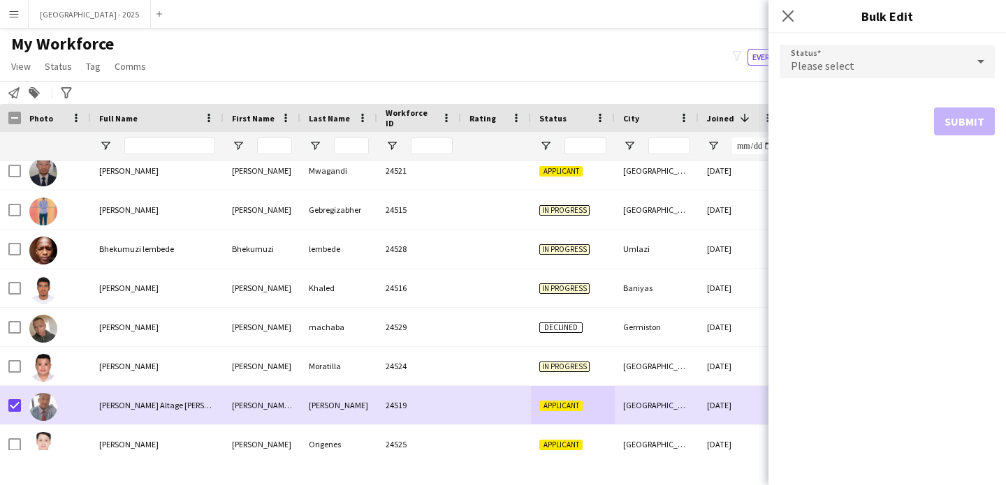
click at [852, 72] on div "Please select" at bounding box center [872, 62] width 187 height 34
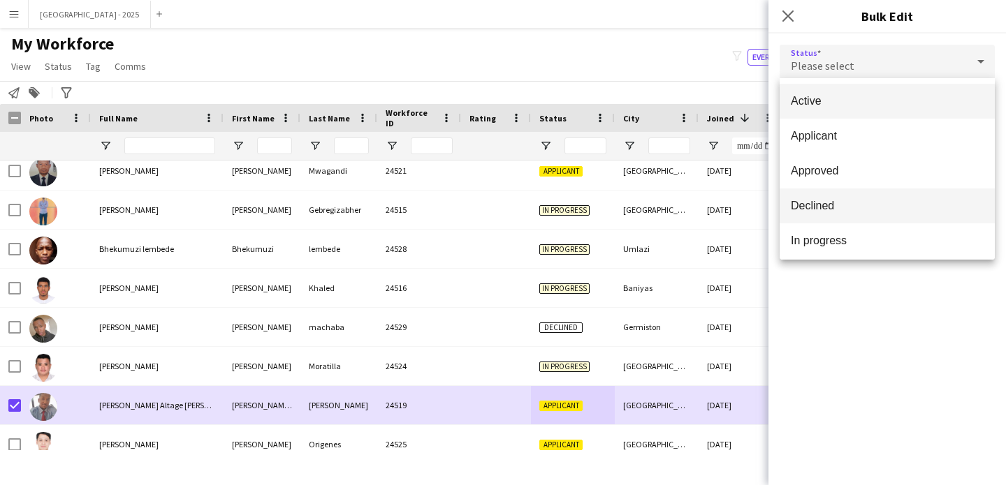
click at [860, 195] on mat-option "Declined" at bounding box center [886, 206] width 215 height 35
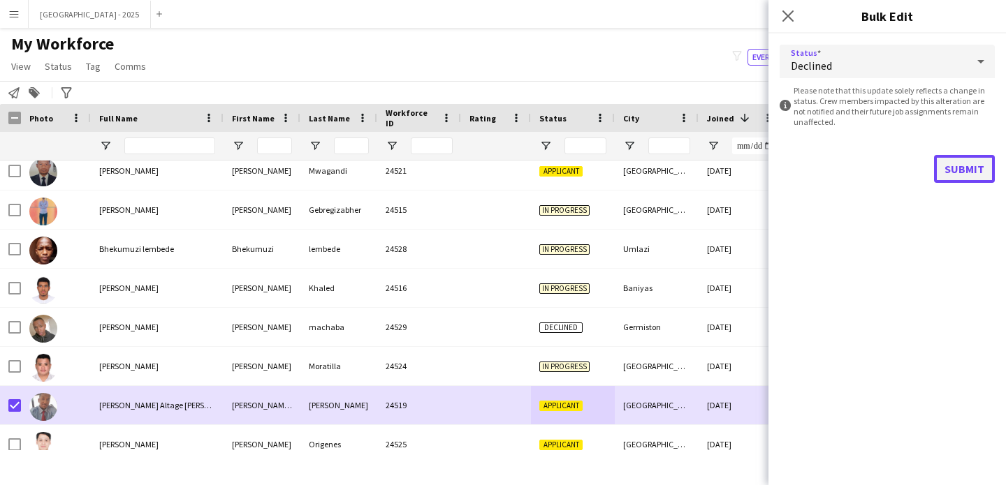
click at [948, 166] on button "Submit" at bounding box center [964, 169] width 61 height 28
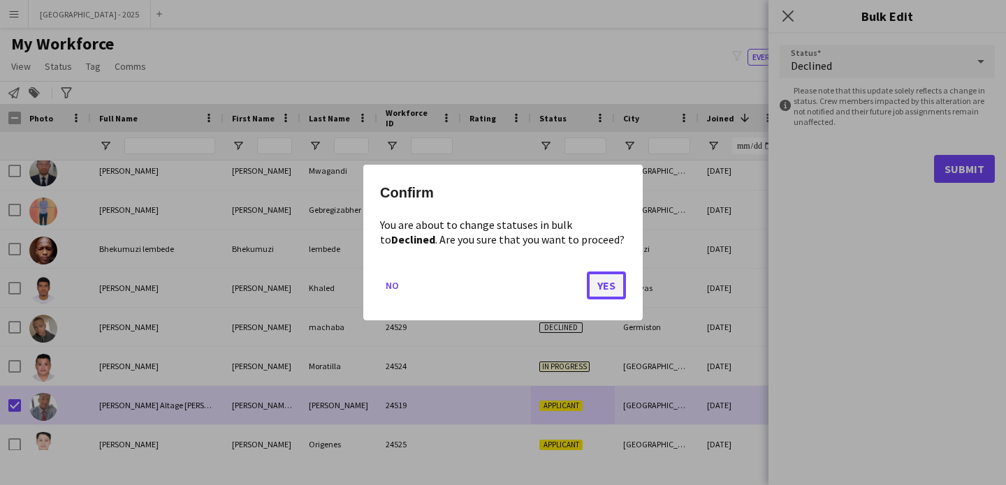
click at [615, 278] on button "Yes" at bounding box center [606, 286] width 39 height 28
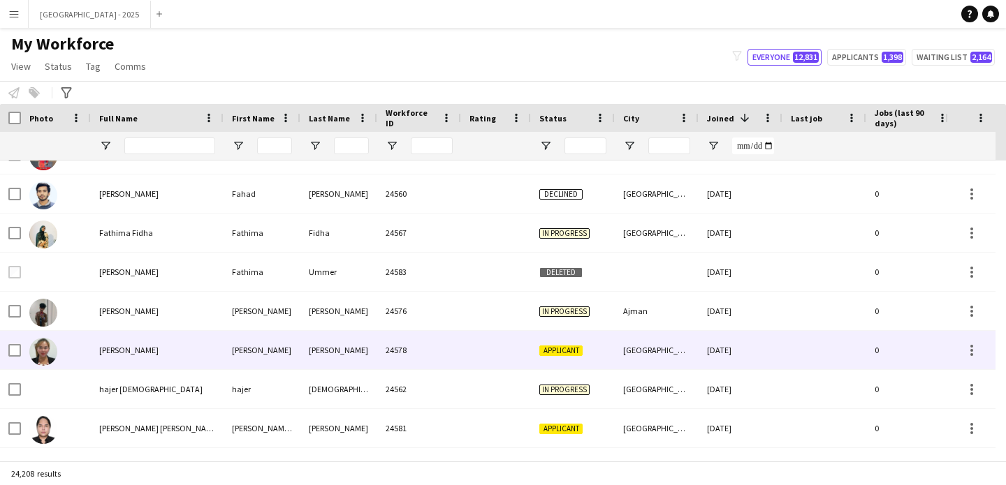
scroll to position [422, 0]
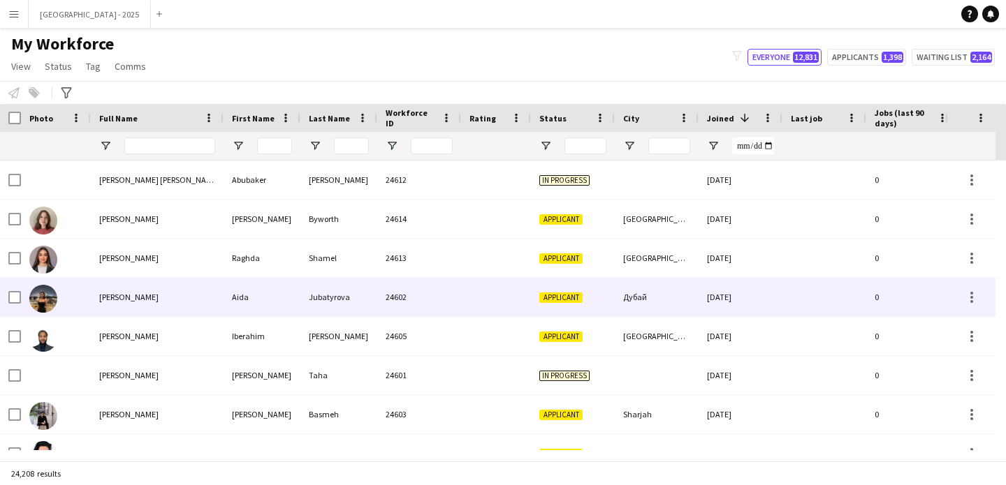
click at [399, 300] on div "24602" at bounding box center [419, 297] width 84 height 38
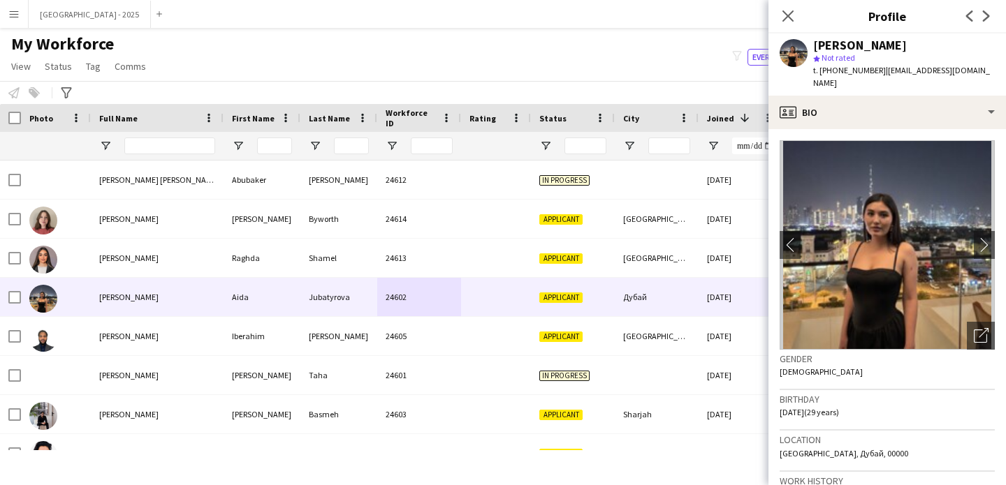
drag, startPoint x: 838, startPoint y: 70, endPoint x: 851, endPoint y: 68, distance: 13.3
click at [851, 68] on span "t. [PHONE_NUMBER]" at bounding box center [849, 70] width 73 height 10
drag, startPoint x: 837, startPoint y: 69, endPoint x: 873, endPoint y: 71, distance: 36.4
click at [873, 71] on span "t. [PHONE_NUMBER]" at bounding box center [849, 70] width 73 height 10
copy span "523063100"
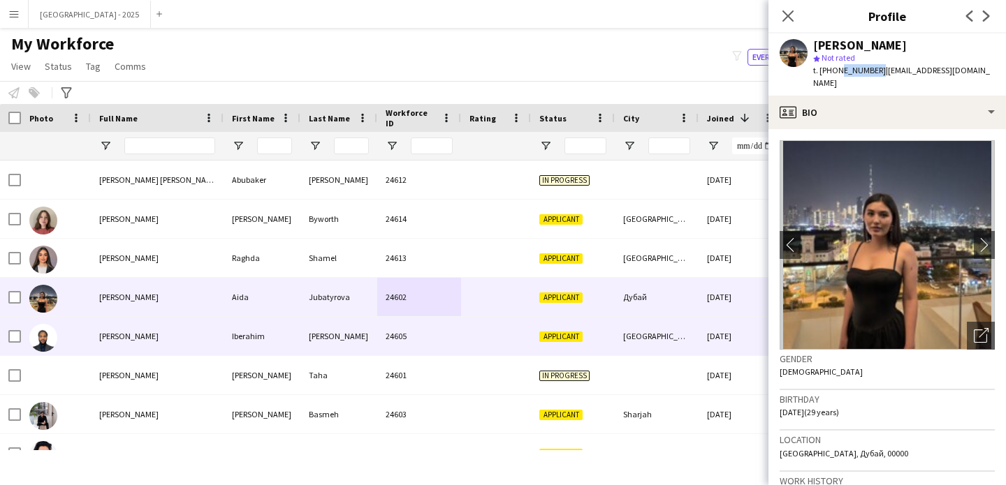
click at [276, 330] on div "Iberahim" at bounding box center [261, 336] width 77 height 38
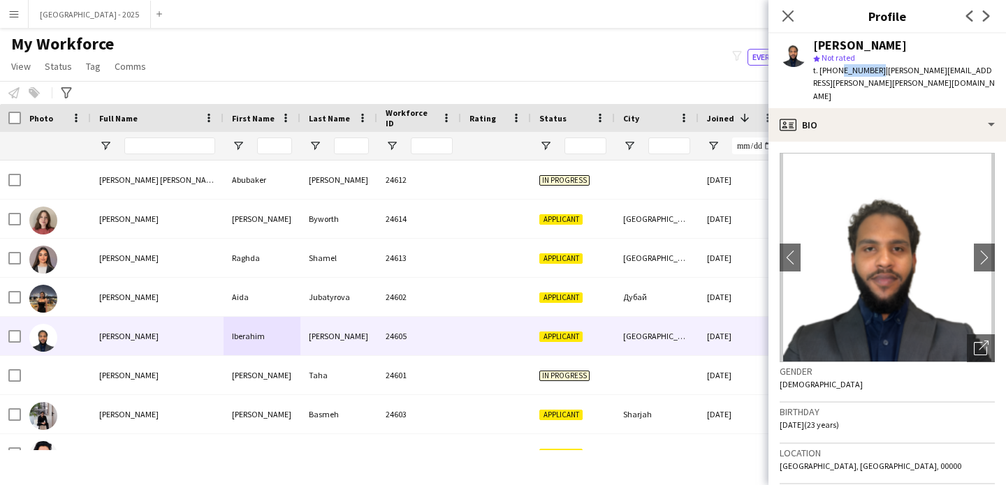
drag, startPoint x: 836, startPoint y: 71, endPoint x: 872, endPoint y: 73, distance: 35.7
click at [872, 73] on span "t. [PHONE_NUMBER]" at bounding box center [849, 70] width 73 height 10
copy span "588816604"
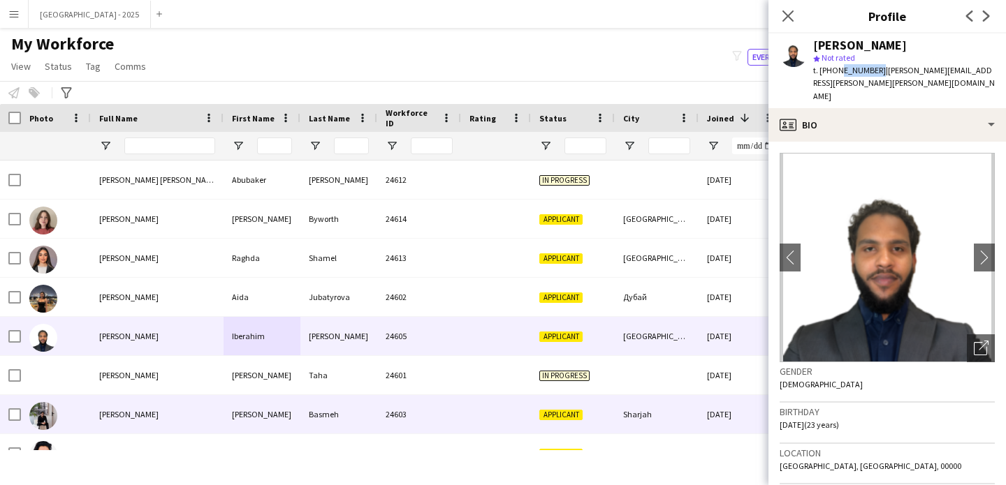
click at [648, 406] on div "Sharjah" at bounding box center [657, 414] width 84 height 38
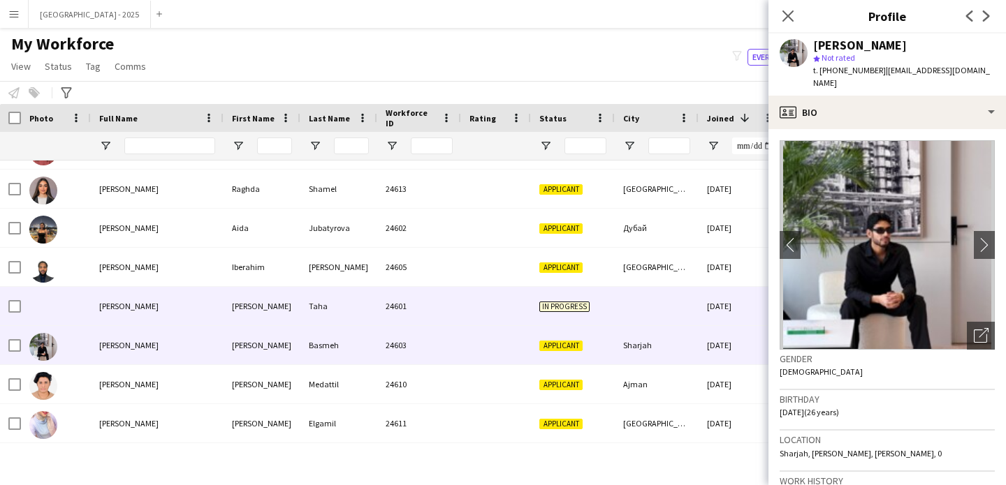
scroll to position [74, 0]
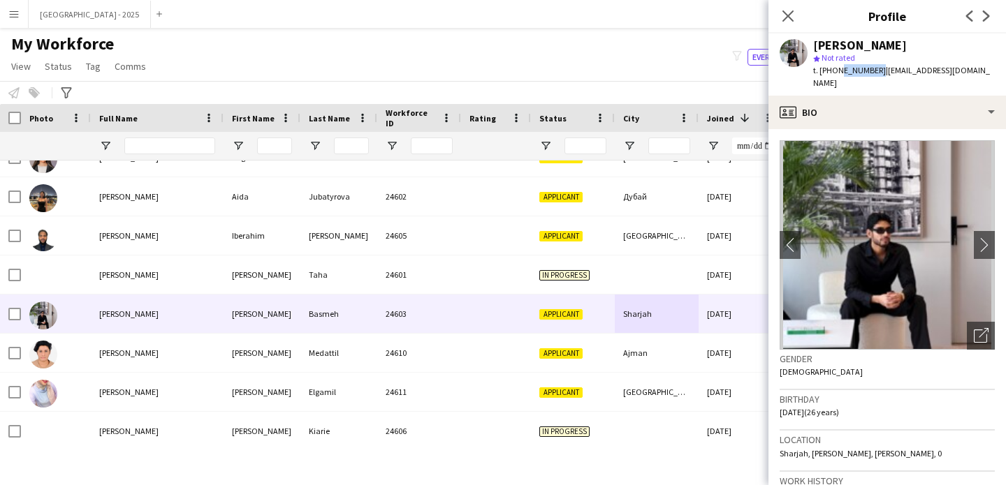
drag, startPoint x: 836, startPoint y: 74, endPoint x: 872, endPoint y: 75, distance: 35.6
click at [872, 75] on span "t. [PHONE_NUMBER]" at bounding box center [849, 70] width 73 height 10
copy span "528286346"
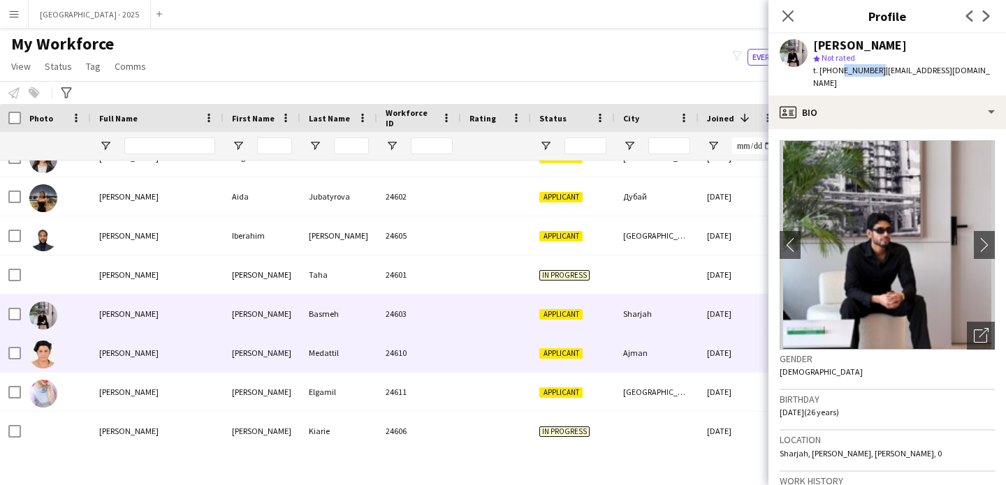
click at [606, 351] on div "Applicant" at bounding box center [573, 353] width 84 height 38
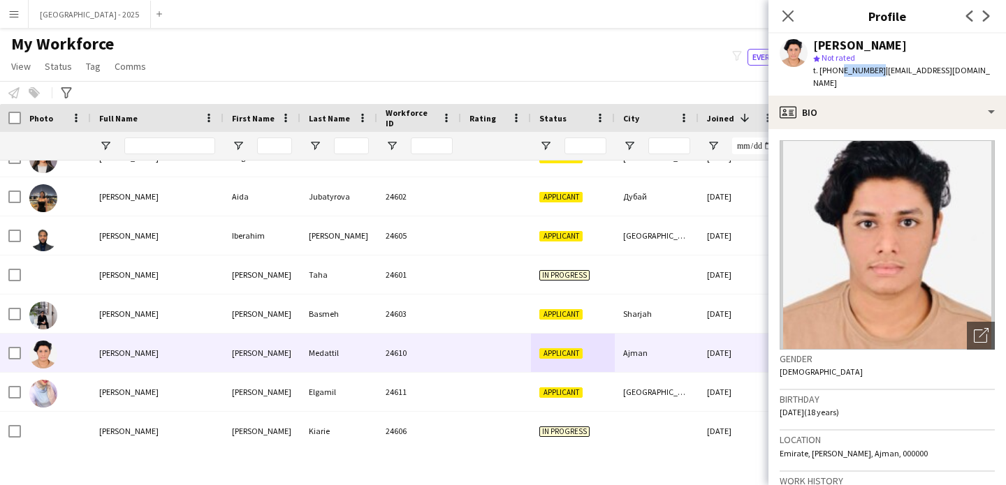
drag, startPoint x: 836, startPoint y: 68, endPoint x: 873, endPoint y: 69, distance: 37.0
click at [873, 69] on span "t. [PHONE_NUMBER]" at bounding box center [849, 70] width 73 height 10
copy span "543011969"
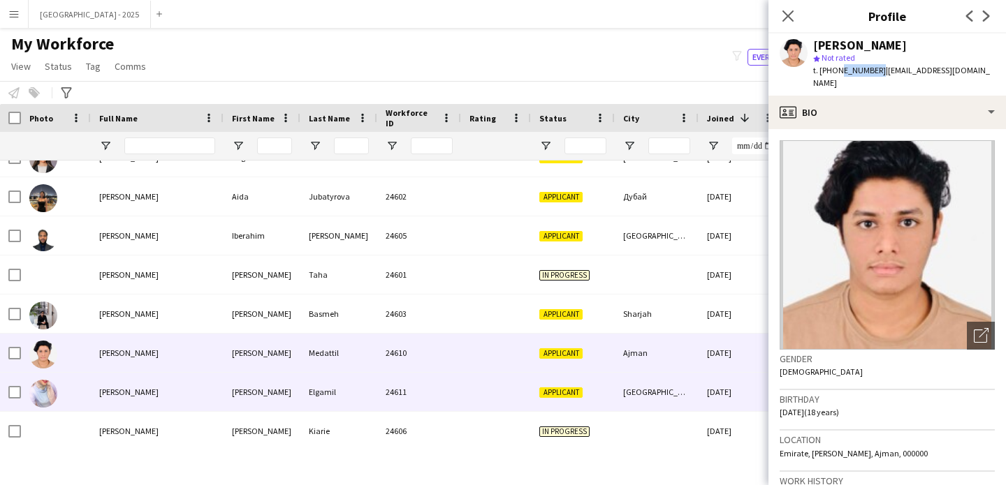
click at [635, 383] on div "[GEOGRAPHIC_DATA]" at bounding box center [657, 392] width 84 height 38
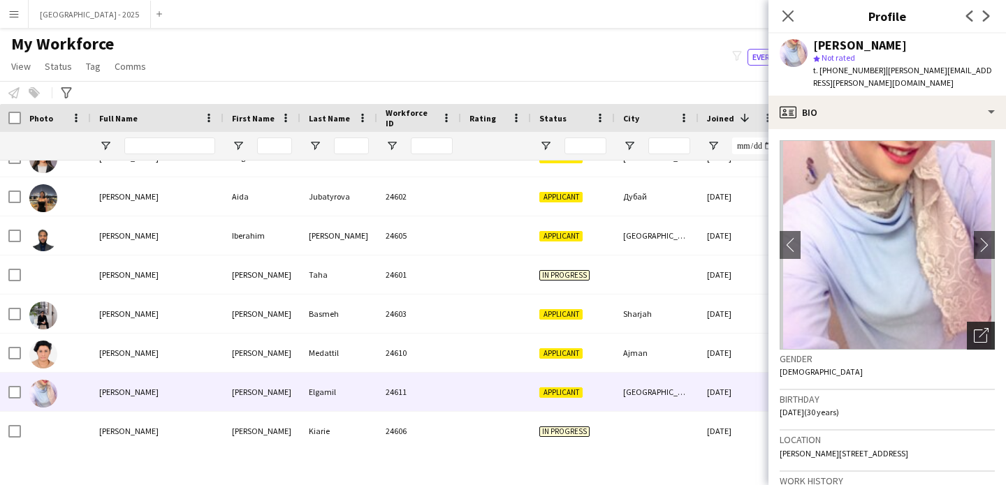
click at [966, 322] on div "Open photos pop-in" at bounding box center [980, 336] width 28 height 28
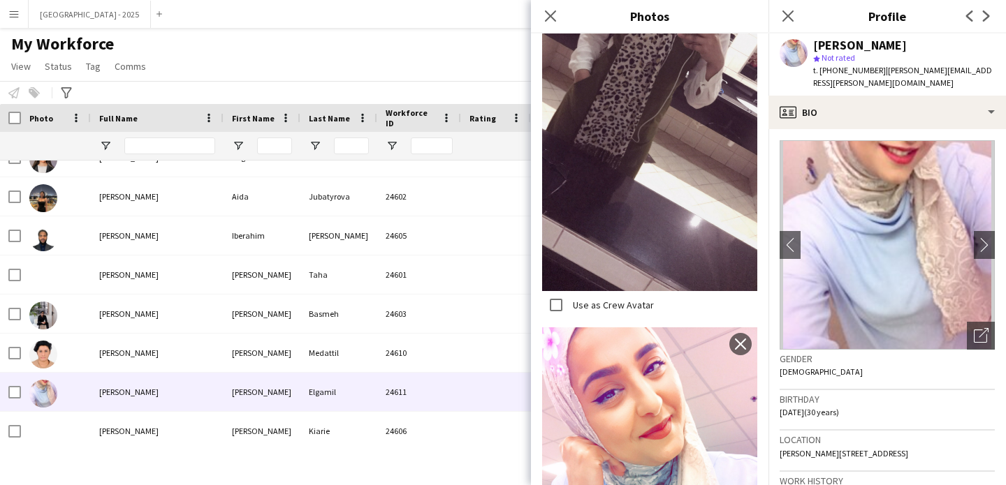
scroll to position [1107, 0]
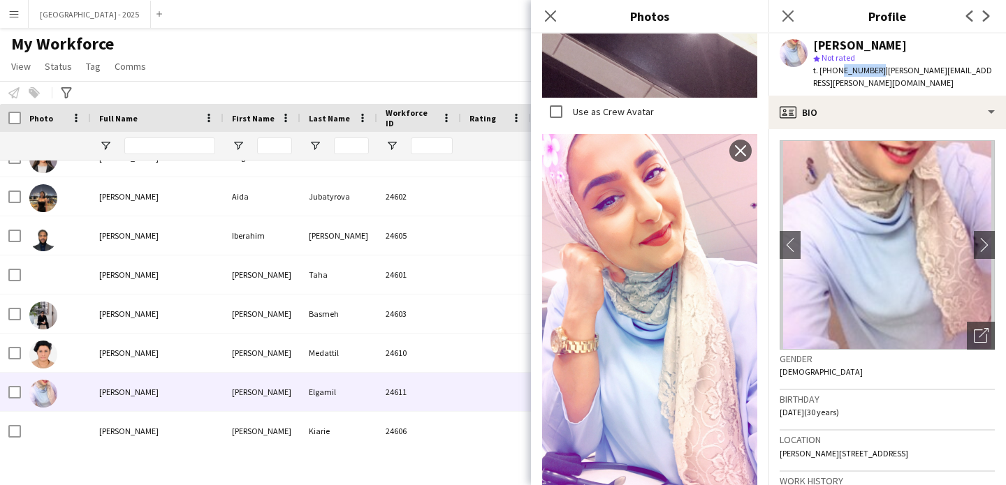
drag, startPoint x: 836, startPoint y: 71, endPoint x: 872, endPoint y: 72, distance: 35.6
click at [872, 72] on span "t. [PHONE_NUMBER]" at bounding box center [849, 70] width 73 height 10
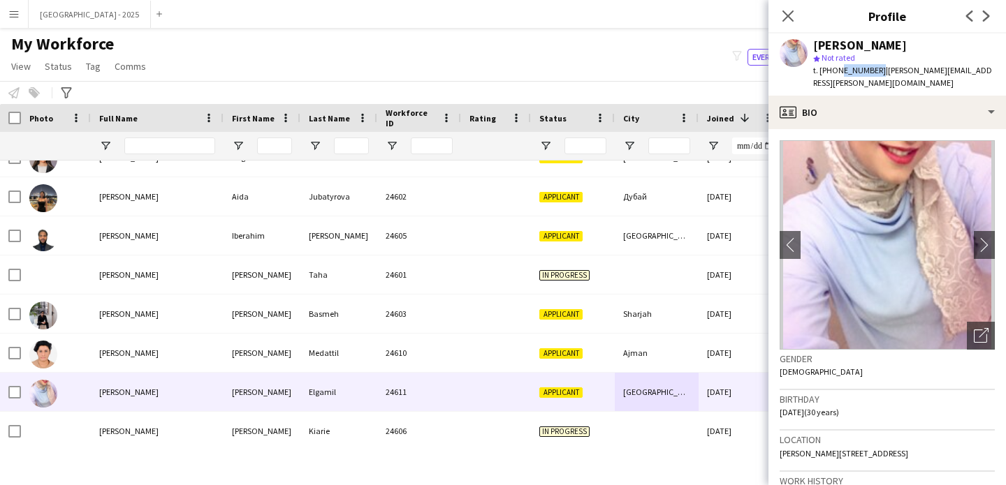
copy span "509177121"
click at [203, 149] on input "Full Name Filter Input" at bounding box center [169, 146] width 91 height 17
paste input "*******"
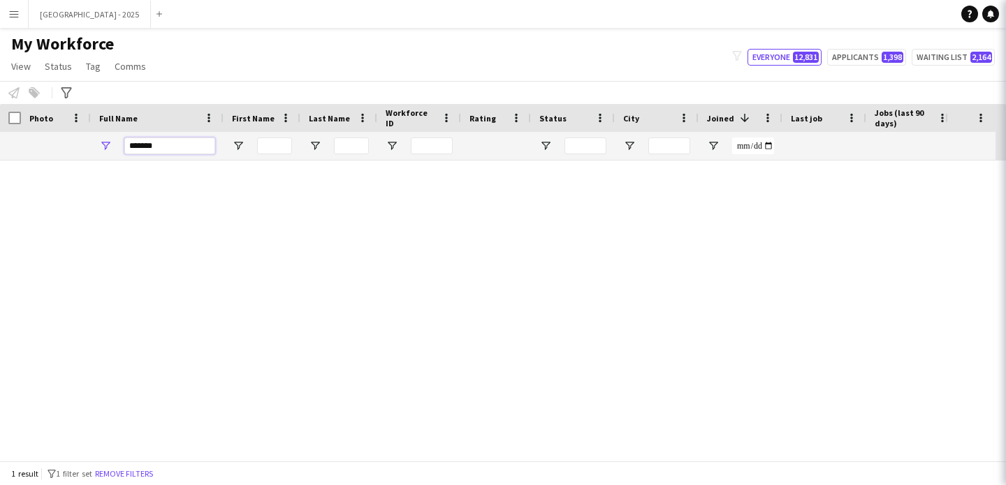
scroll to position [0, 0]
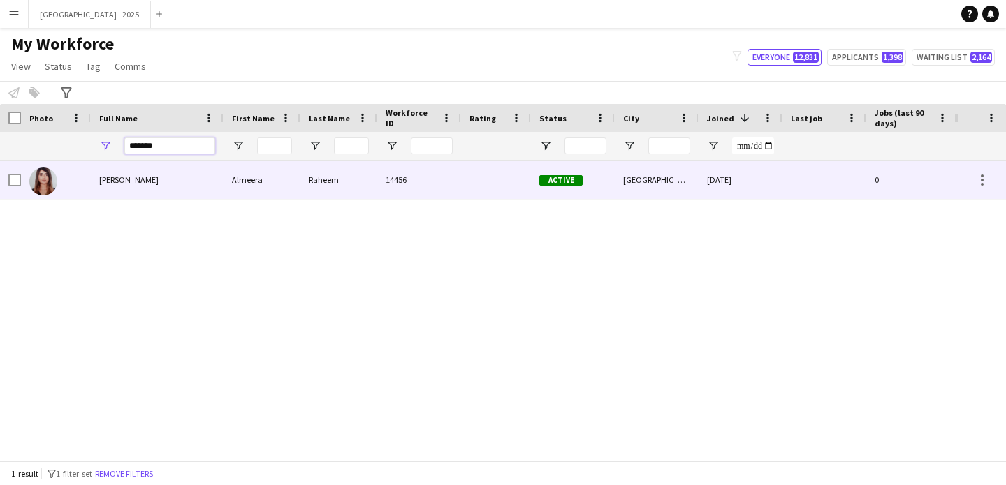
type input "*******"
click at [413, 194] on div "14456" at bounding box center [419, 180] width 84 height 38
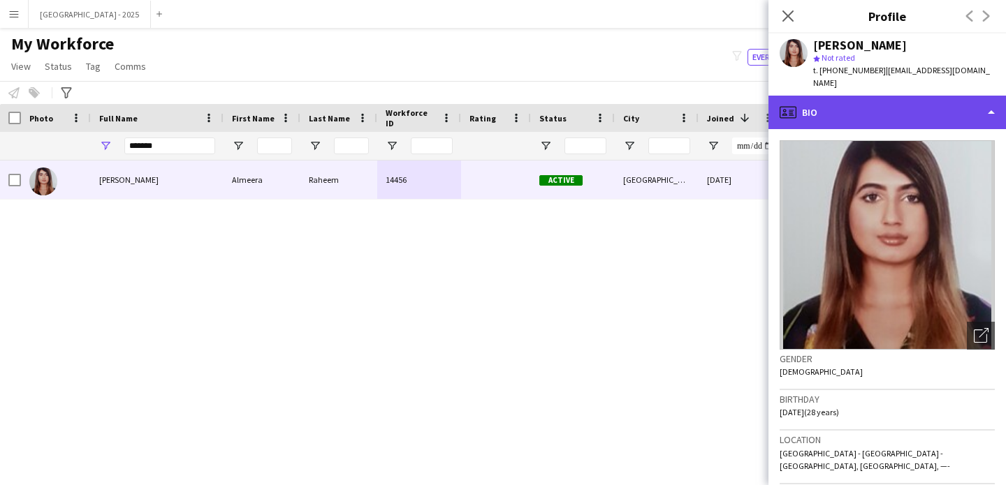
click at [895, 111] on div "profile Bio" at bounding box center [886, 113] width 237 height 34
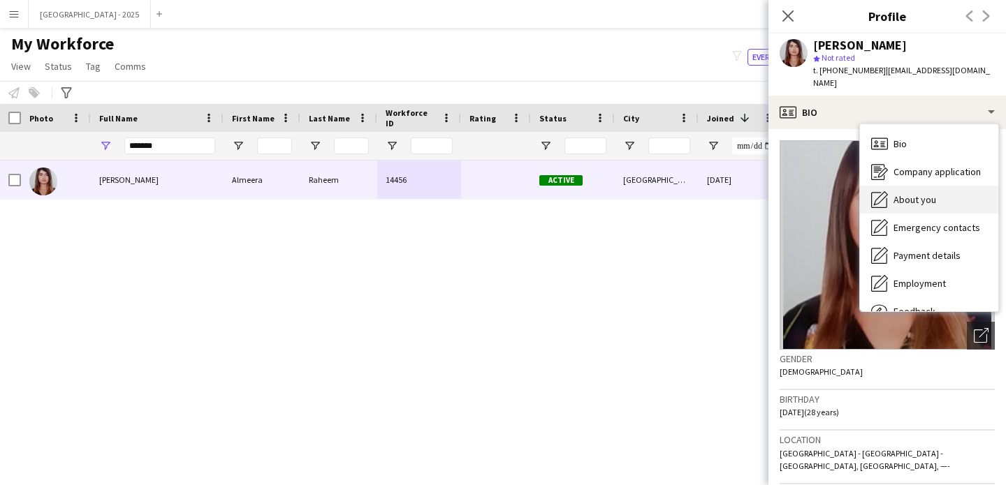
click at [931, 186] on div "About you About you" at bounding box center [929, 200] width 138 height 28
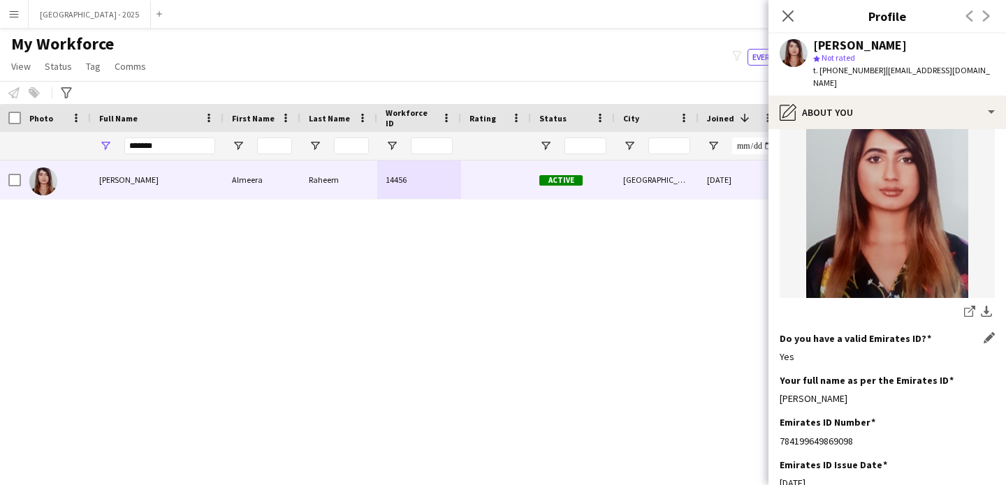
scroll to position [484, 0]
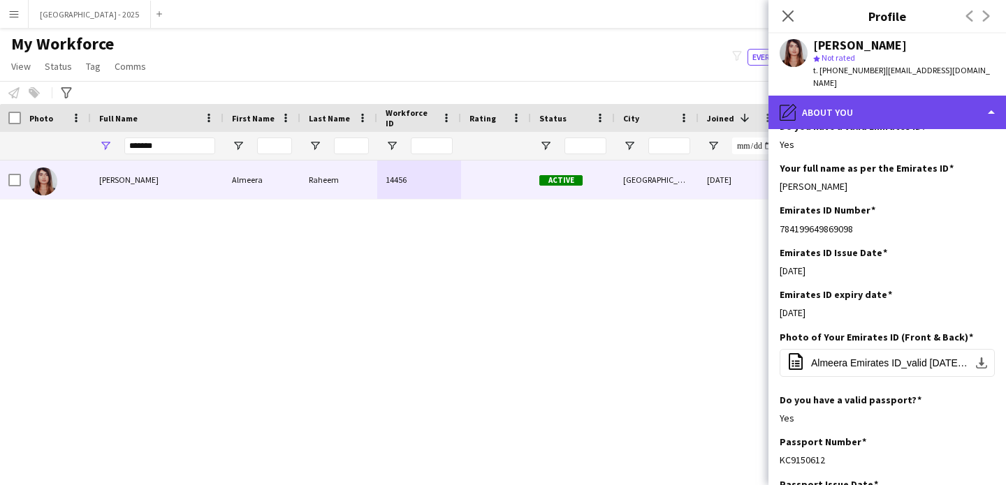
click at [851, 107] on div "pencil4 About you" at bounding box center [886, 113] width 237 height 34
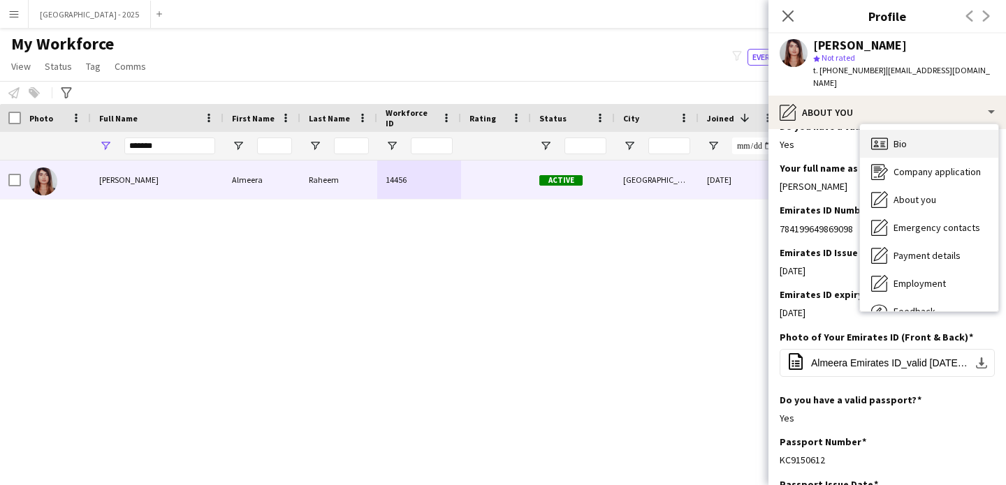
click at [909, 131] on div "Bio Bio" at bounding box center [929, 144] width 138 height 28
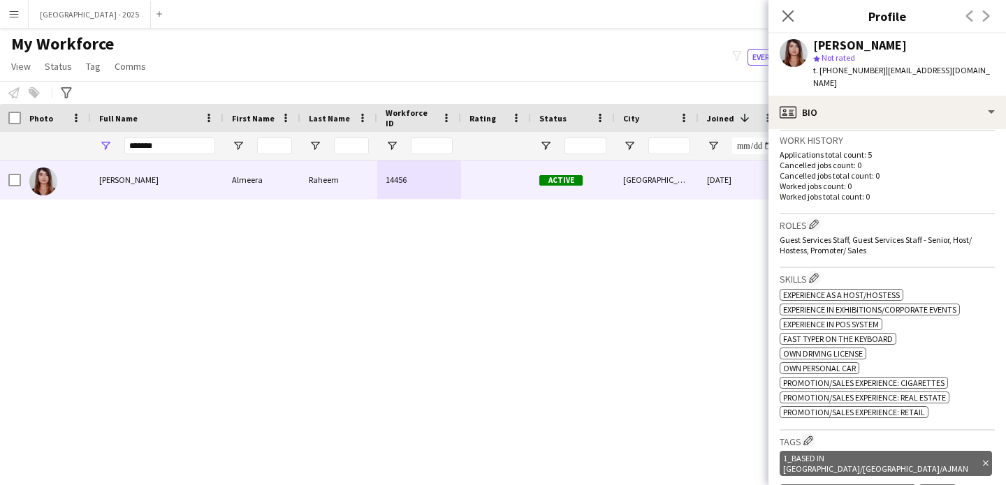
scroll to position [316, 0]
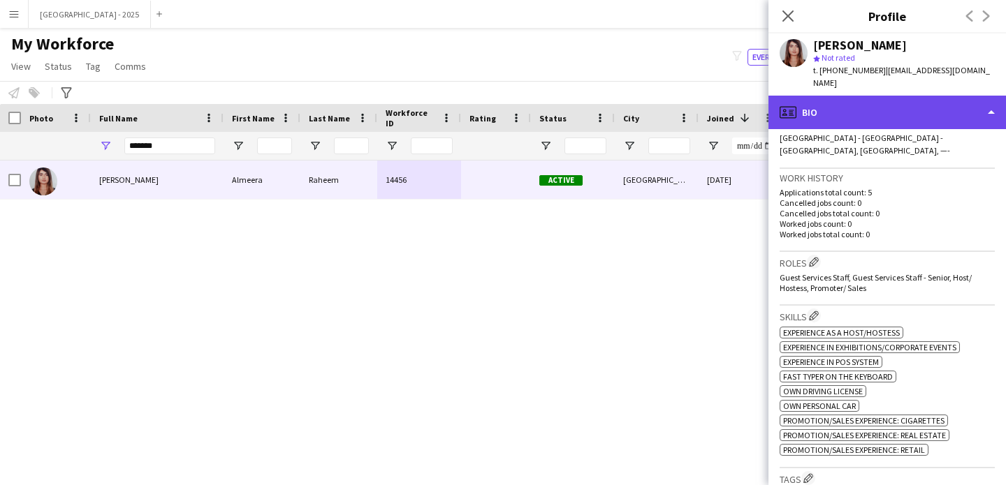
click at [851, 111] on div "profile Bio" at bounding box center [886, 113] width 237 height 34
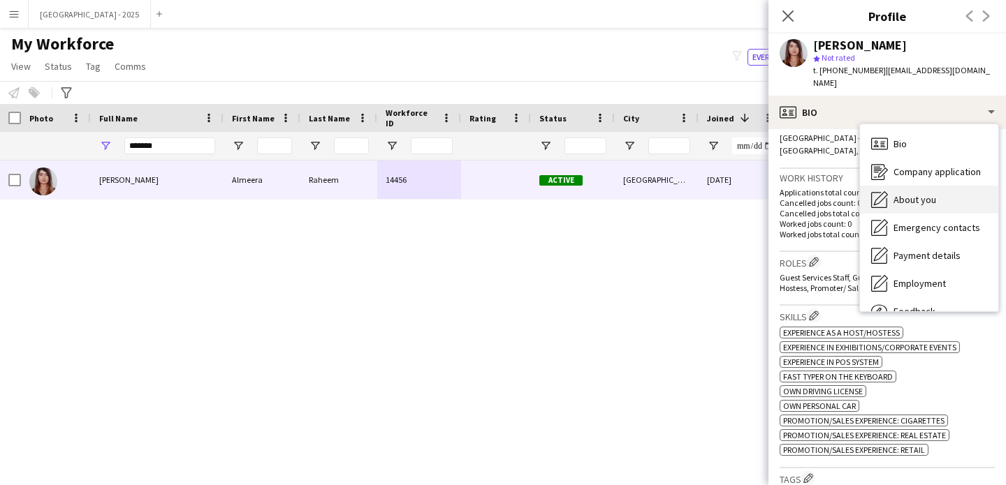
click at [930, 193] on div "About you About you" at bounding box center [929, 200] width 138 height 28
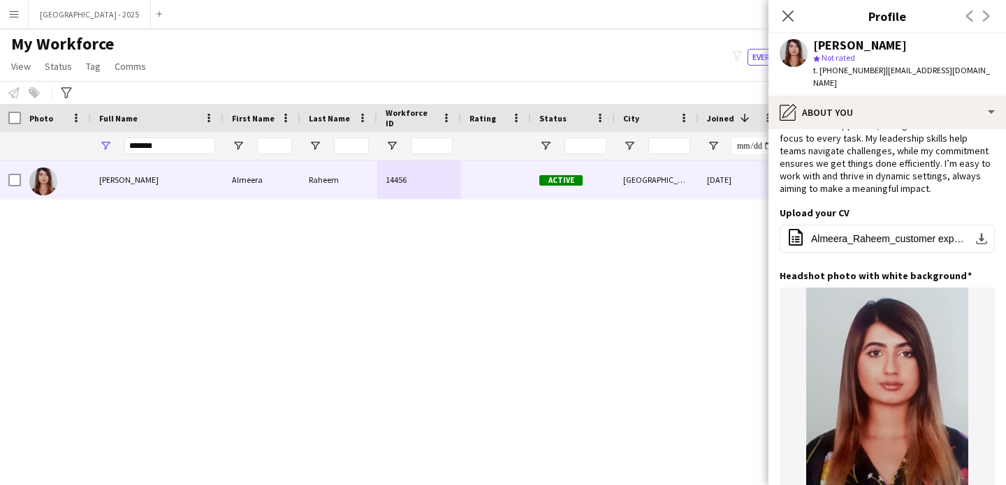
scroll to position [0, 0]
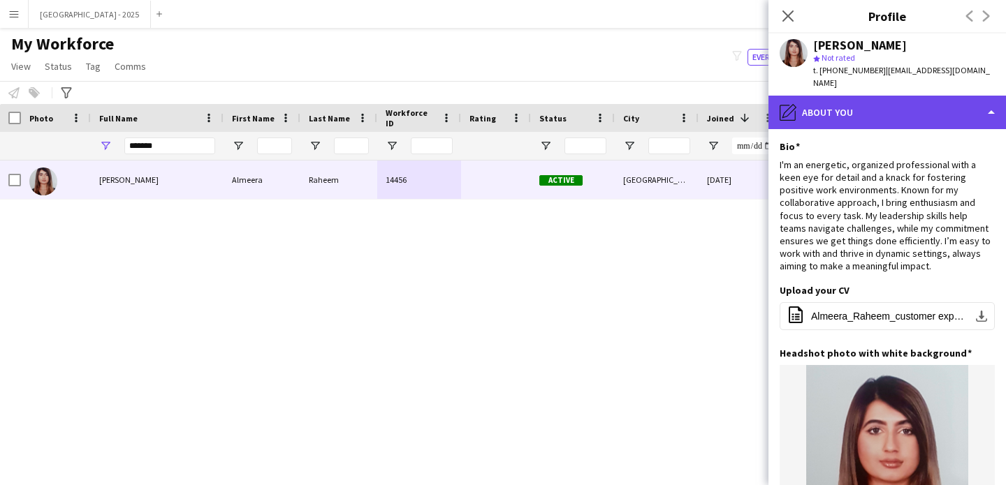
click at [838, 107] on div "pencil4 About you" at bounding box center [886, 113] width 237 height 34
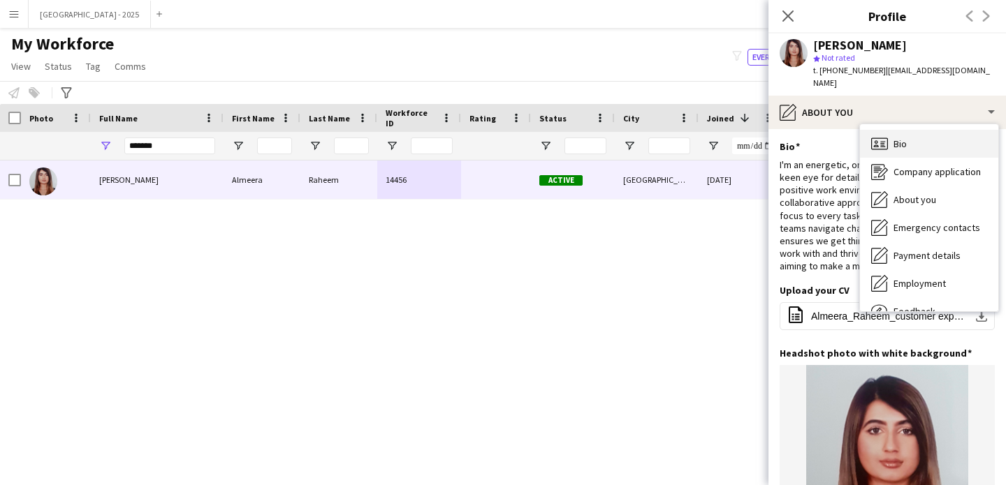
click at [919, 130] on div "Bio Bio" at bounding box center [929, 144] width 138 height 28
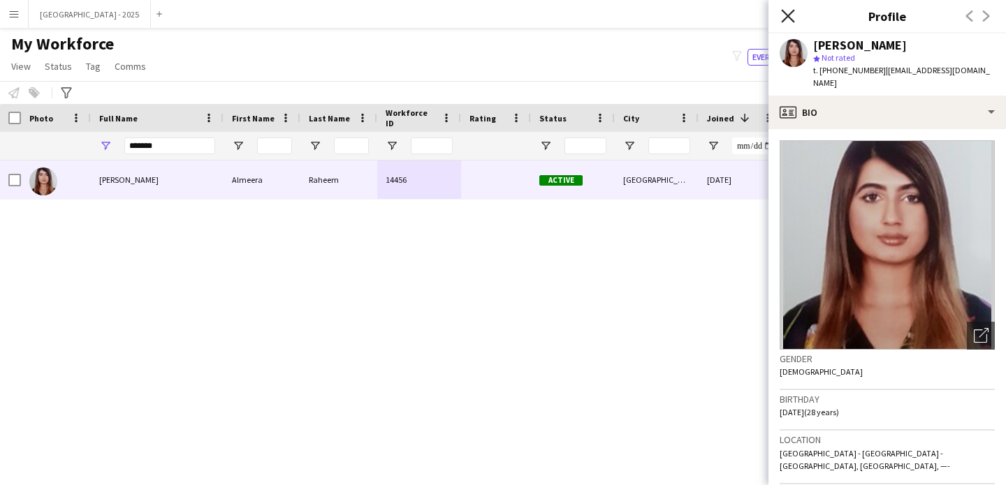
click at [781, 13] on icon "Close pop-in" at bounding box center [787, 15] width 13 height 13
